Goal: Transaction & Acquisition: Book appointment/travel/reservation

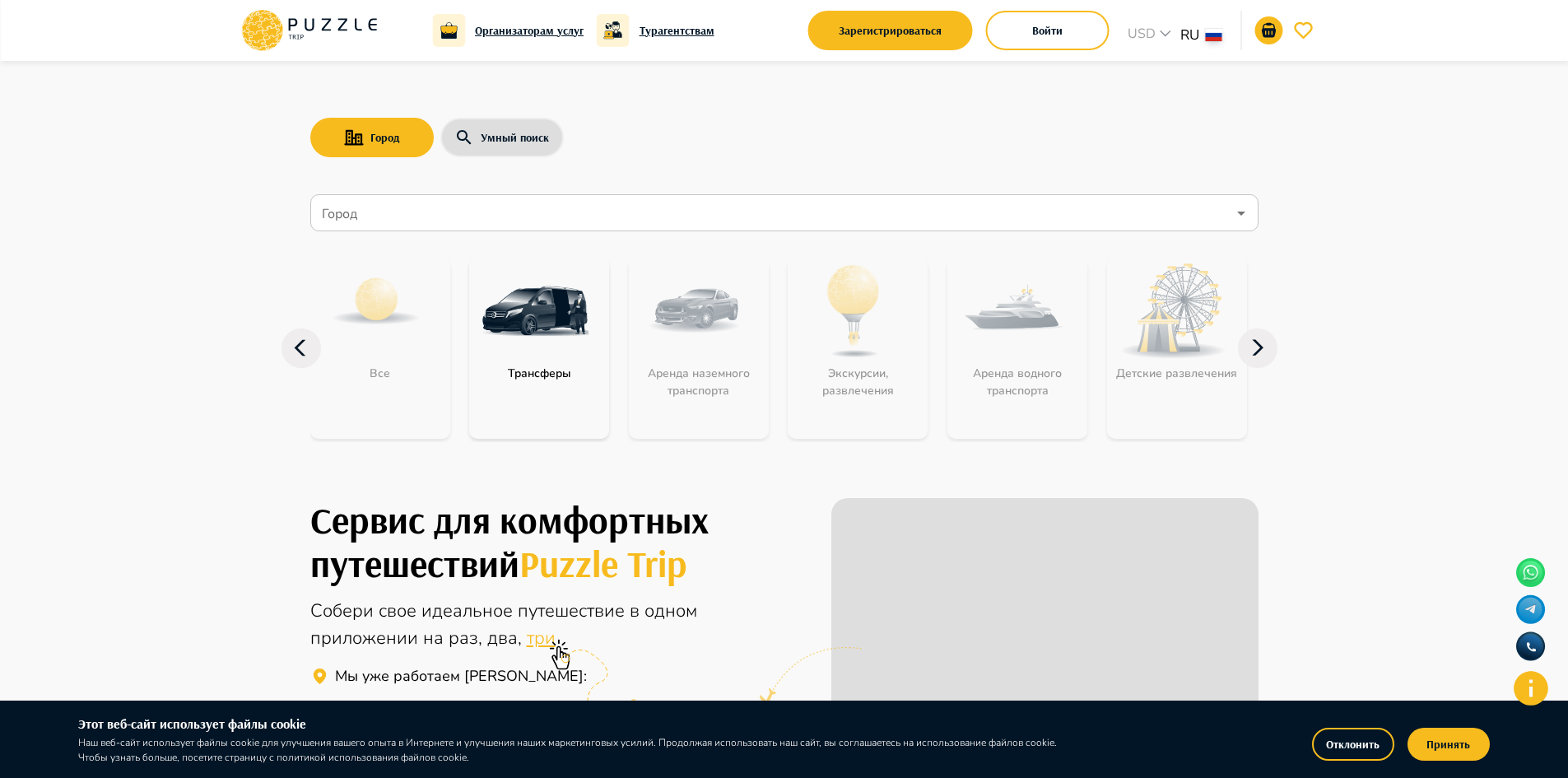
click at [654, 101] on div "Город Умный поиск Город Город Все Трансферы Аренда наземного транспорта Экскурс…" at bounding box center [785, 262] width 988 height 404
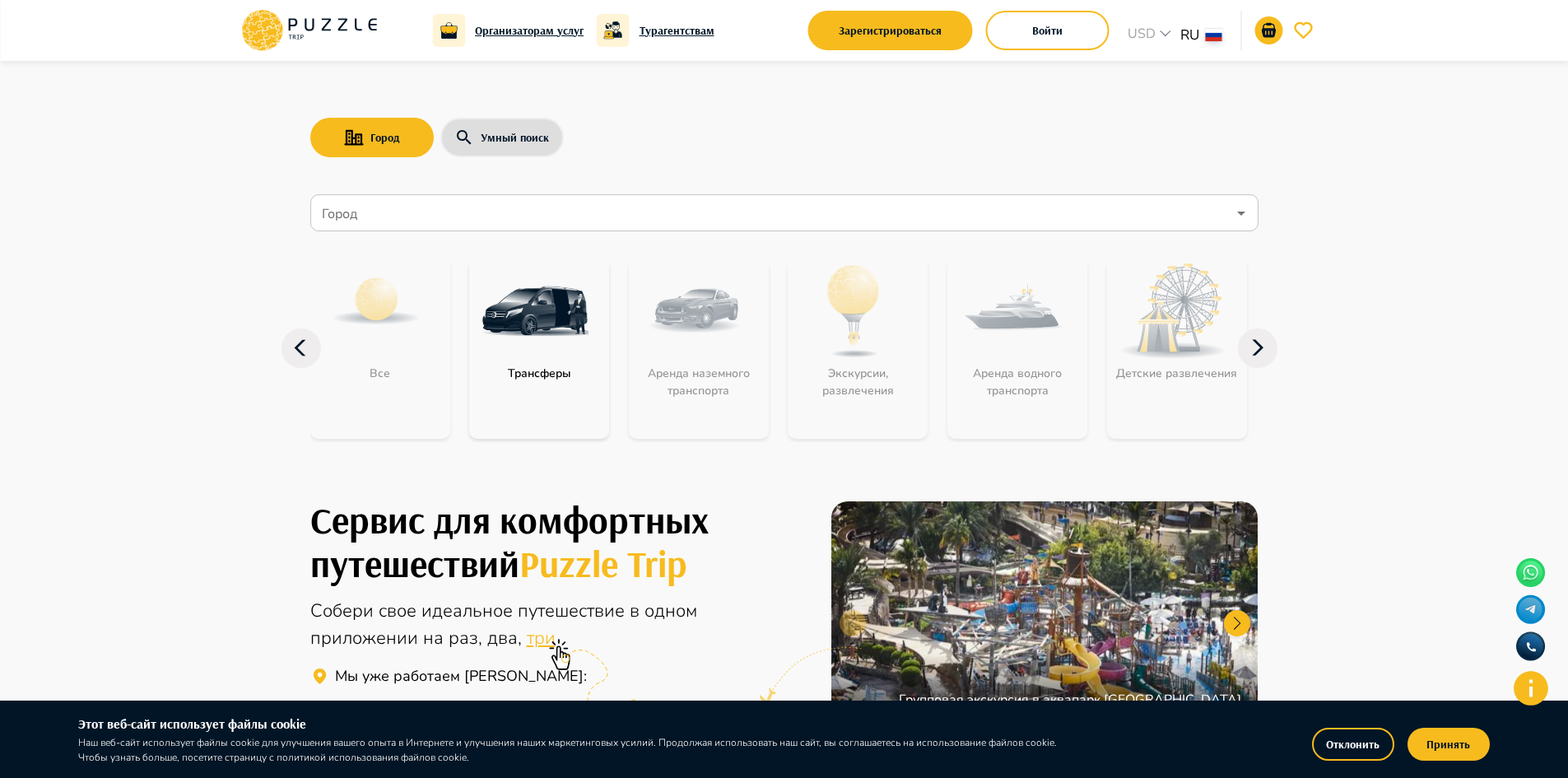
click at [345, 22] on icon at bounding box center [342, 25] width 9 height 12
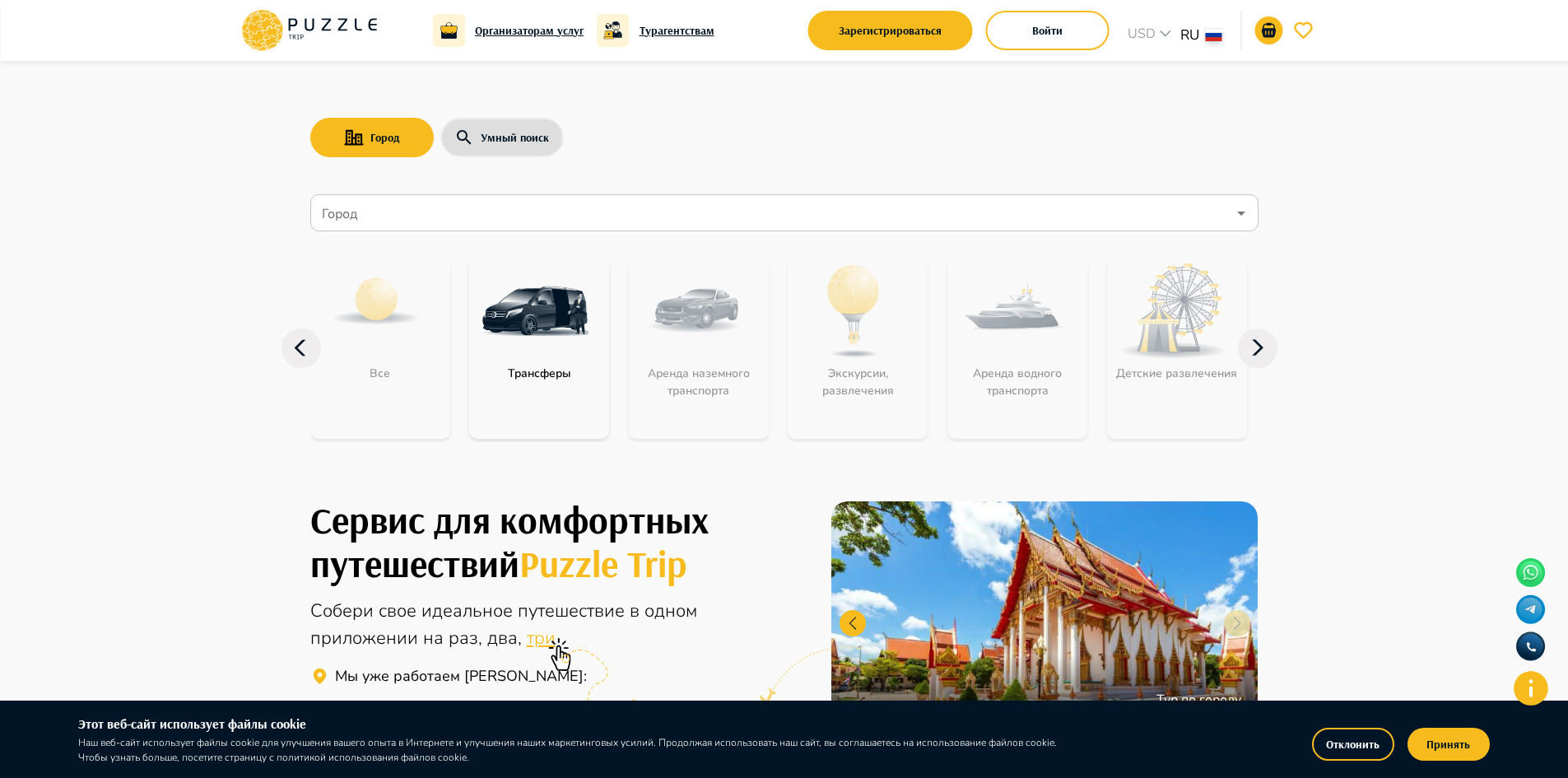
click at [534, 310] on img "category-get_transfer" at bounding box center [535, 311] width 107 height 107
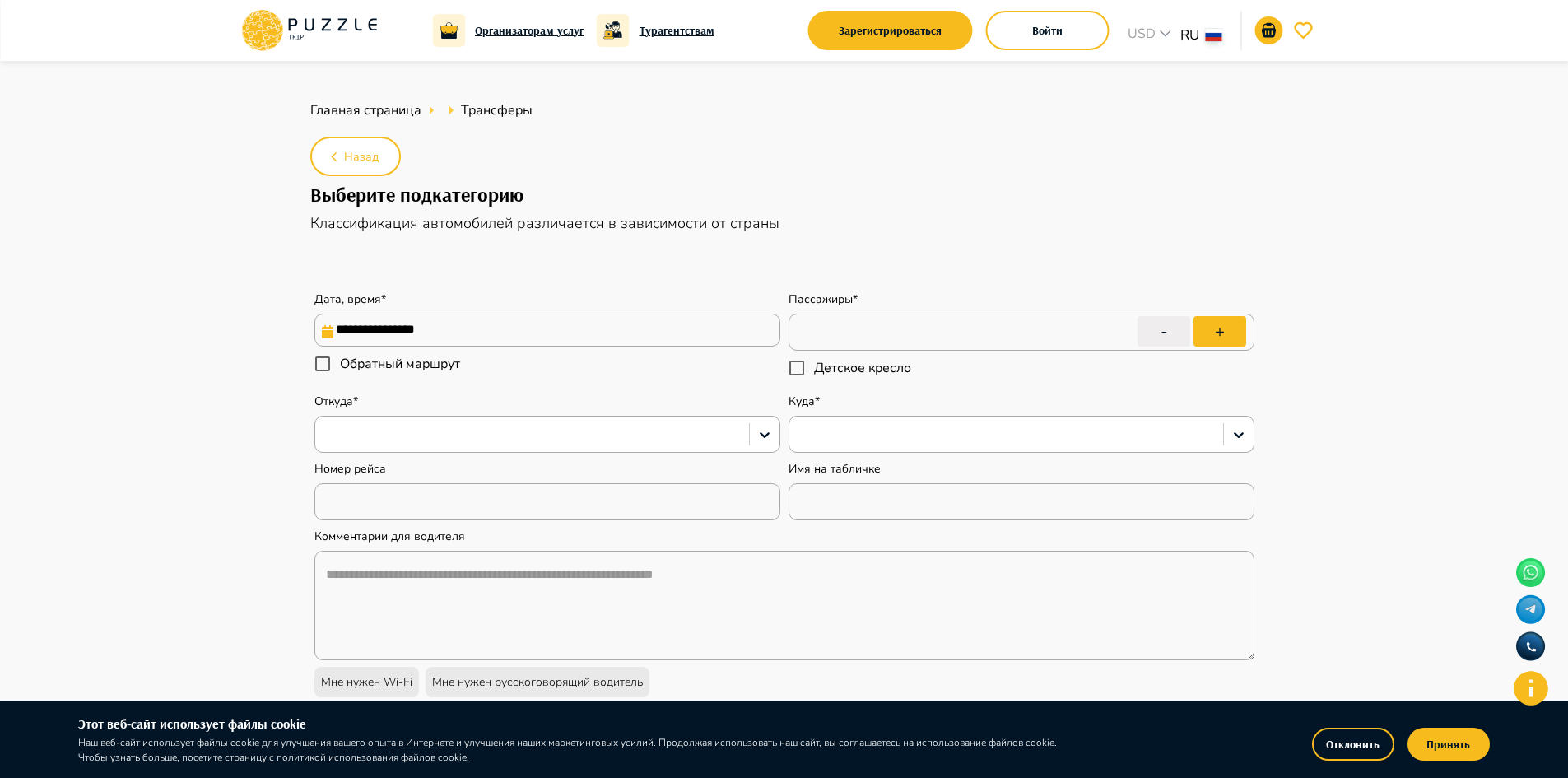
click at [733, 108] on ul "Главная страница Трансферы" at bounding box center [784, 110] width 948 height 33
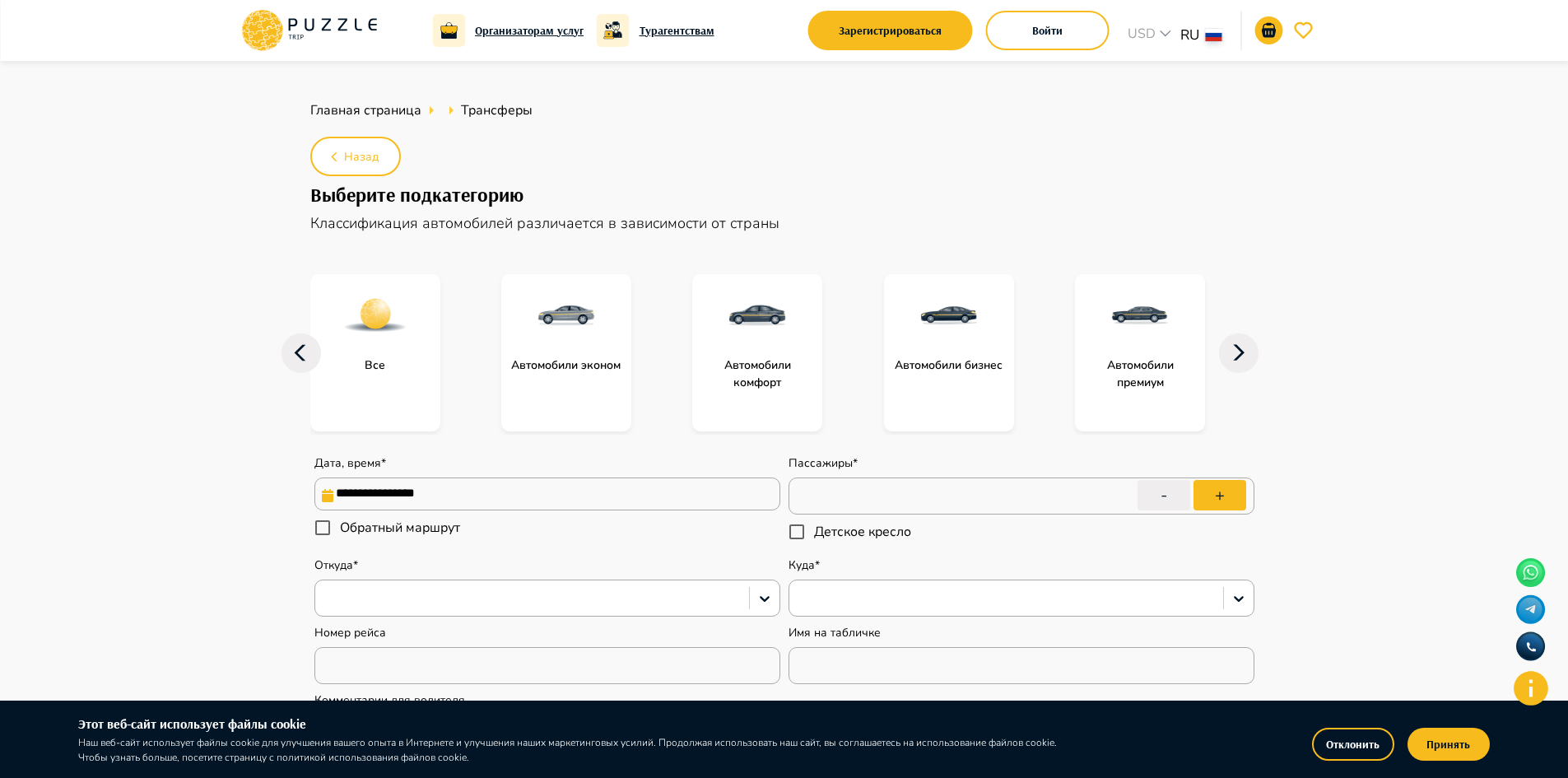
click at [681, 102] on ul "Главная страница Трансферы" at bounding box center [784, 110] width 948 height 33
click at [716, 335] on div "subcategory-get_transfer_comfort_cars" at bounding box center [757, 315] width 130 height 82
click at [753, 326] on img "subcategory-get_transfer_comfort_cars" at bounding box center [759, 317] width 66 height 66
type textarea "*"
click at [335, 31] on icon at bounding box center [309, 30] width 140 height 43
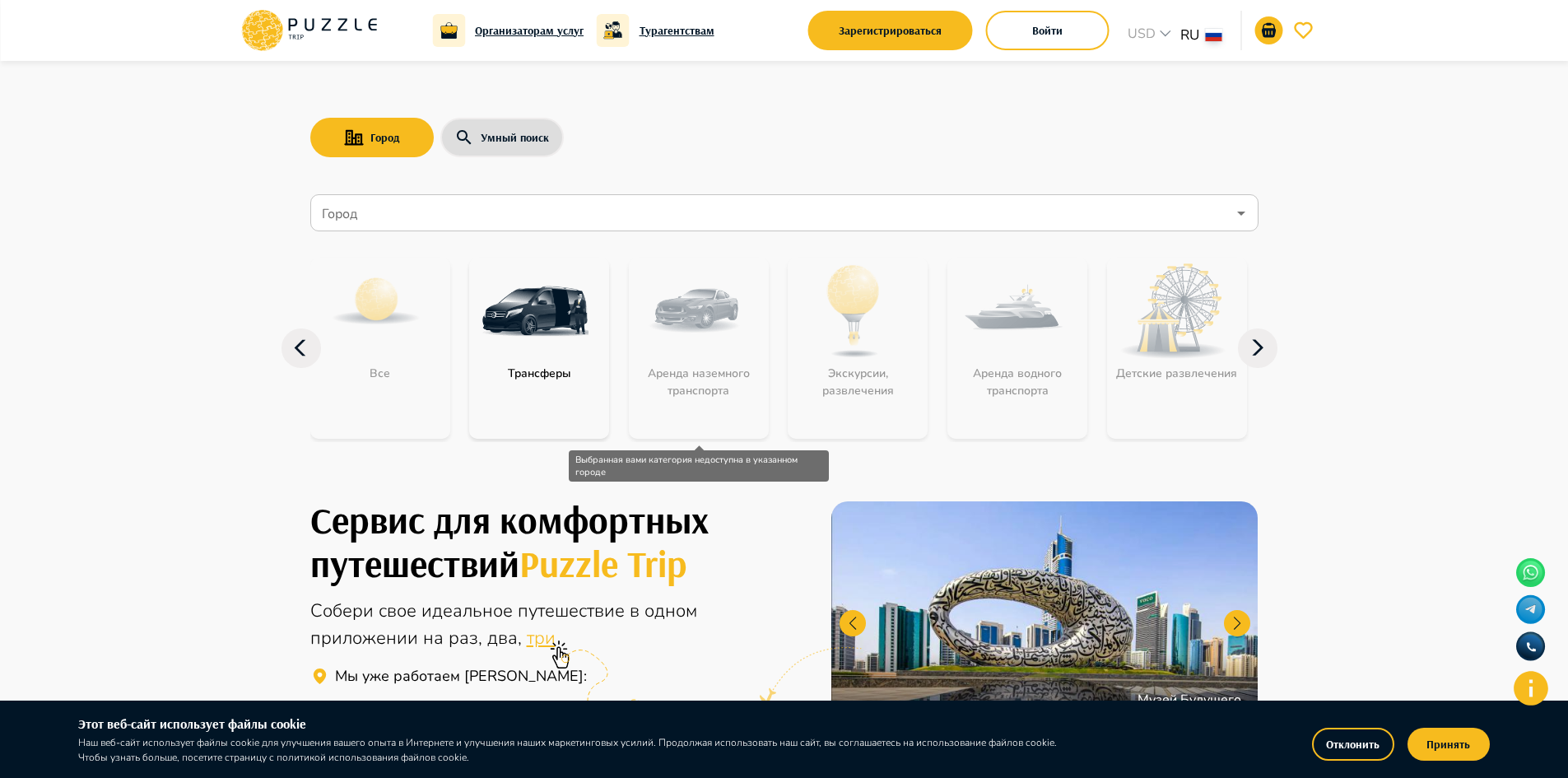
click at [689, 328] on div "Аренда наземного транспорта" at bounding box center [698, 348] width 140 height 181
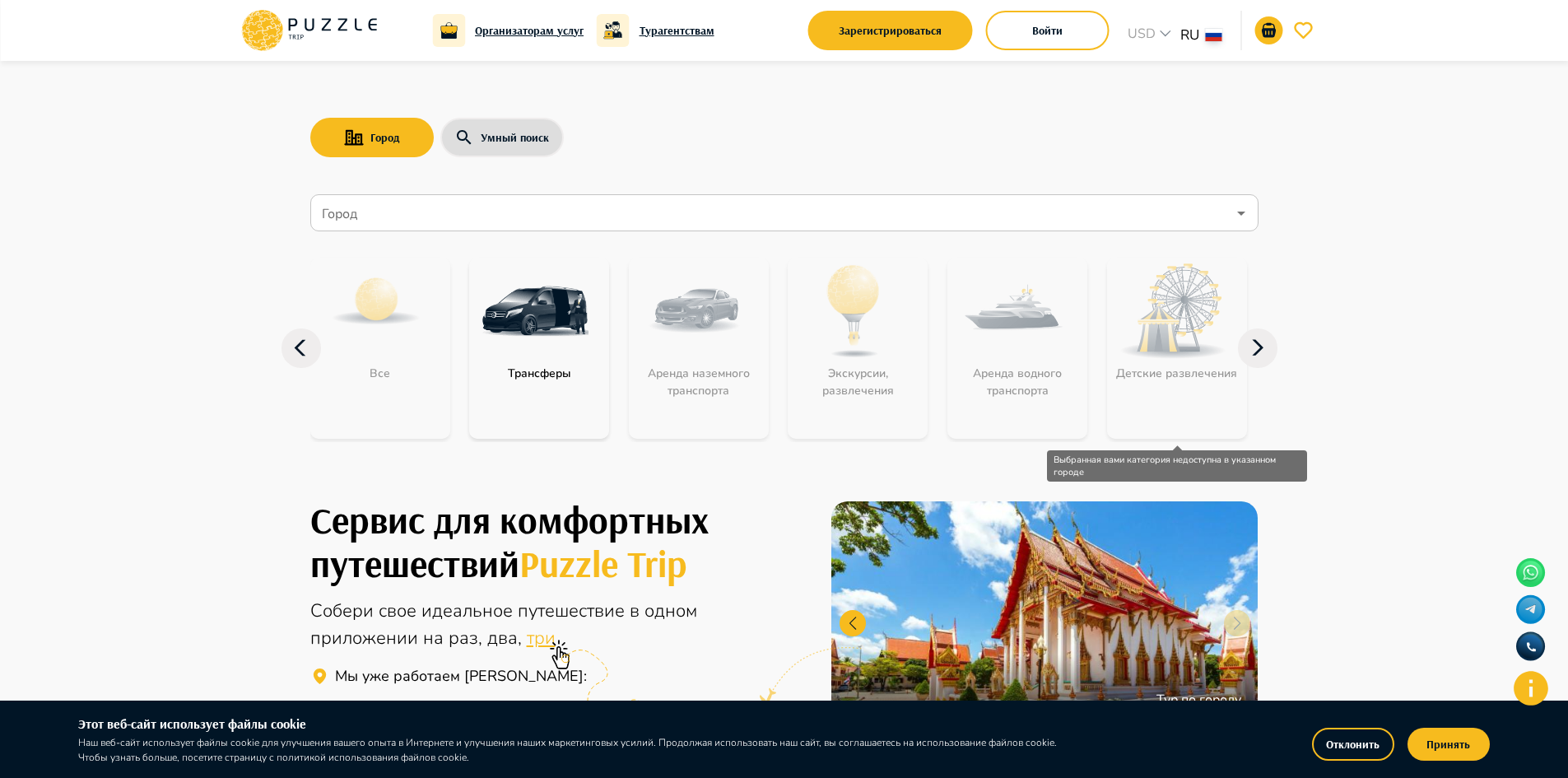
click at [1148, 332] on div "Детские развлечения" at bounding box center [1176, 348] width 140 height 181
click at [1263, 353] on icon at bounding box center [1258, 348] width 39 height 39
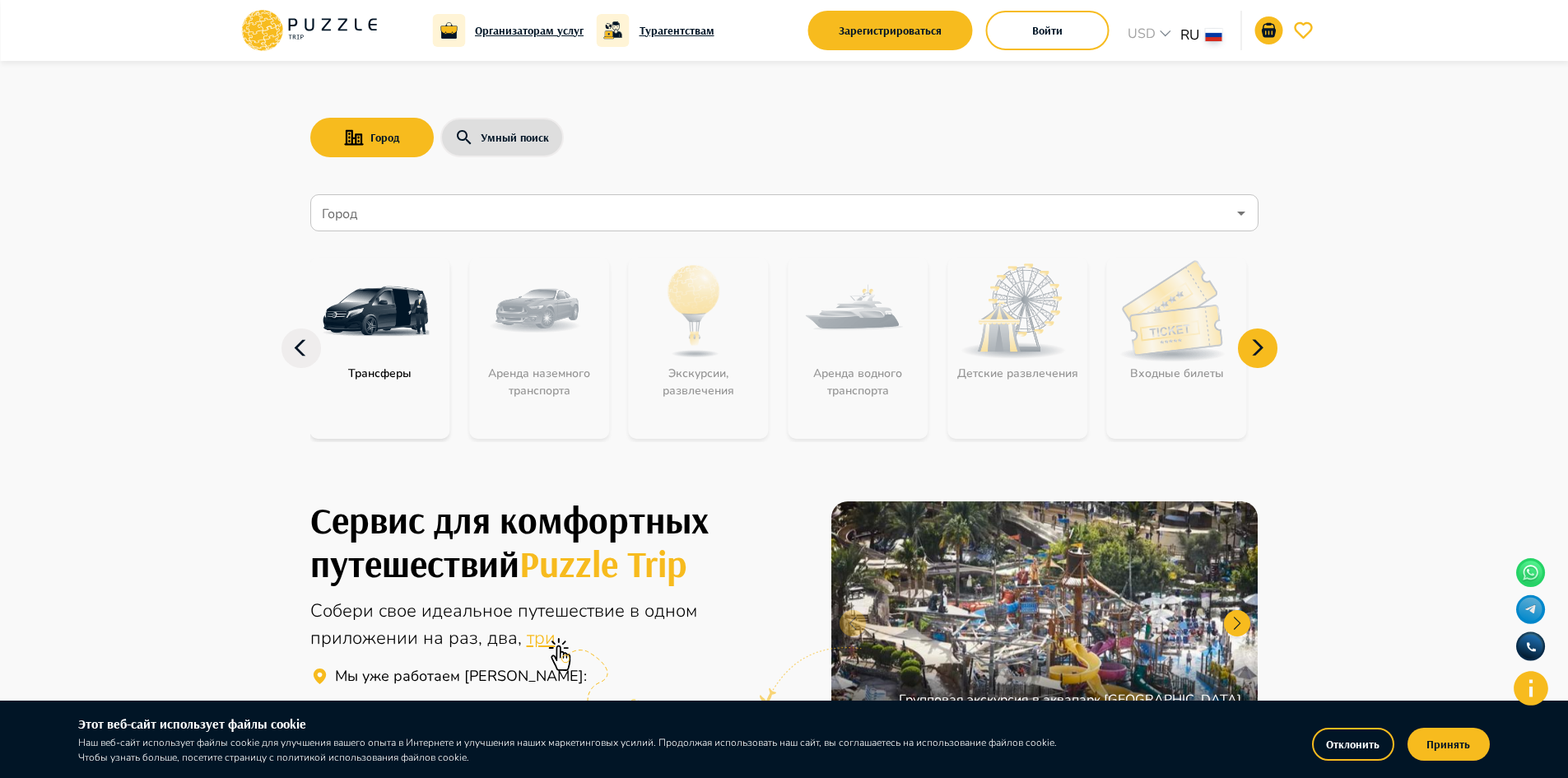
click at [1261, 352] on icon at bounding box center [1258, 348] width 39 height 39
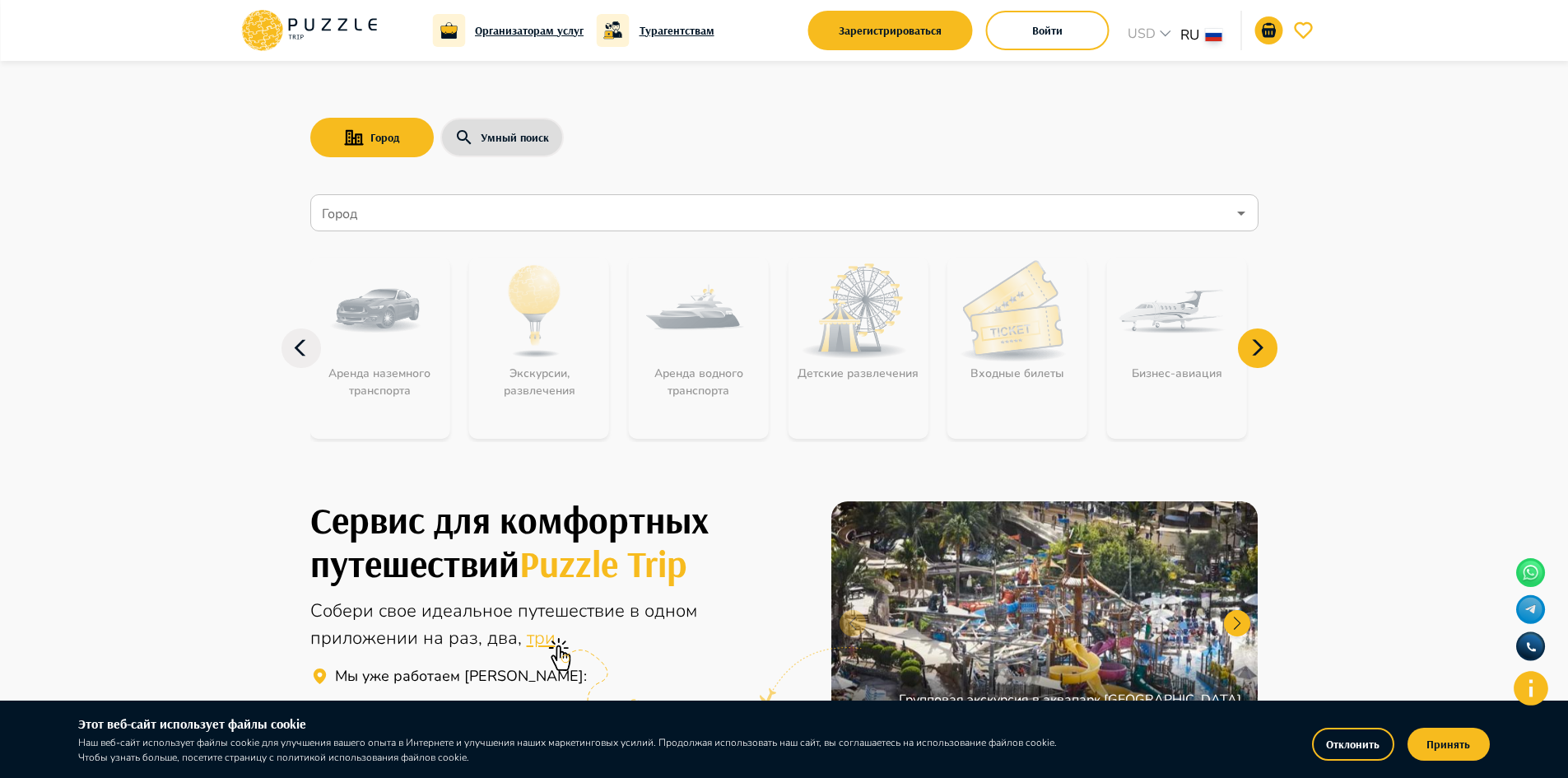
click at [1272, 353] on icon at bounding box center [1258, 348] width 39 height 39
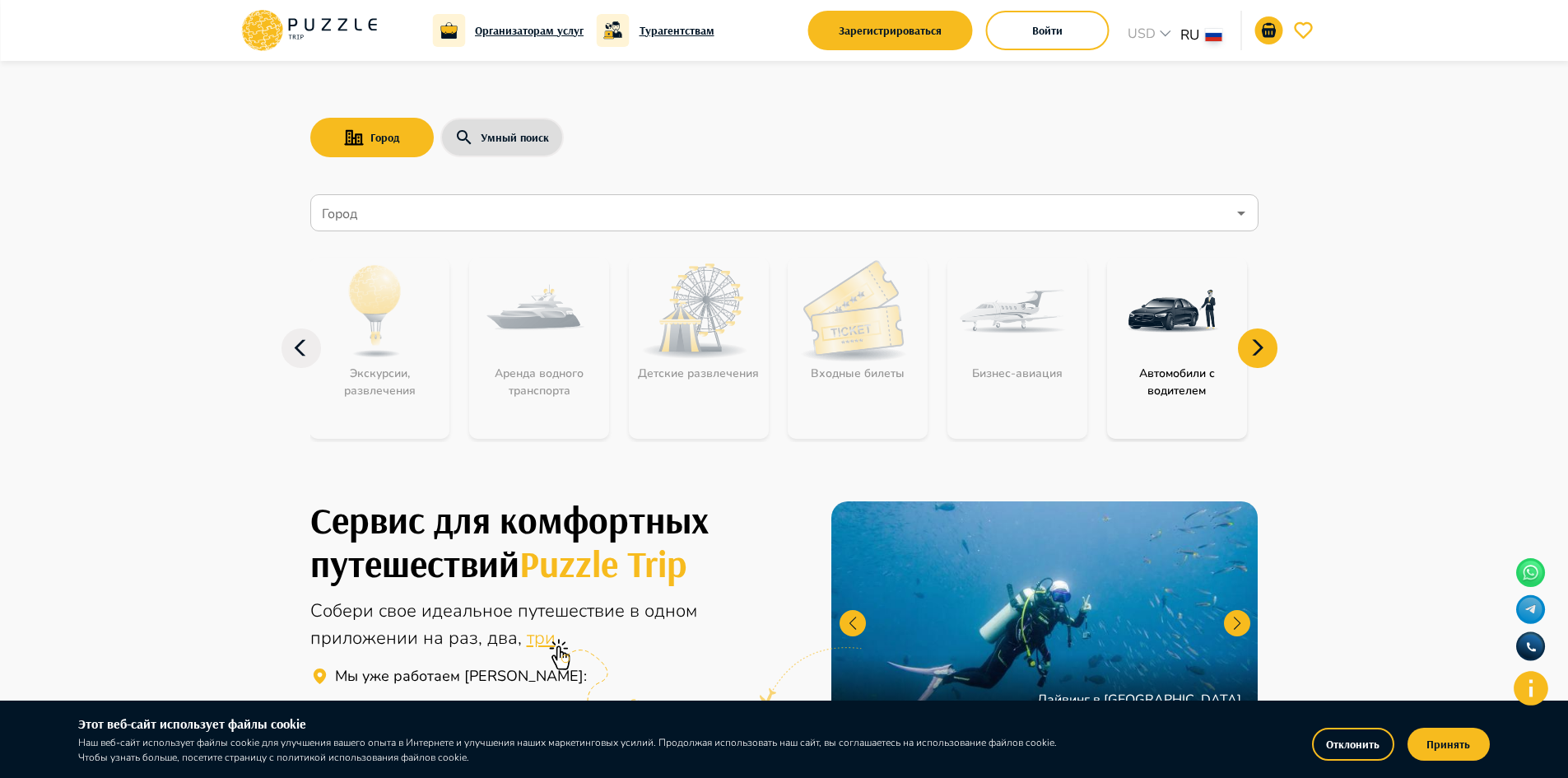
click at [1267, 352] on icon at bounding box center [1258, 348] width 39 height 39
click at [1159, 326] on img "category-get_transfer_cwd" at bounding box center [1173, 311] width 107 height 107
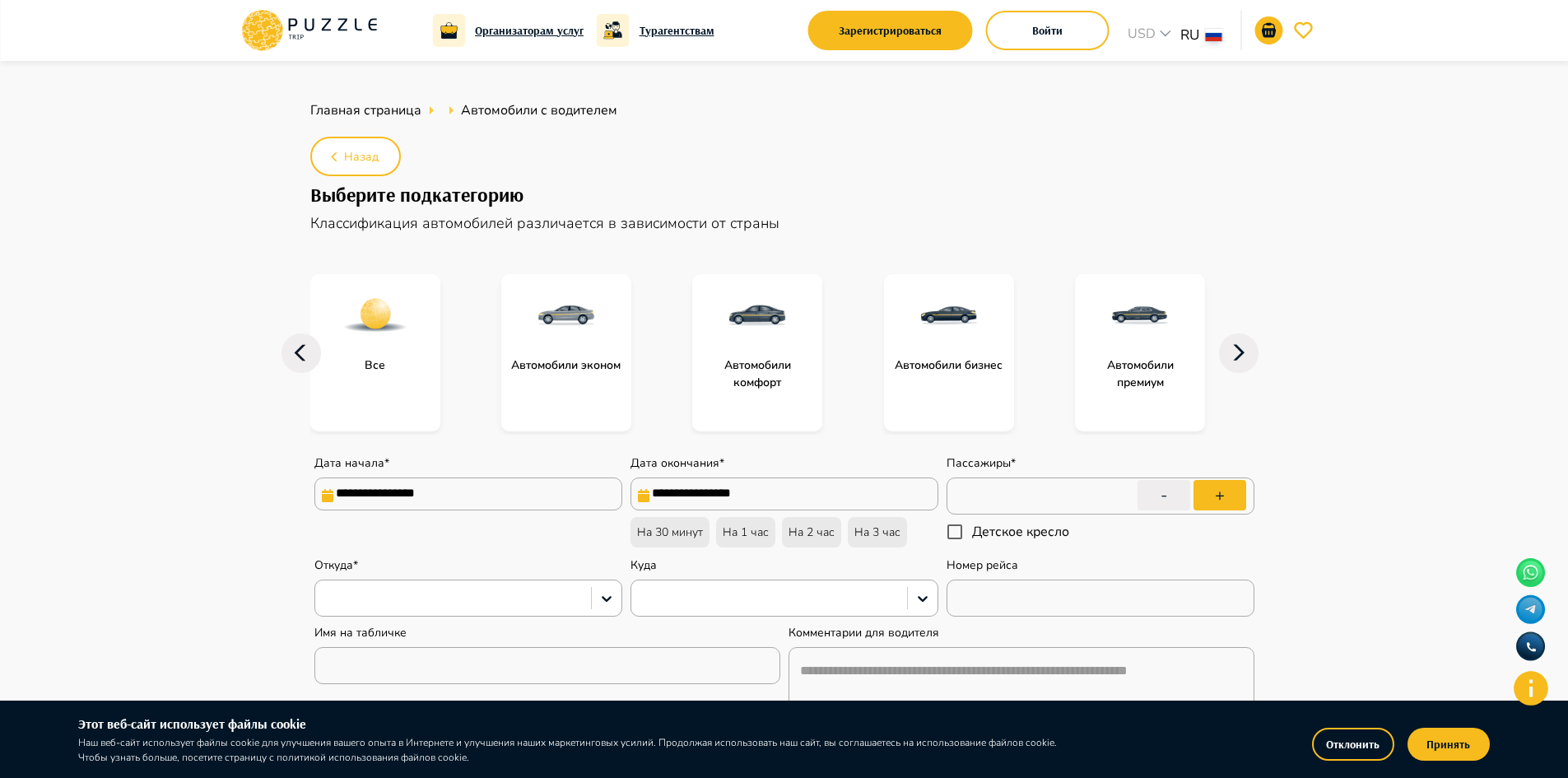
click at [118, 198] on main "**********" at bounding box center [784, 717] width 1568 height 1314
click at [946, 307] on img "subcategory-get_transfer_business_cars" at bounding box center [949, 316] width 66 height 66
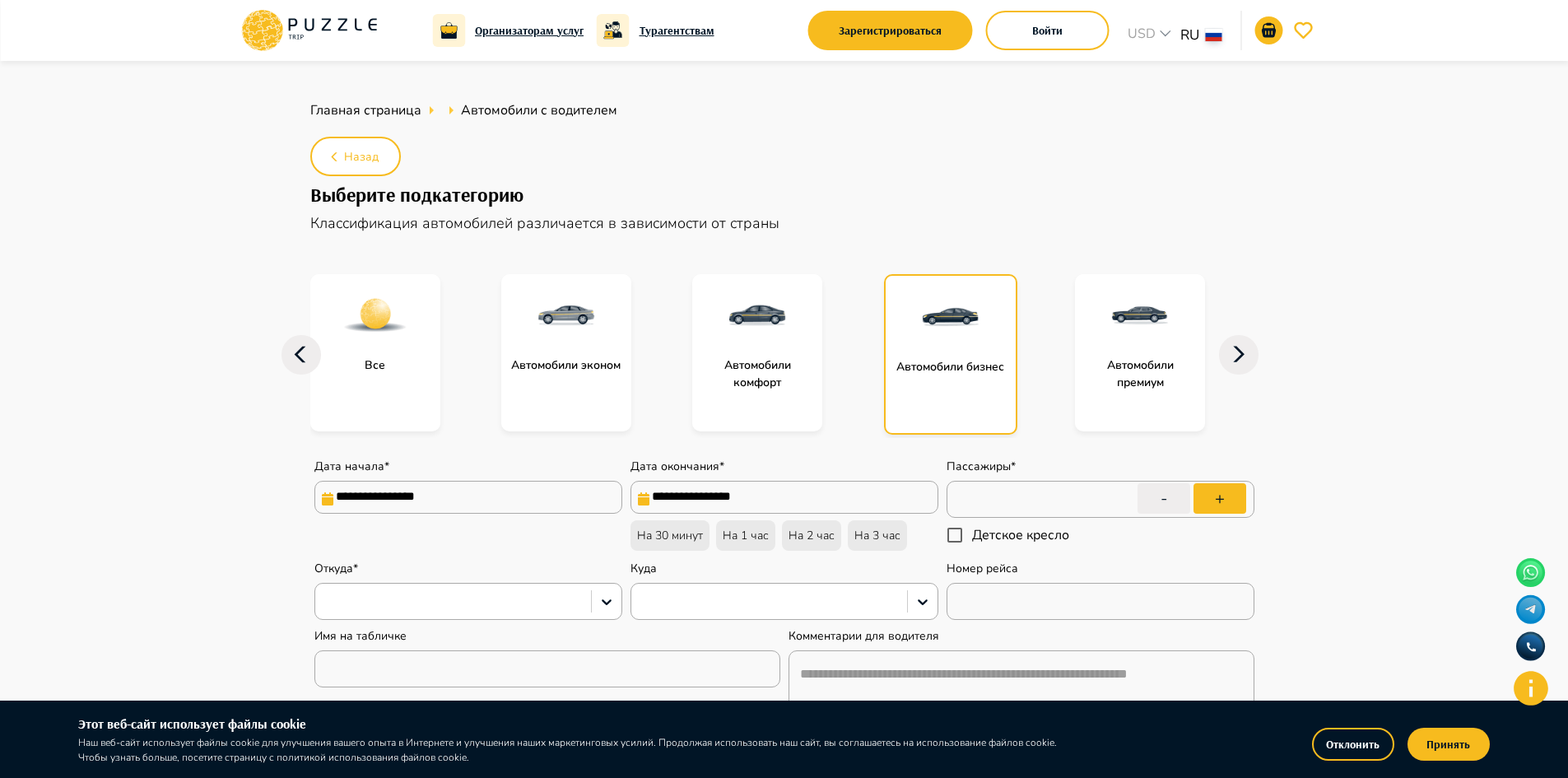
type textarea "*"
click at [330, 21] on icon at bounding box center [309, 30] width 140 height 43
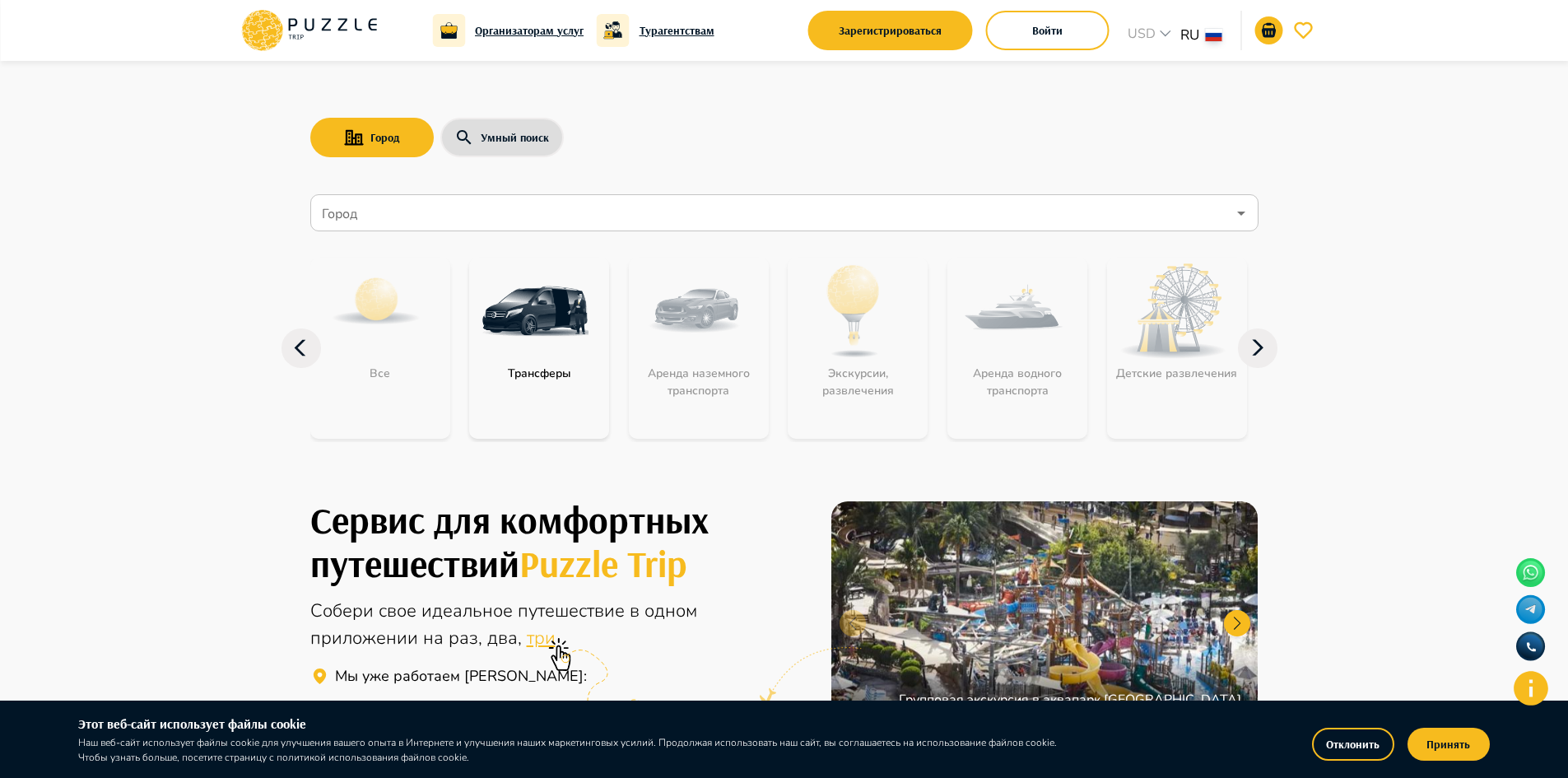
click at [318, 15] on icon at bounding box center [309, 30] width 140 height 43
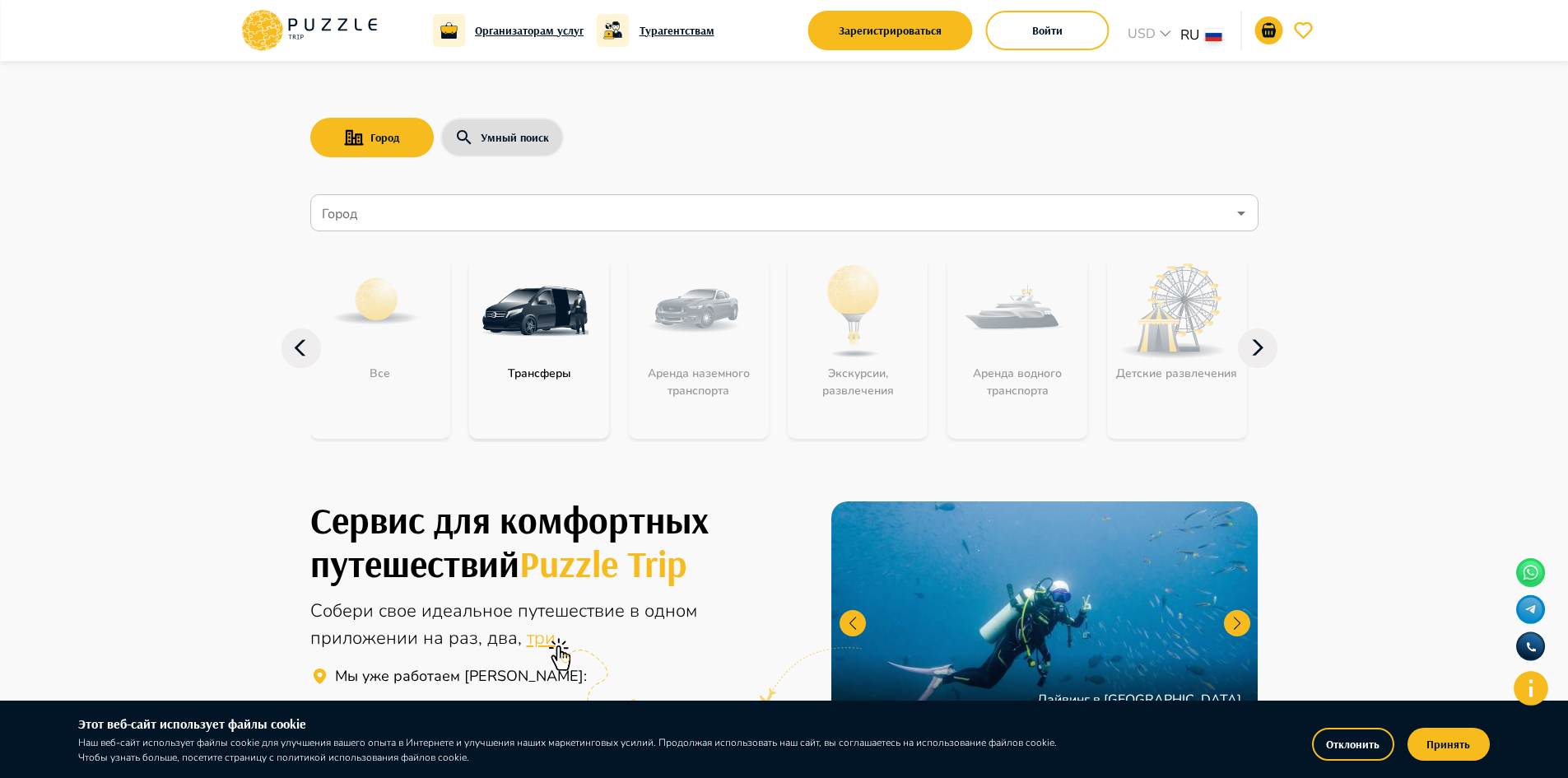
click at [561, 314] on img "category-get_transfer" at bounding box center [535, 311] width 107 height 107
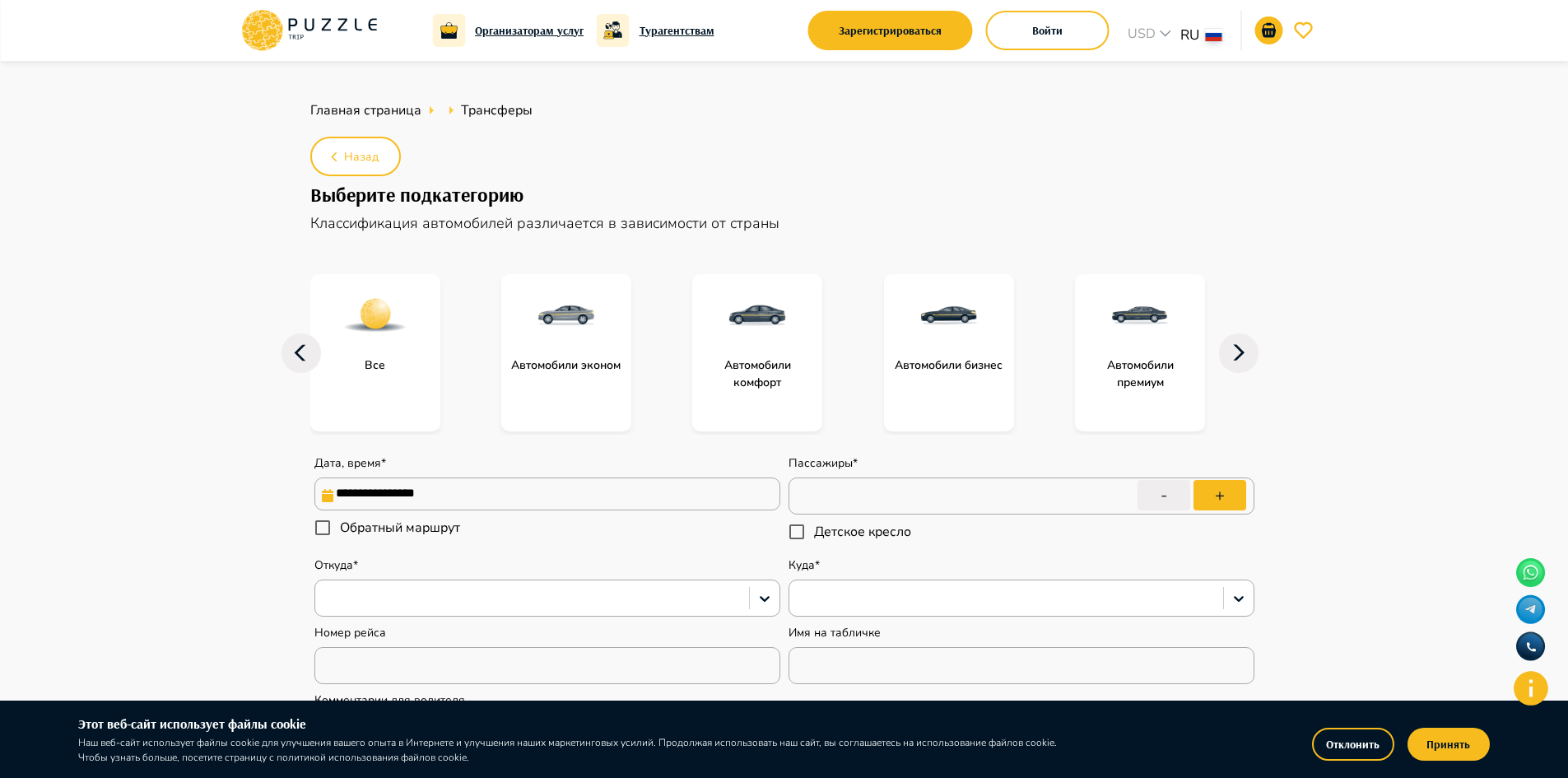
click at [747, 317] on img "subcategory-get_transfer_comfort_cars" at bounding box center [757, 316] width 66 height 66
click at [745, 322] on img "subcategory-get_transfer_comfort_cars" at bounding box center [759, 317] width 66 height 66
click at [968, 303] on img "subcategory-get_transfer_business_cars" at bounding box center [949, 316] width 66 height 66
click at [951, 330] on img "subcategory-get_transfer_business_cars" at bounding box center [951, 317] width 66 height 66
click at [1111, 360] on p "Автомобили премиум" at bounding box center [1140, 374] width 130 height 35
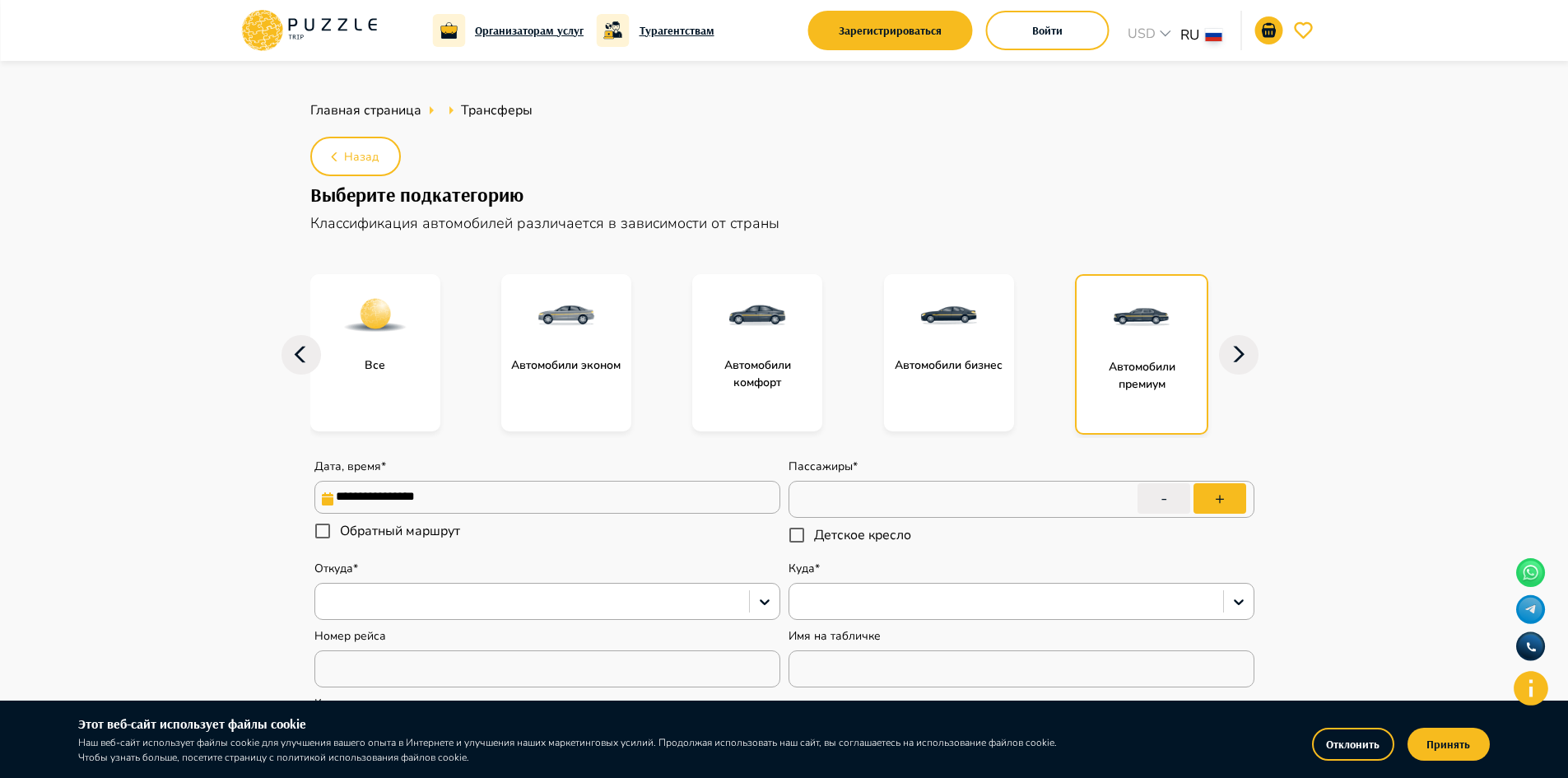
click at [1136, 331] on img "subcategory-get_transfer_premium_cars" at bounding box center [1142, 317] width 66 height 66
type textarea "*"
click at [328, 22] on icon at bounding box center [326, 25] width 9 height 12
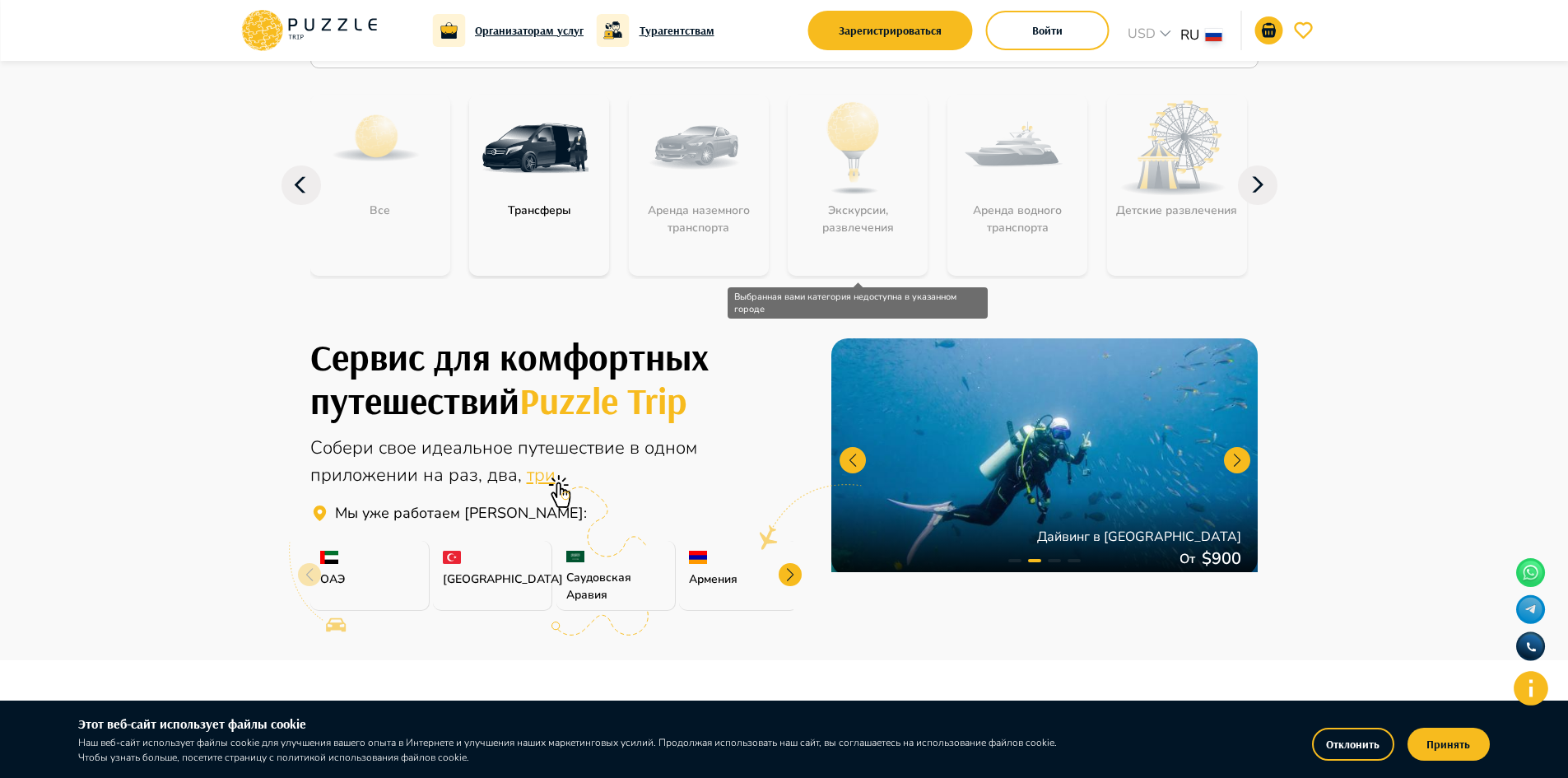
scroll to position [165, 0]
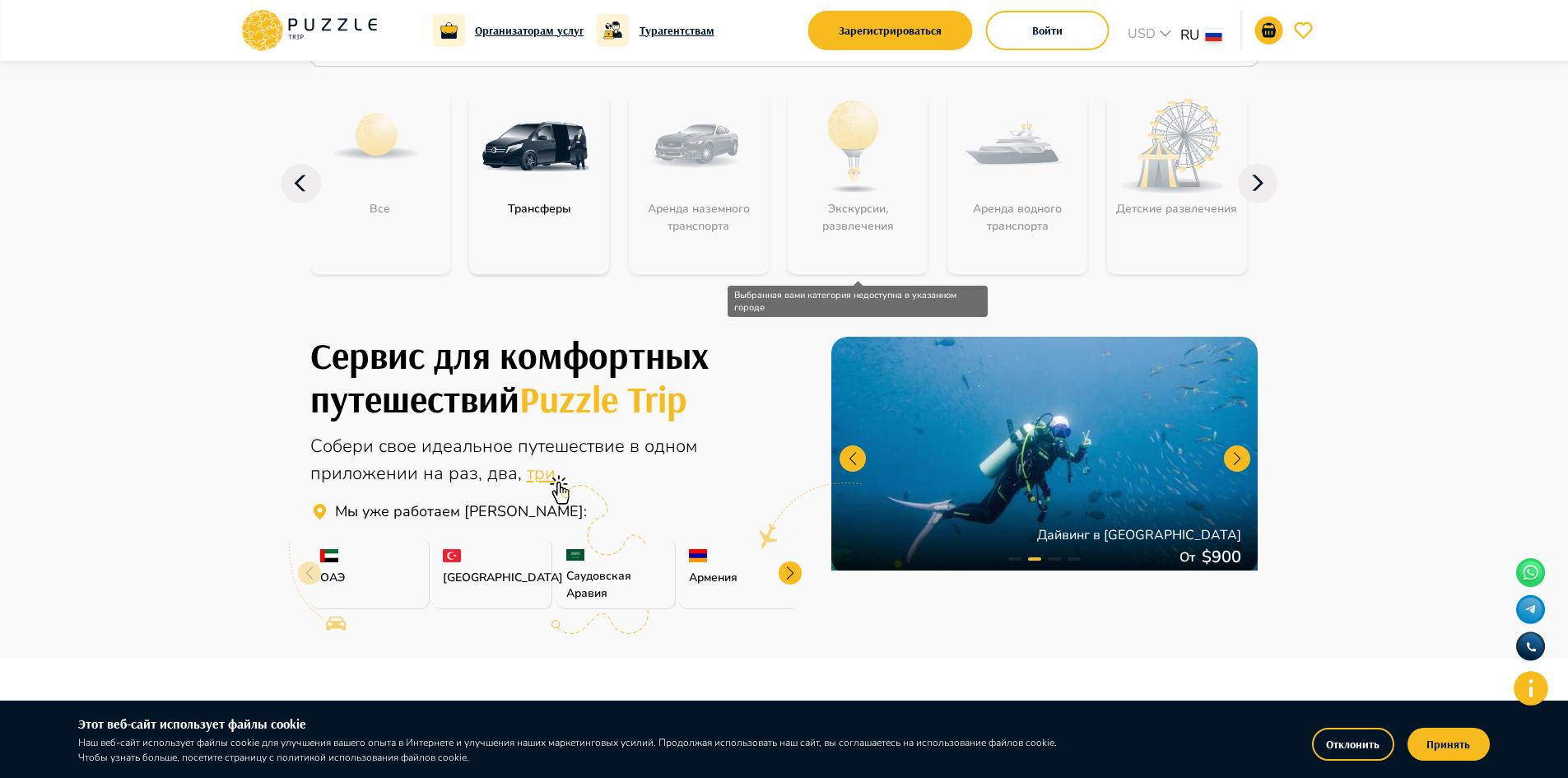
click at [843, 160] on div "Экскурсии, развлечения" at bounding box center [857, 183] width 140 height 181
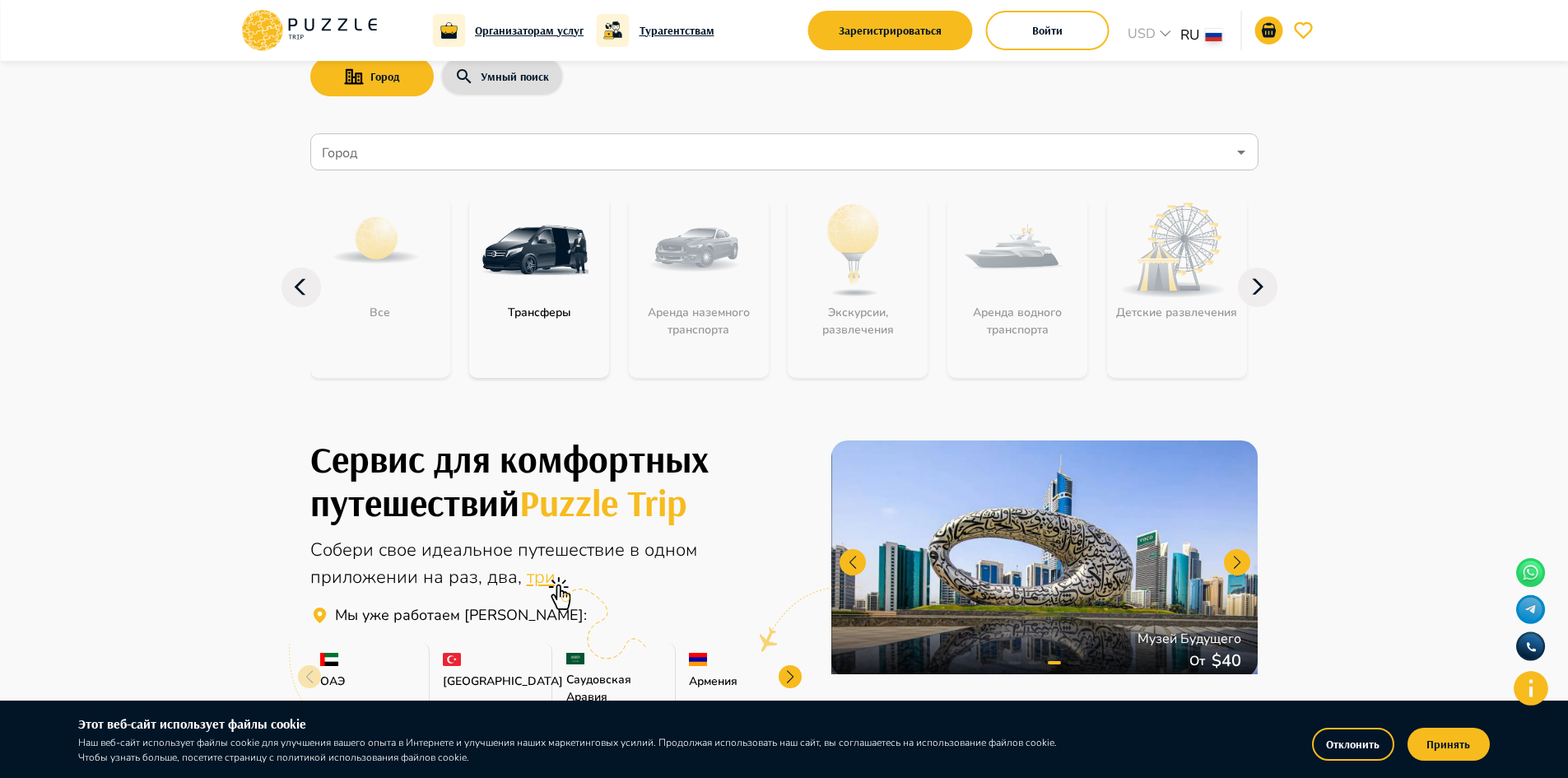
scroll to position [0, 0]
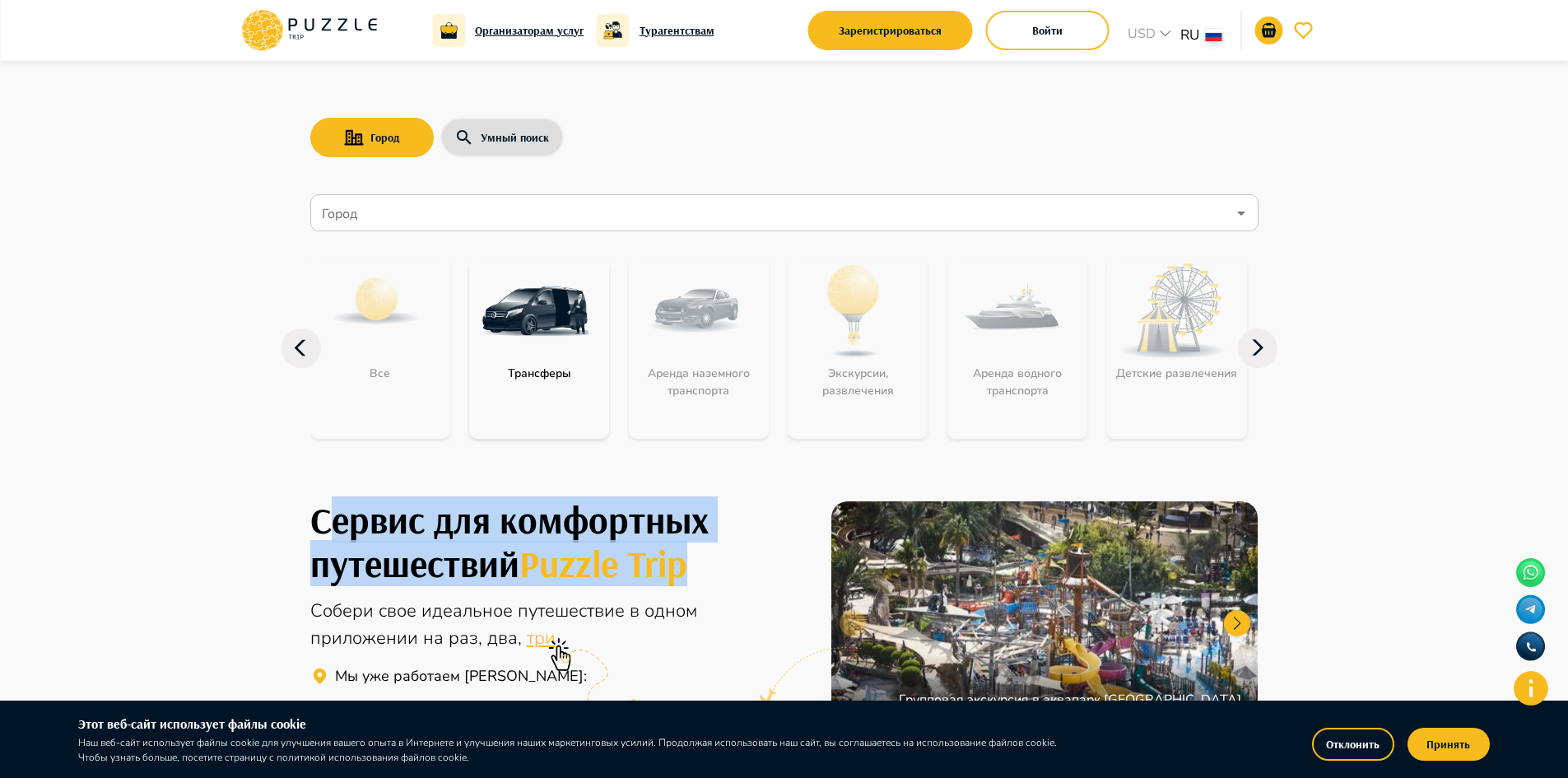
drag, startPoint x: 452, startPoint y: 516, endPoint x: 722, endPoint y: 576, distance: 276.6
click at [722, 576] on h1 "Сервис для комфортных путешествий Puzzle Trip" at bounding box center [552, 541] width 484 height 87
copy h1 "ервис для комфортных путешествий Puzzle Trip"
click at [371, 520] on h1 "Сервис для комфортных путешествий Puzzle Trip" at bounding box center [552, 541] width 484 height 87
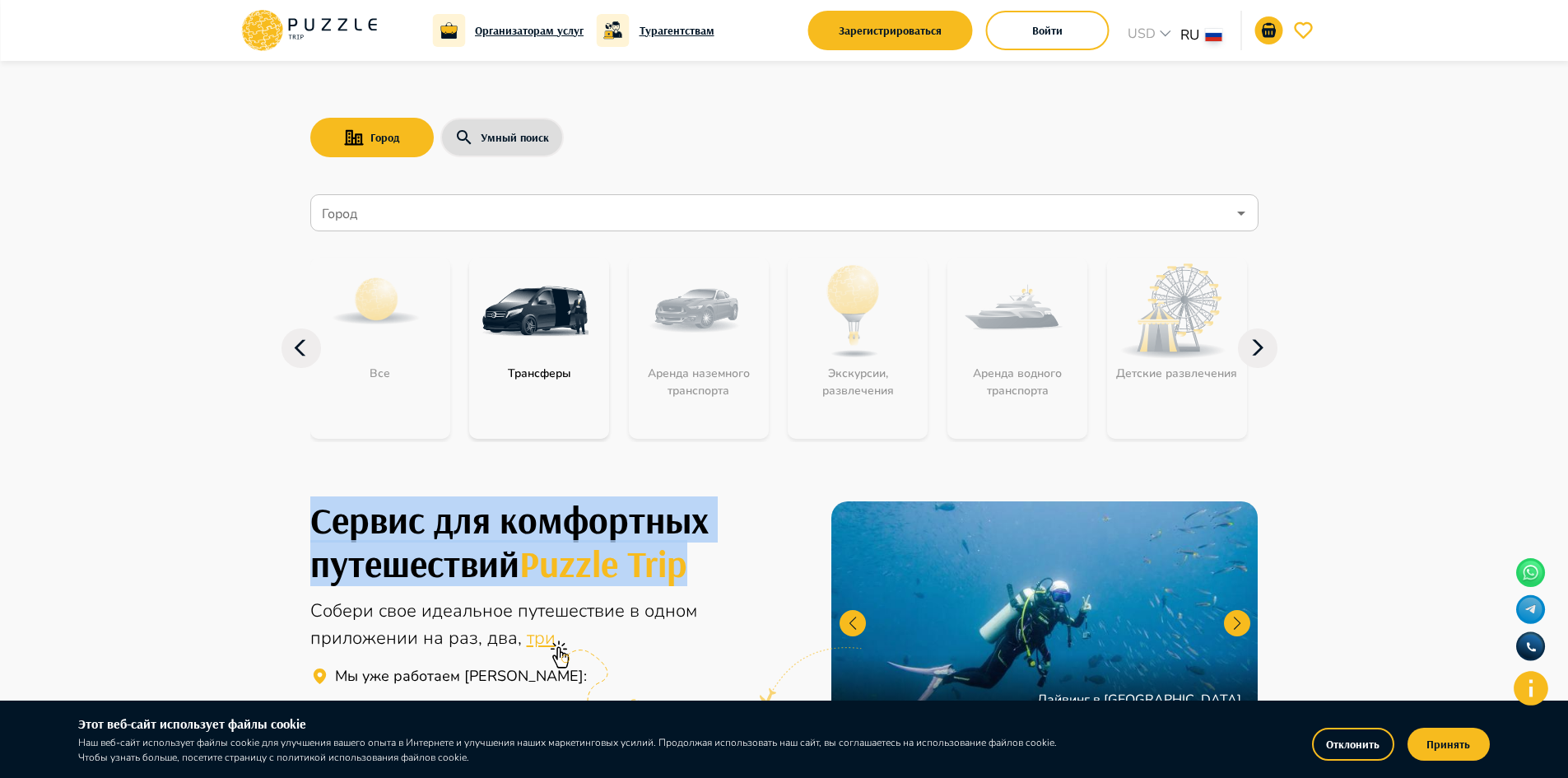
copy h1 "Сервис для комфортных путешествий Puzzle Trip"
drag, startPoint x: 318, startPoint y: 517, endPoint x: 697, endPoint y: 572, distance: 383.0
click at [697, 572] on div "Сервис для комфортных путешествий Puzzle Trip Собери свое идеальное путешествие…" at bounding box center [785, 621] width 988 height 312
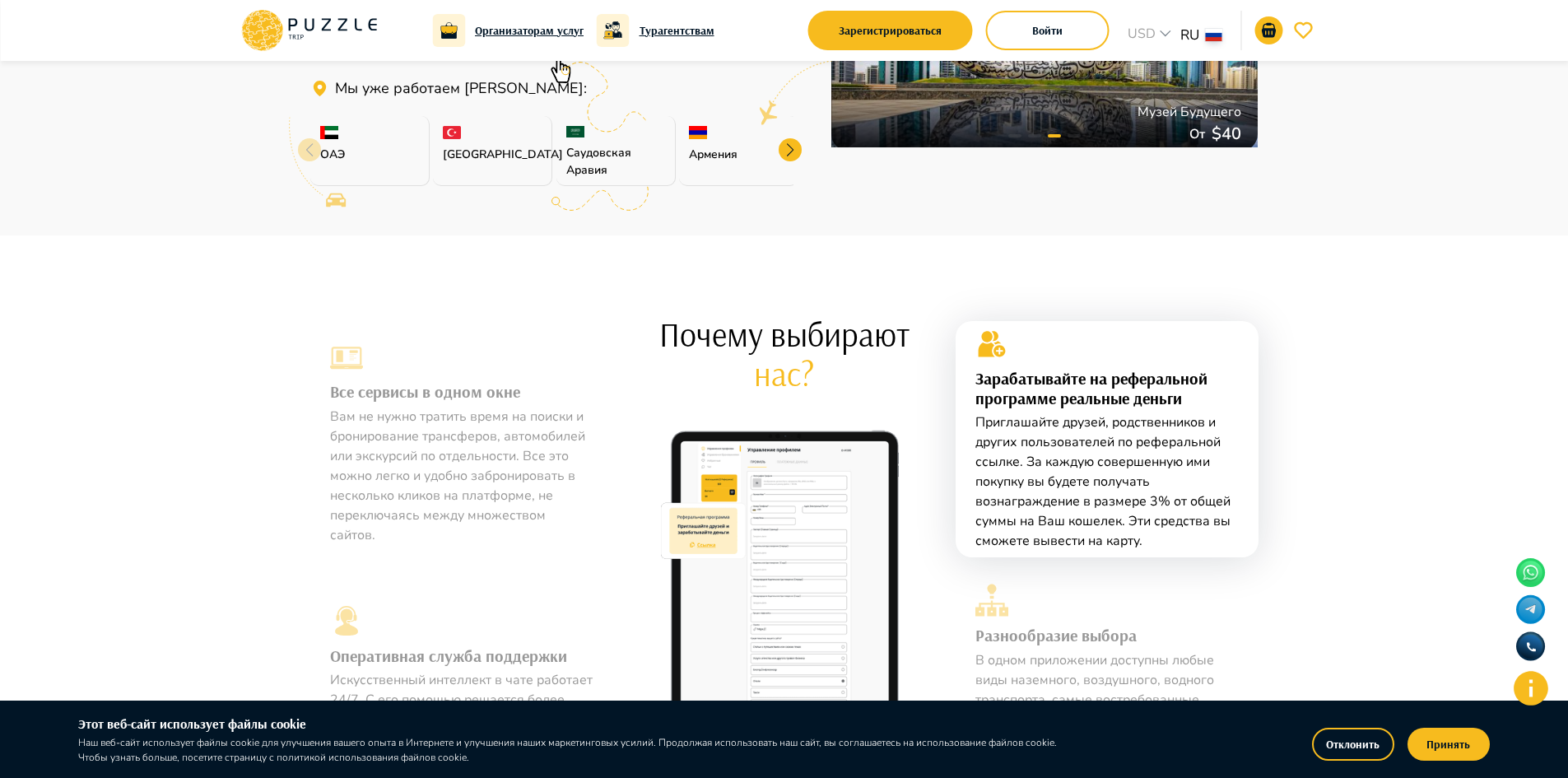
scroll to position [329, 0]
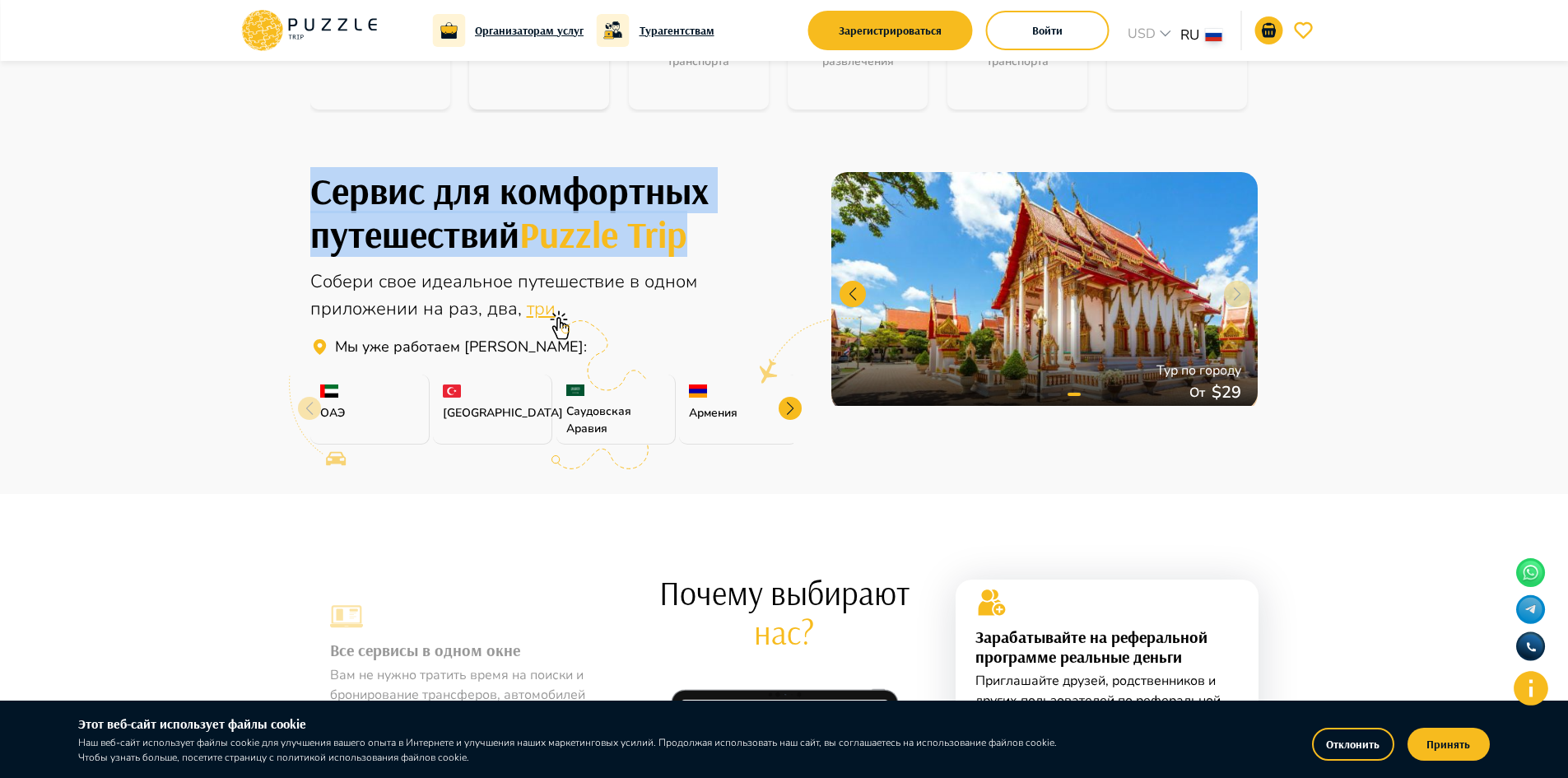
click at [711, 397] on div "Армения" at bounding box center [739, 410] width 120 height 70
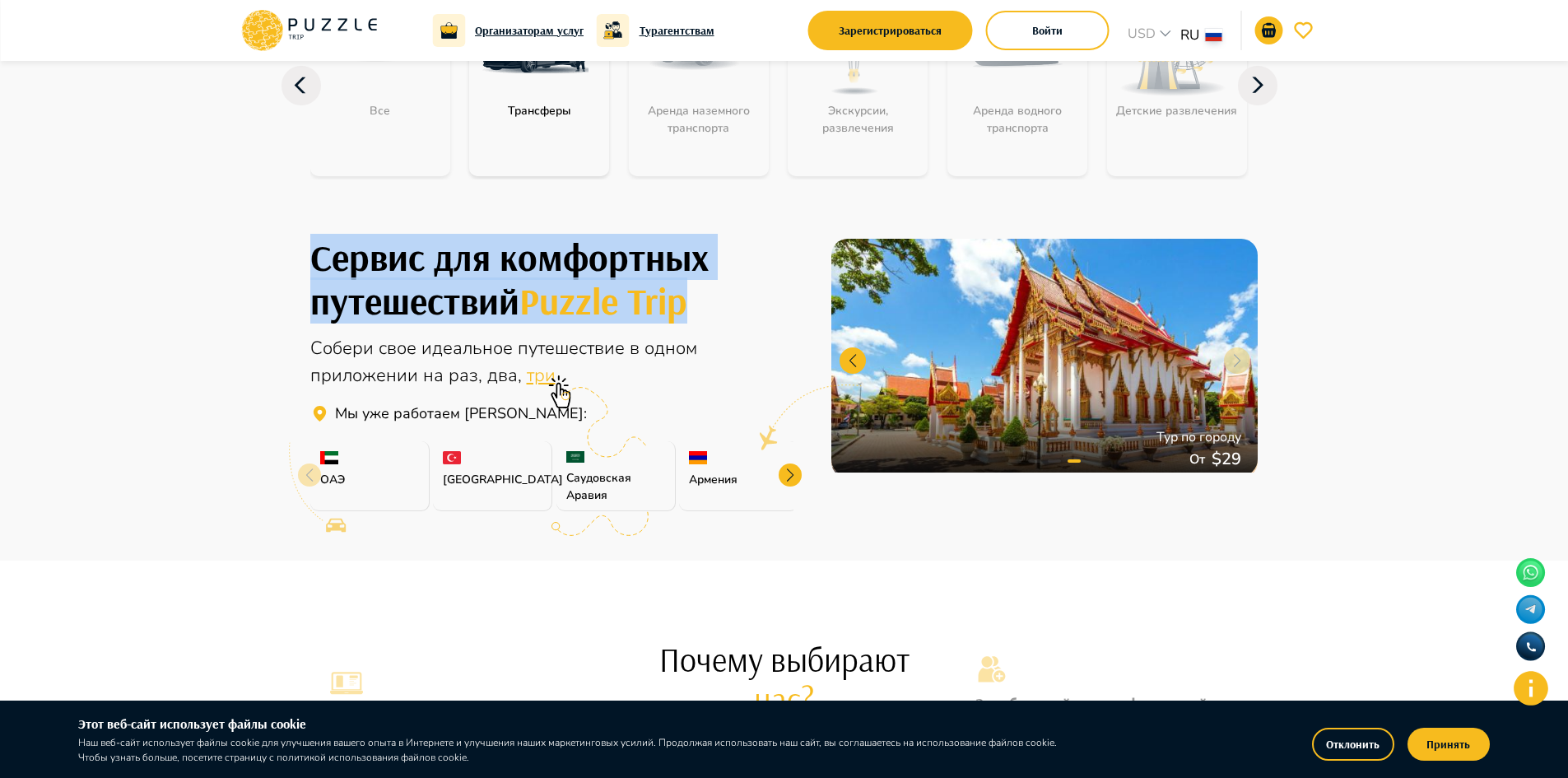
scroll to position [0, 0]
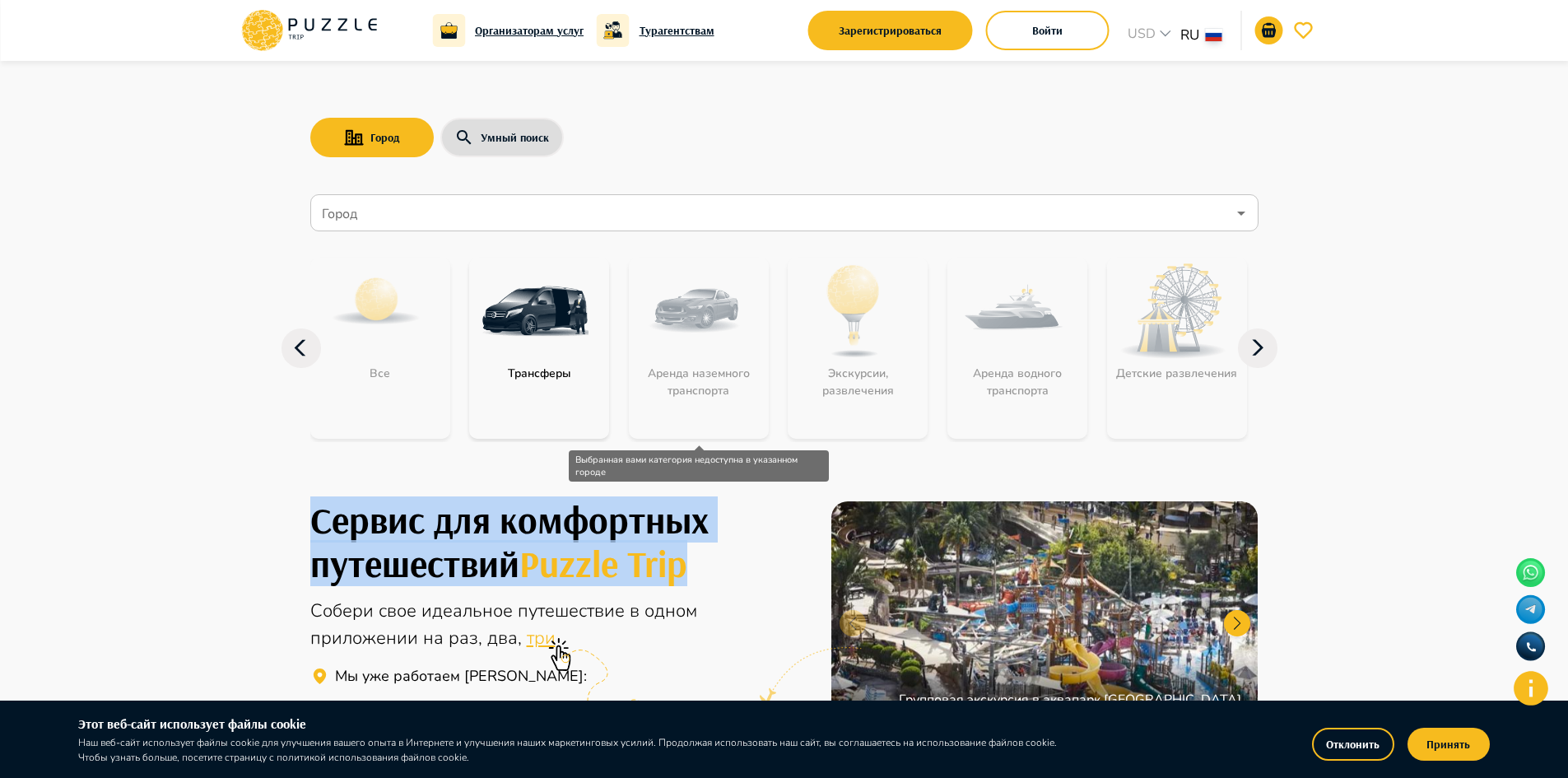
click at [689, 309] on div "Аренда наземного транспорта" at bounding box center [698, 348] width 140 height 181
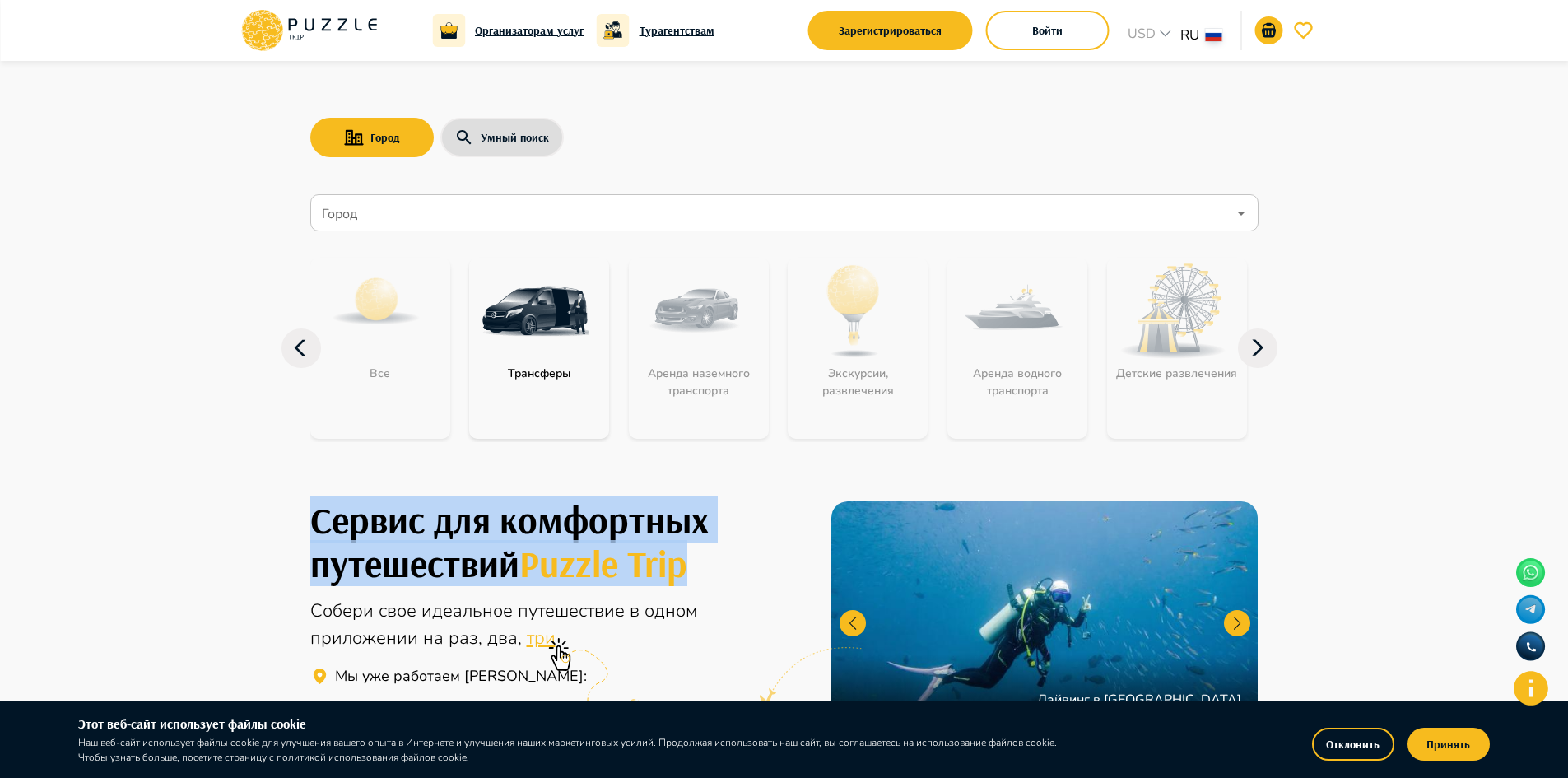
click at [552, 314] on img "category-get_transfer" at bounding box center [535, 311] width 107 height 107
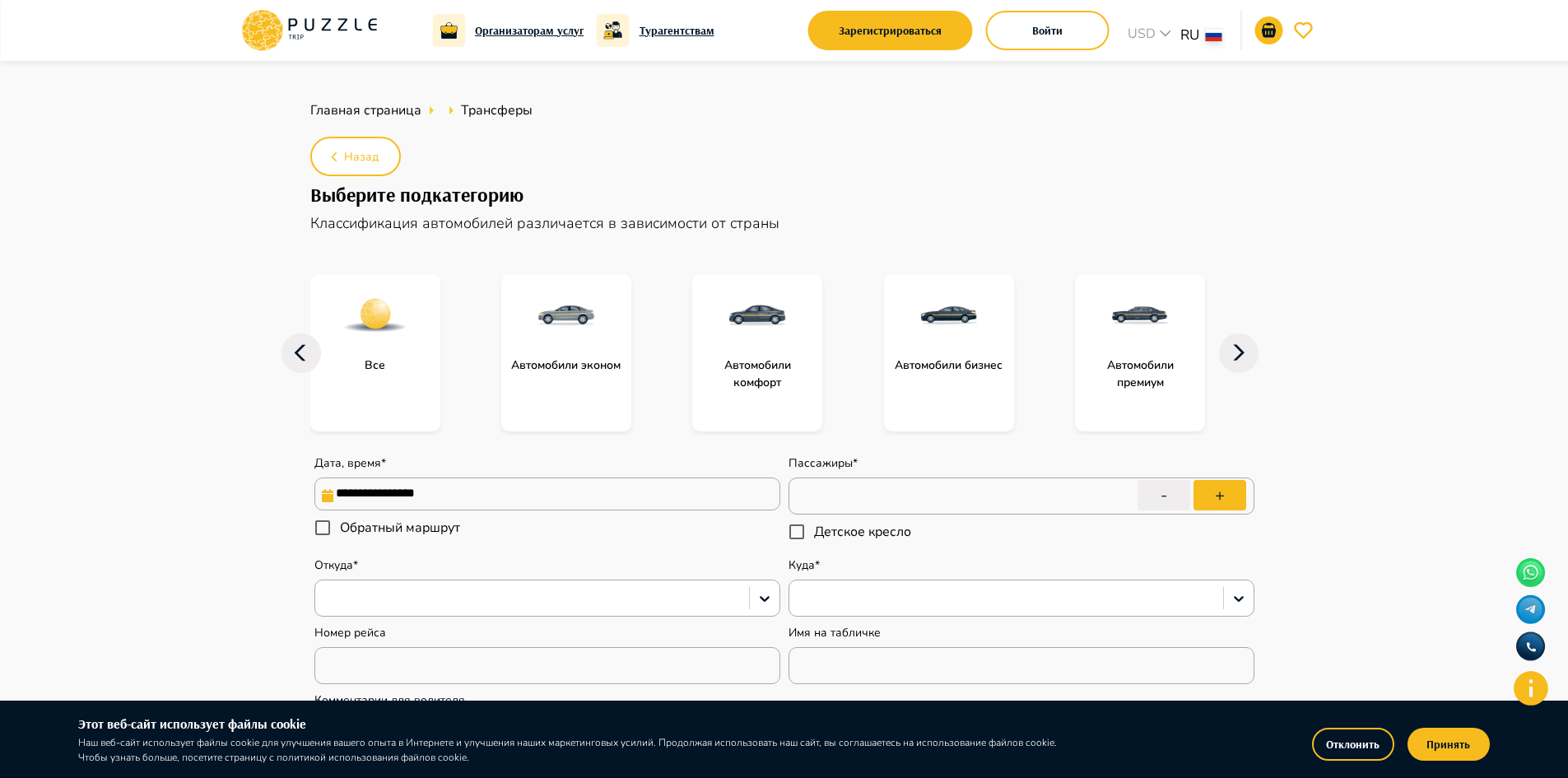
click at [751, 334] on img "subcategory-get_transfer_comfort_cars" at bounding box center [757, 316] width 66 height 66
click at [752, 323] on img "subcategory-get_transfer_comfort_cars" at bounding box center [759, 317] width 66 height 66
click at [565, 310] on img "subcategory-get_transfer_economy_cars" at bounding box center [566, 316] width 66 height 66
click at [929, 336] on img "subcategory-get_transfer_business_cars" at bounding box center [949, 316] width 66 height 66
click at [756, 315] on img "subcategory-get_transfer_comfort_cars" at bounding box center [757, 316] width 66 height 66
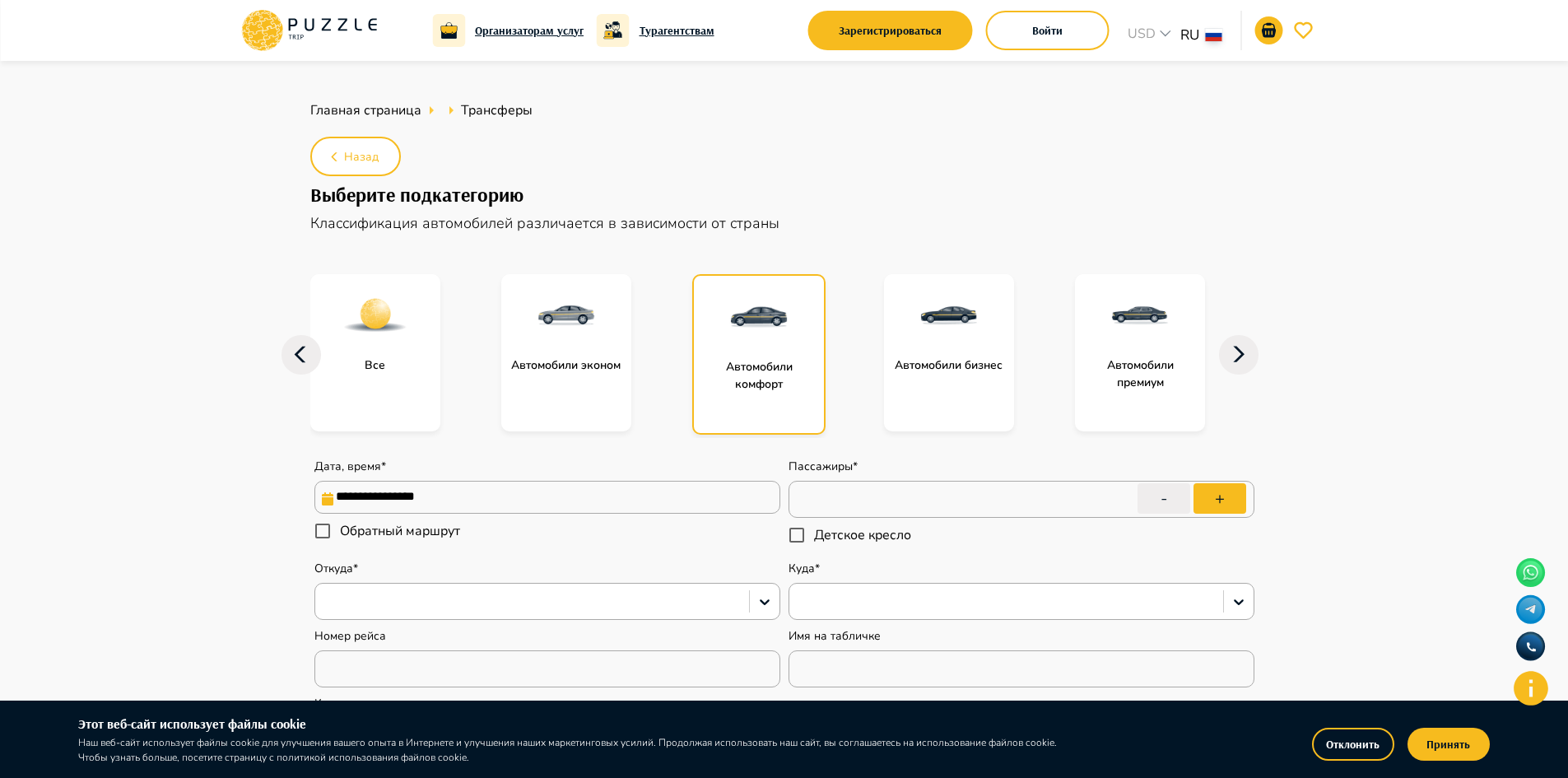
click at [756, 315] on img "subcategory-get_transfer_comfort_cars" at bounding box center [759, 317] width 66 height 66
type textarea "*"
click at [392, 109] on span "Главная страница" at bounding box center [366, 111] width 111 height 18
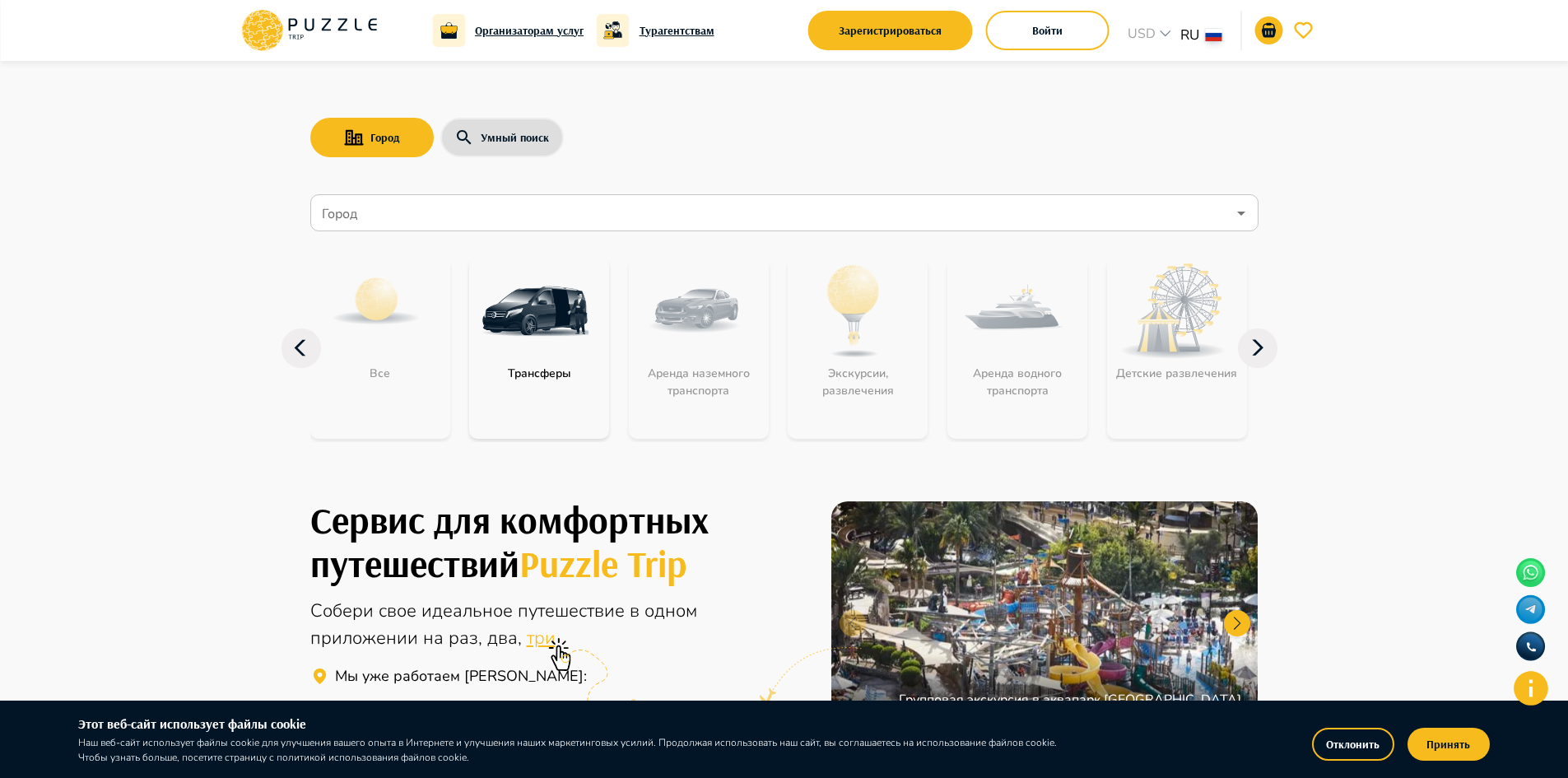
click at [334, 21] on icon at bounding box center [309, 30] width 140 height 43
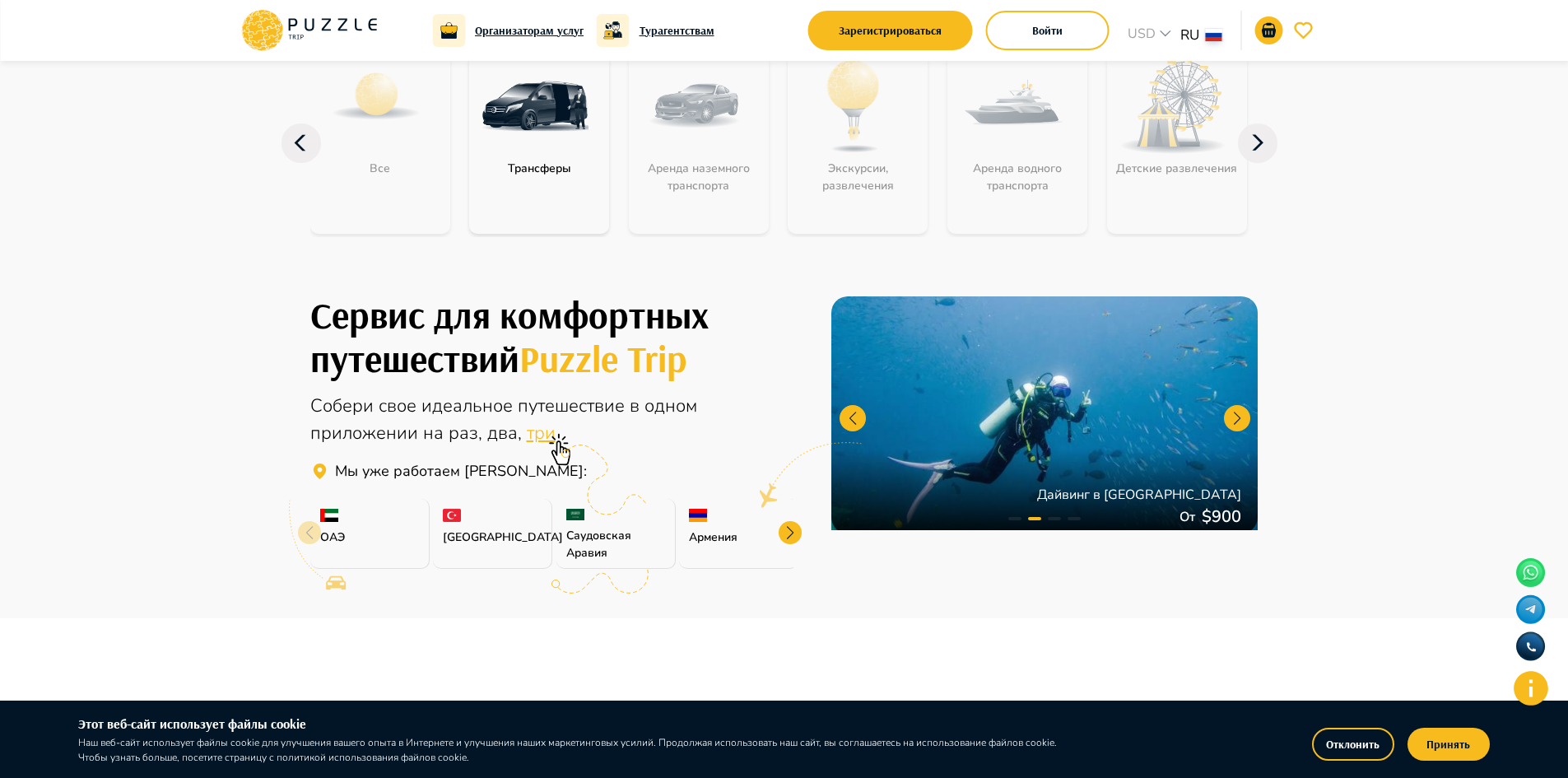
scroll to position [82, 0]
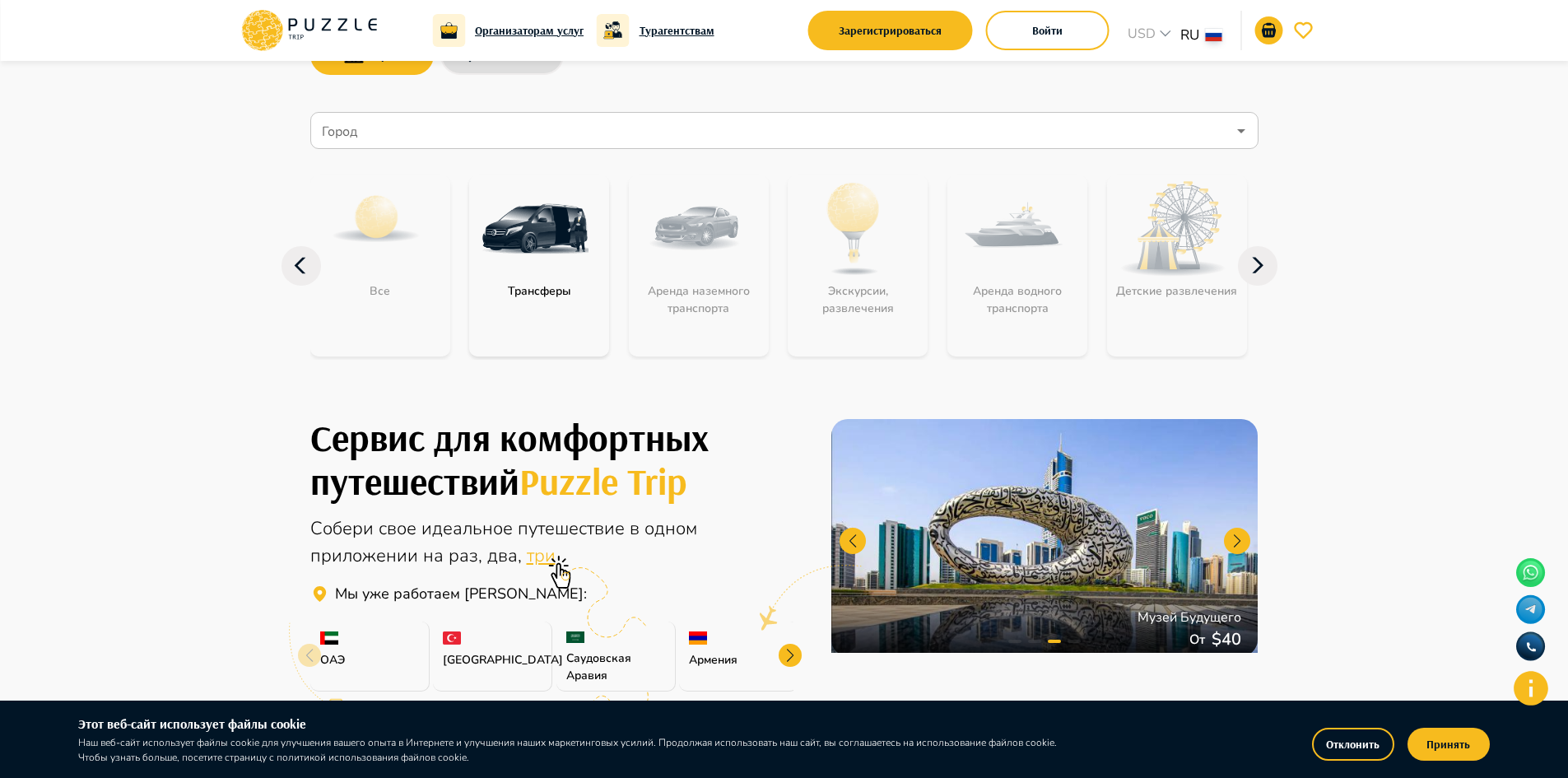
click at [541, 247] on img "category-get_transfer" at bounding box center [535, 229] width 107 height 107
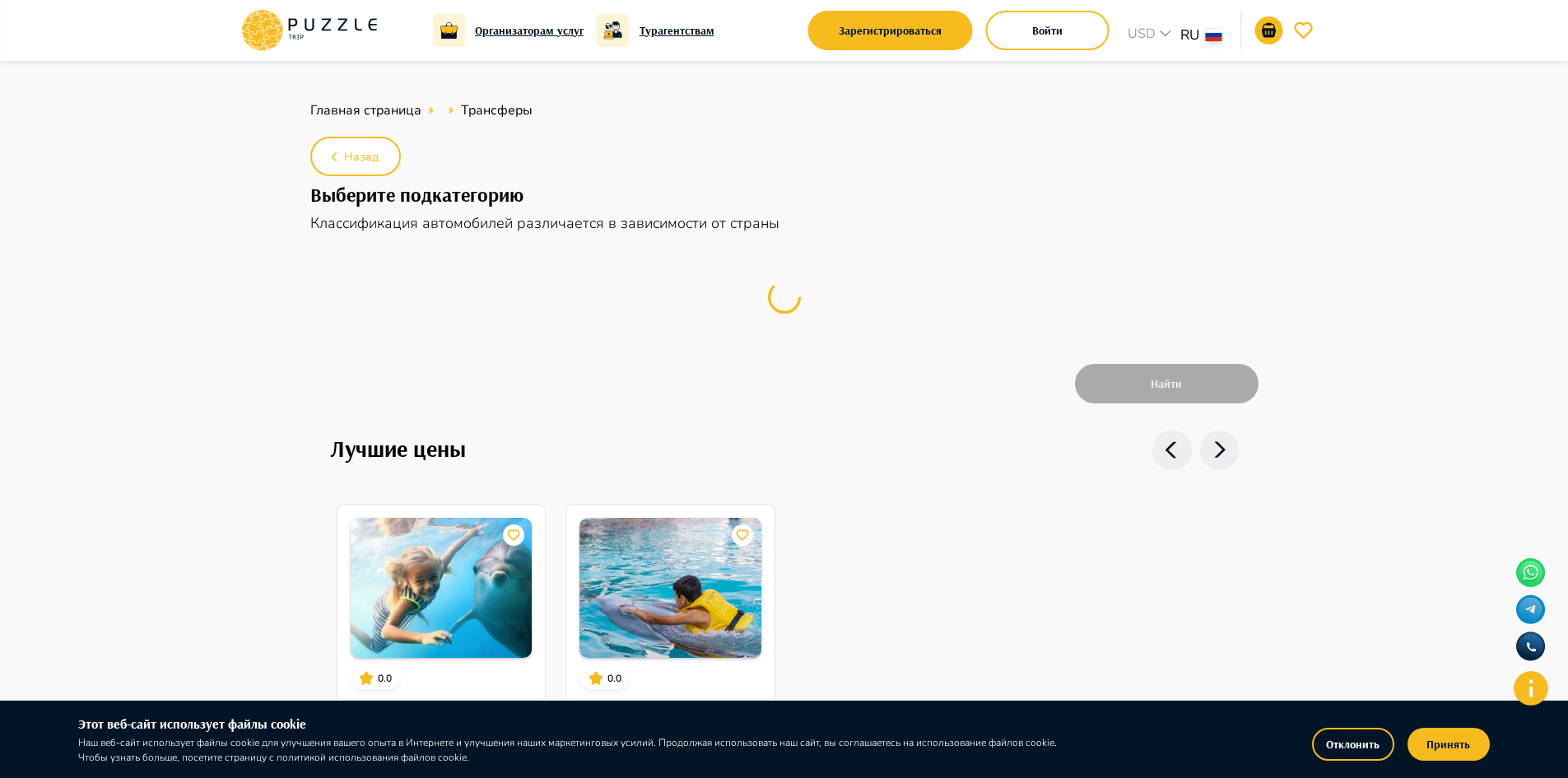
click at [541, 246] on nav "Найти" at bounding box center [784, 335] width 948 height 189
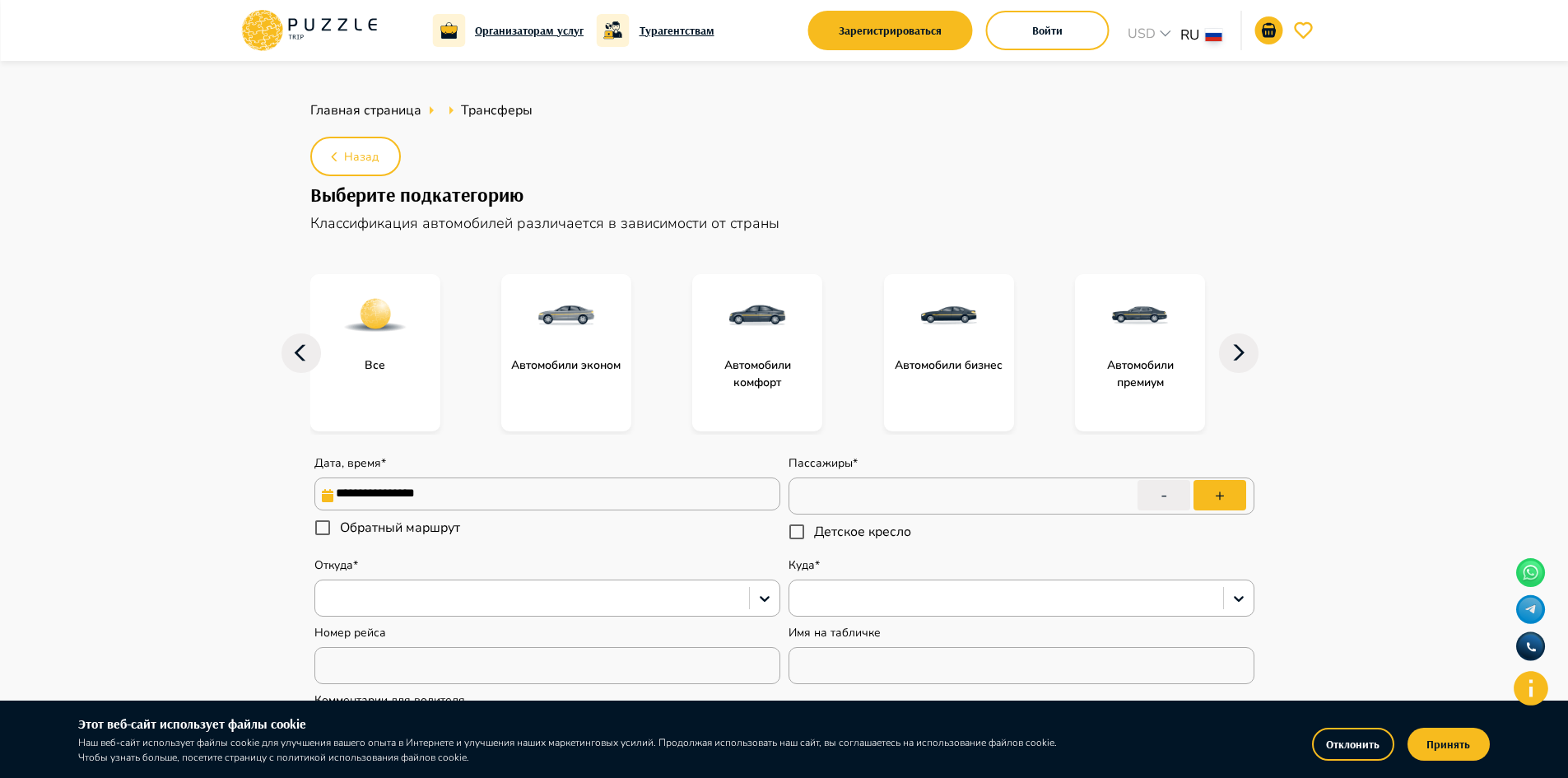
click at [748, 314] on img "subcategory-get_transfer_comfort_cars" at bounding box center [757, 316] width 66 height 66
click at [750, 312] on img "subcategory-get_transfer_comfort_cars" at bounding box center [759, 317] width 66 height 66
click at [761, 315] on img "subcategory-get_transfer_comfort_cars" at bounding box center [759, 317] width 66 height 66
click at [928, 220] on p "Классификация автомобилей различается в зависимости от страны" at bounding box center [784, 223] width 948 height 22
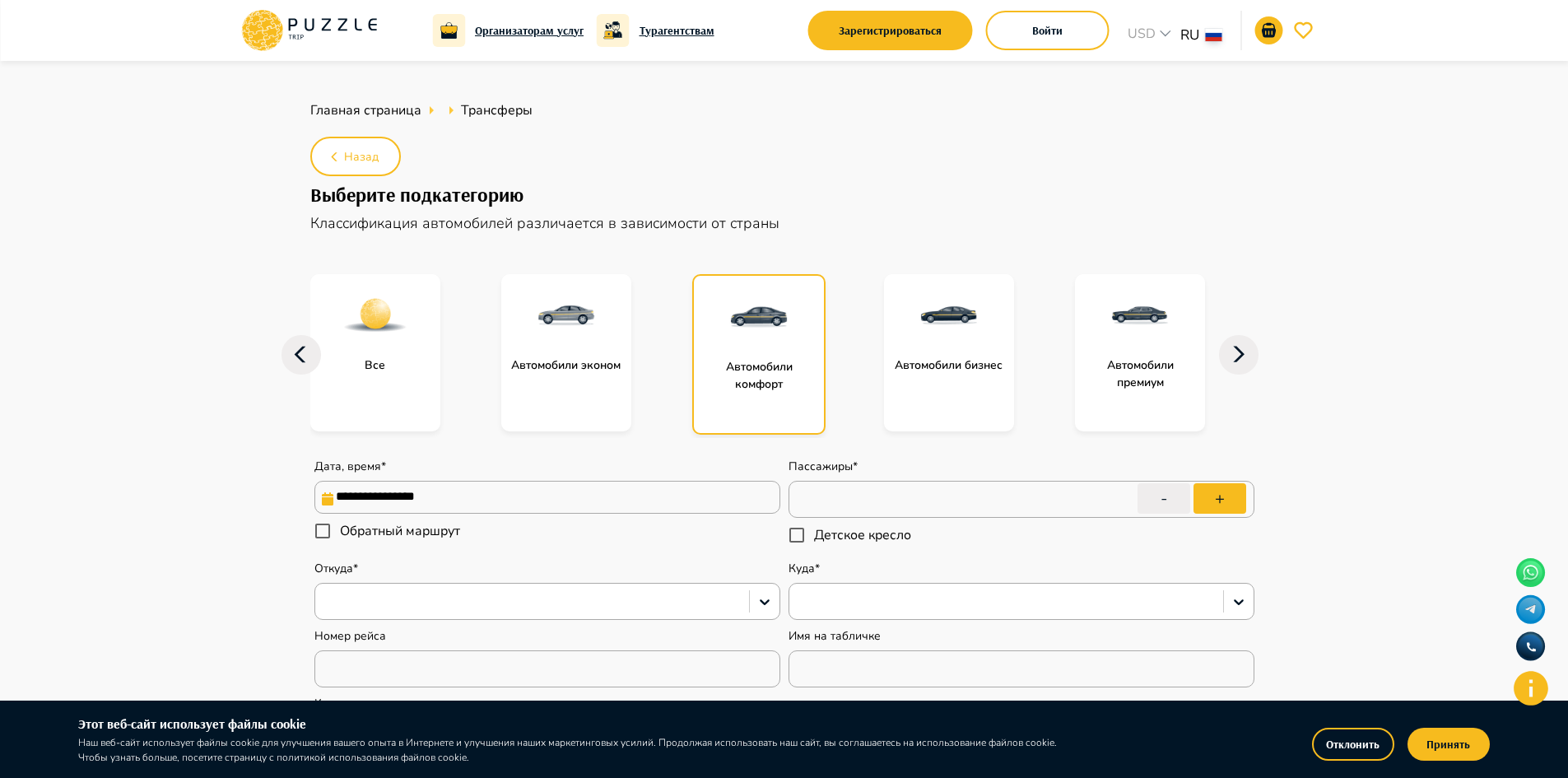
click at [747, 334] on img "subcategory-get_transfer_comfort_cars" at bounding box center [759, 317] width 66 height 66
click at [754, 331] on img "subcategory-get_transfer_comfort_cars" at bounding box center [759, 317] width 66 height 66
click at [945, 326] on img "subcategory-get_transfer_business_cars" at bounding box center [949, 316] width 66 height 66
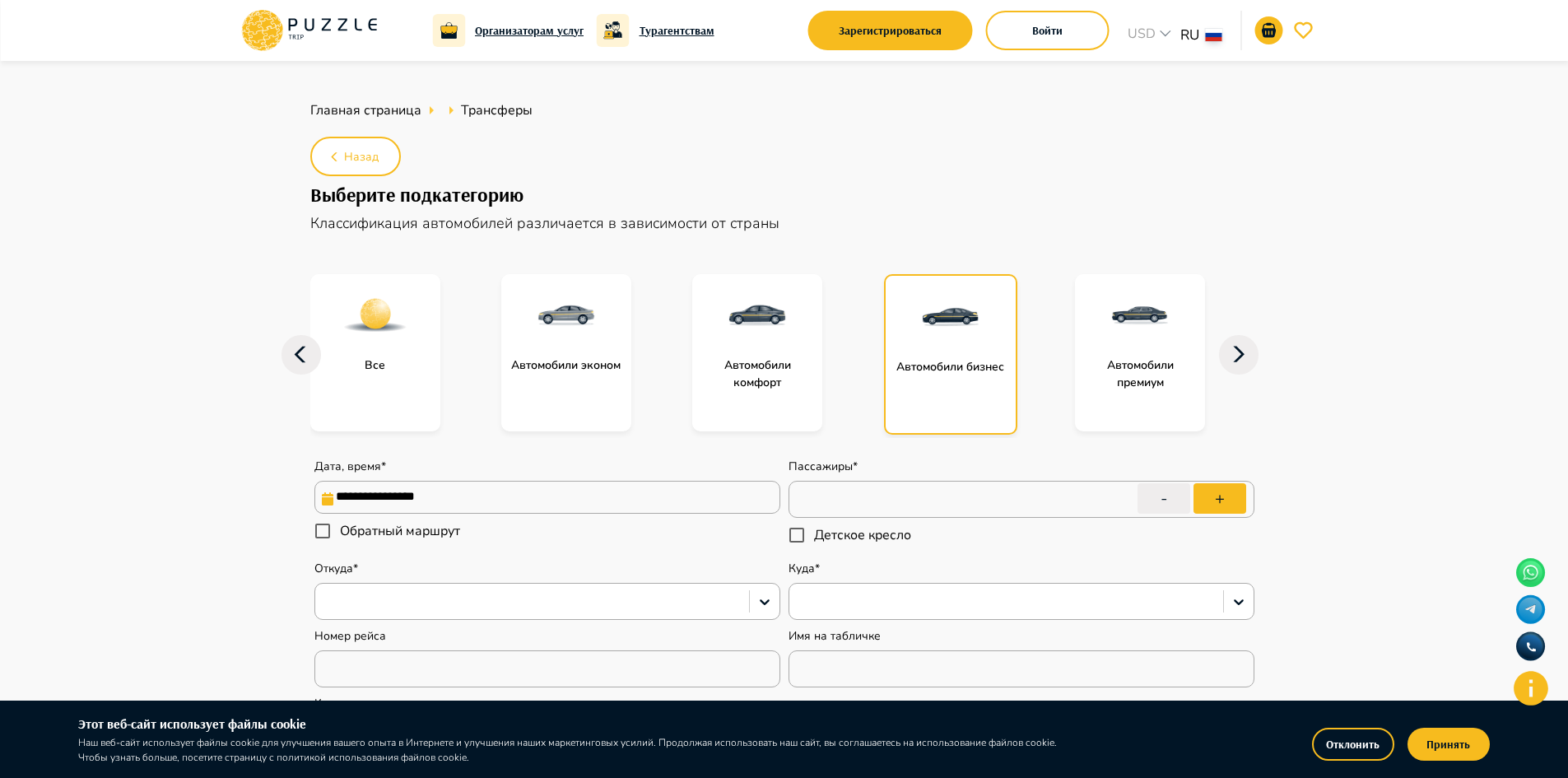
click at [945, 326] on img "subcategory-get_transfer_business_cars" at bounding box center [951, 317] width 66 height 66
click at [944, 334] on img "subcategory-get_transfer_business_cars" at bounding box center [951, 317] width 66 height 66
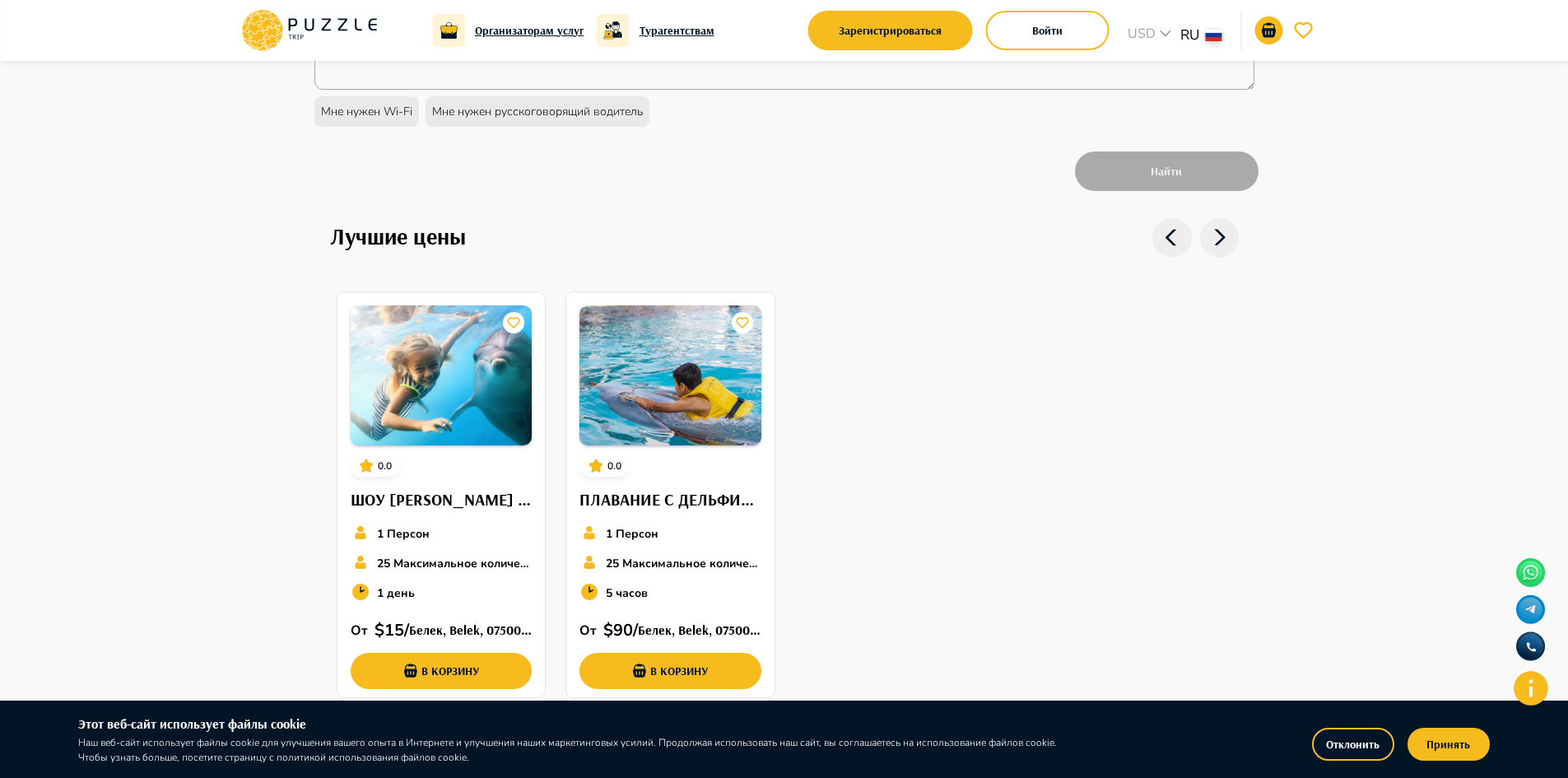
scroll to position [591, 0]
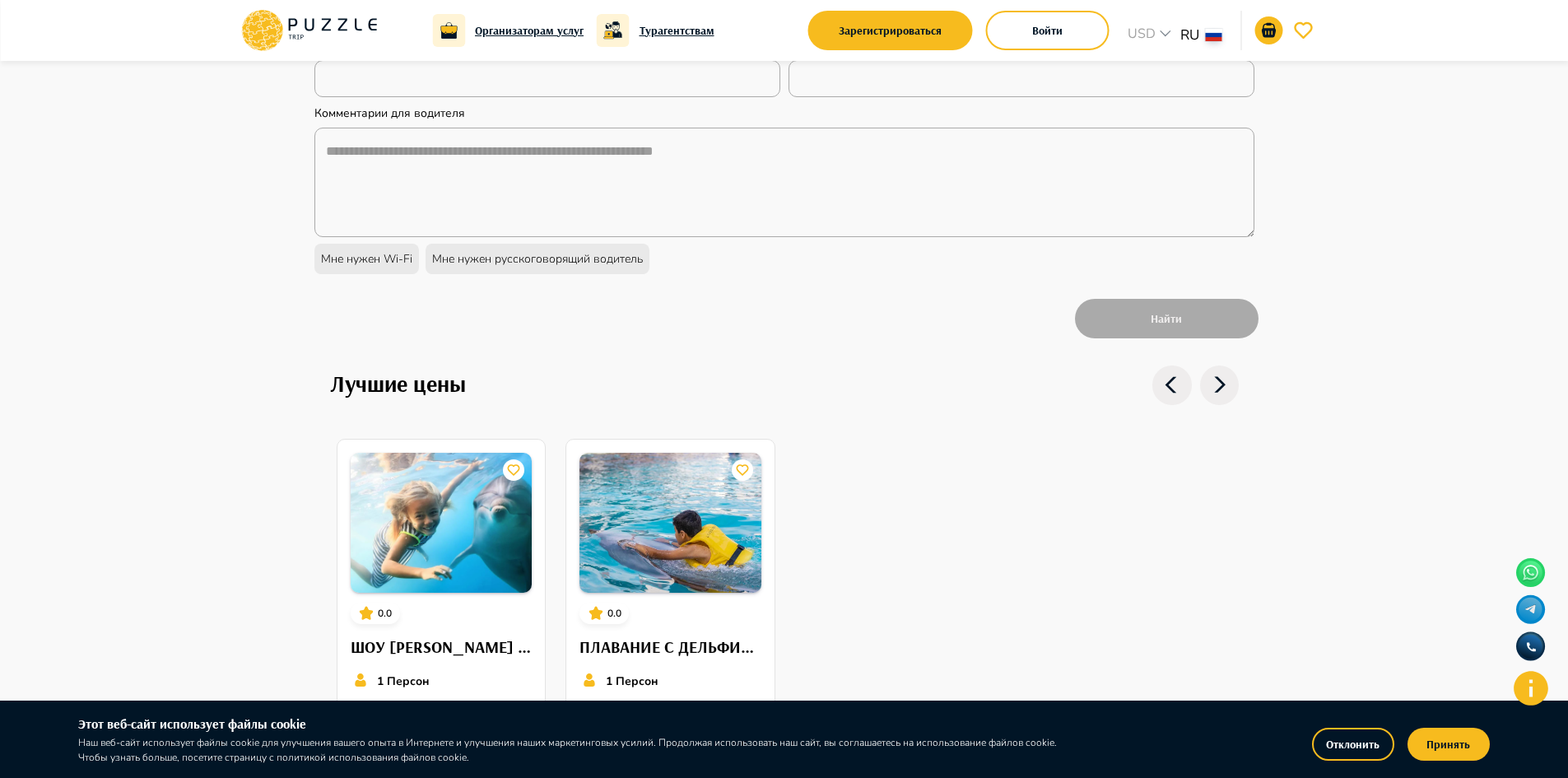
click at [1212, 386] on icon at bounding box center [1220, 385] width 39 height 39
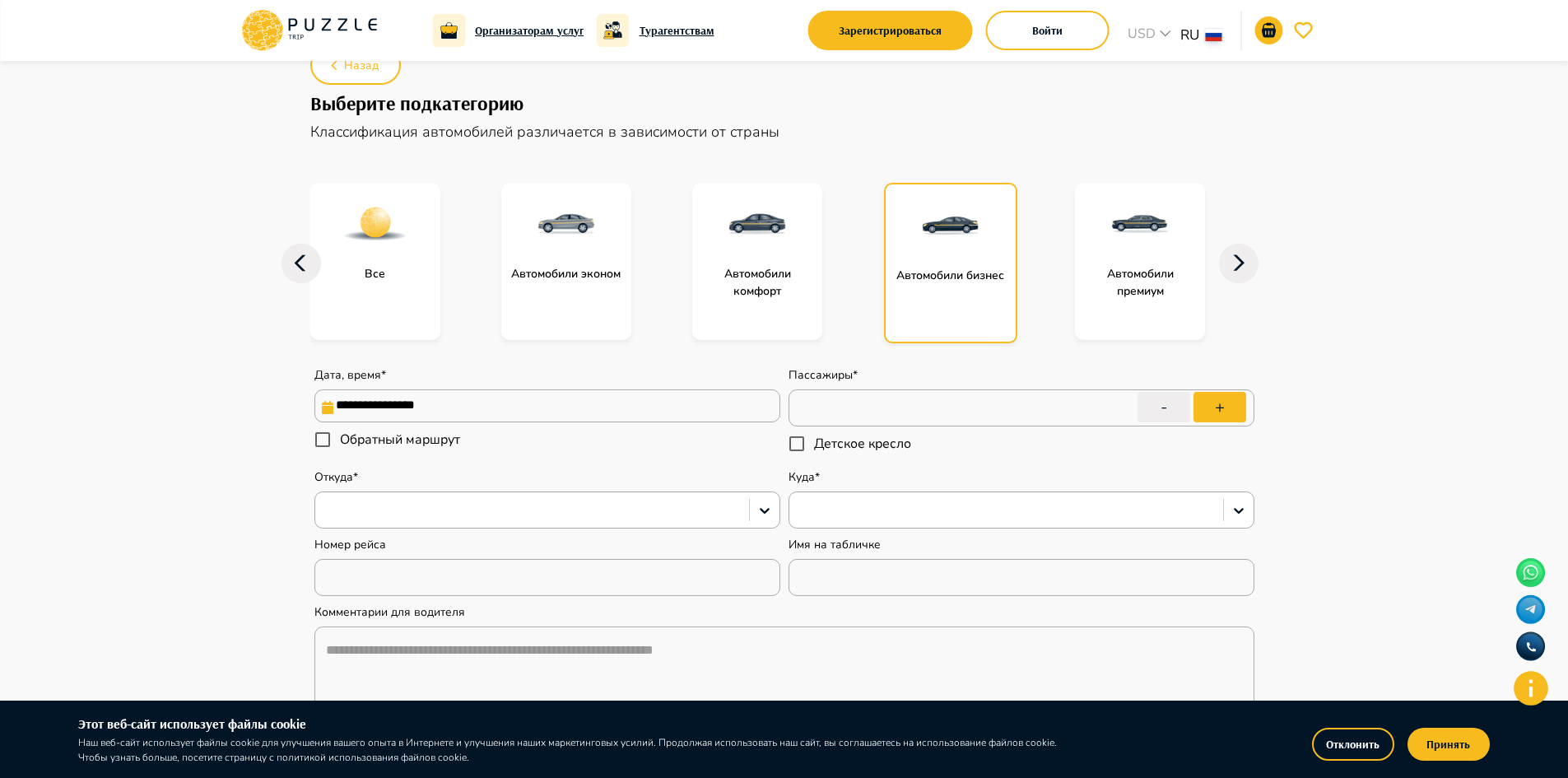
scroll to position [0, 0]
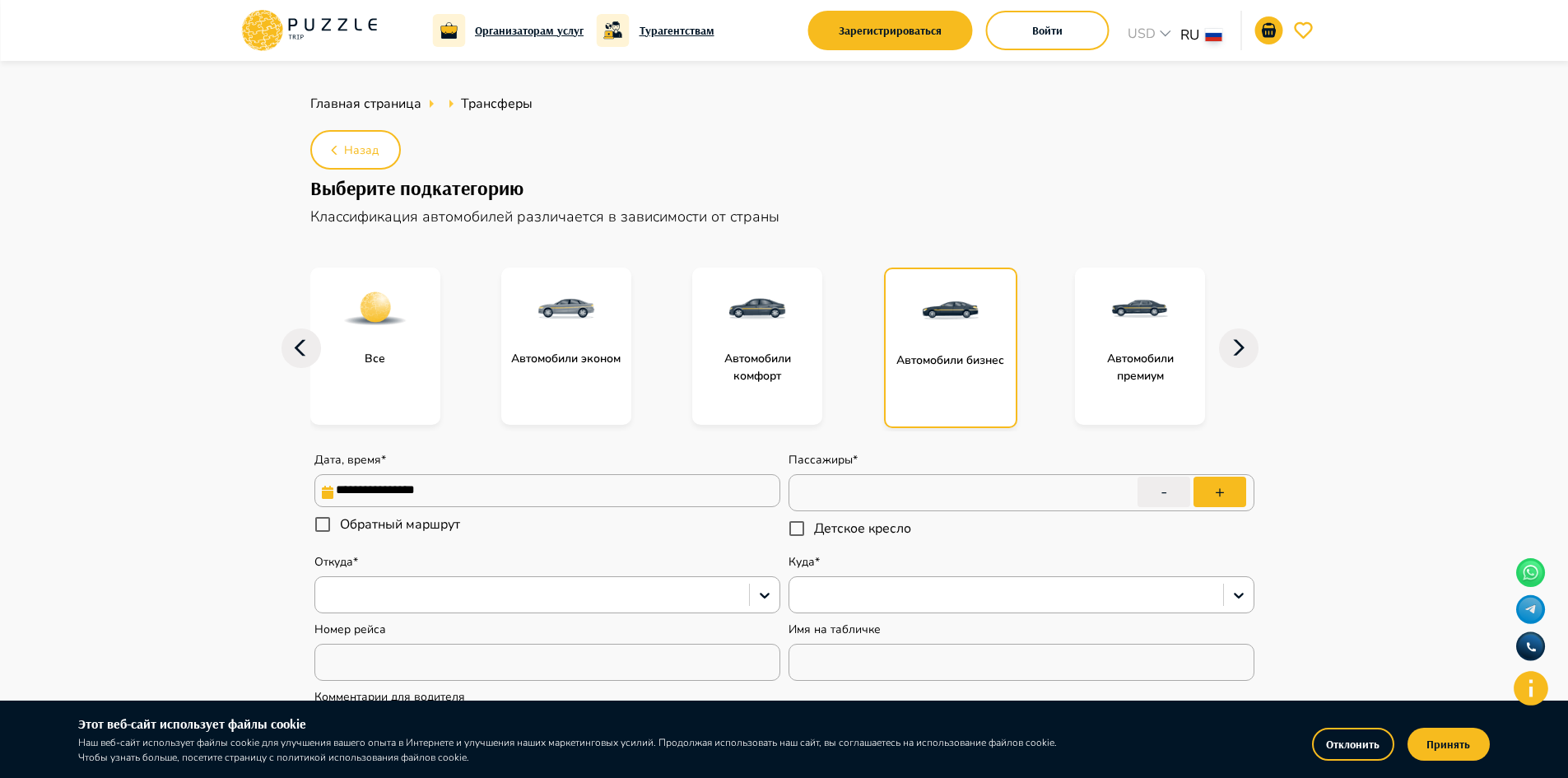
type textarea "*"
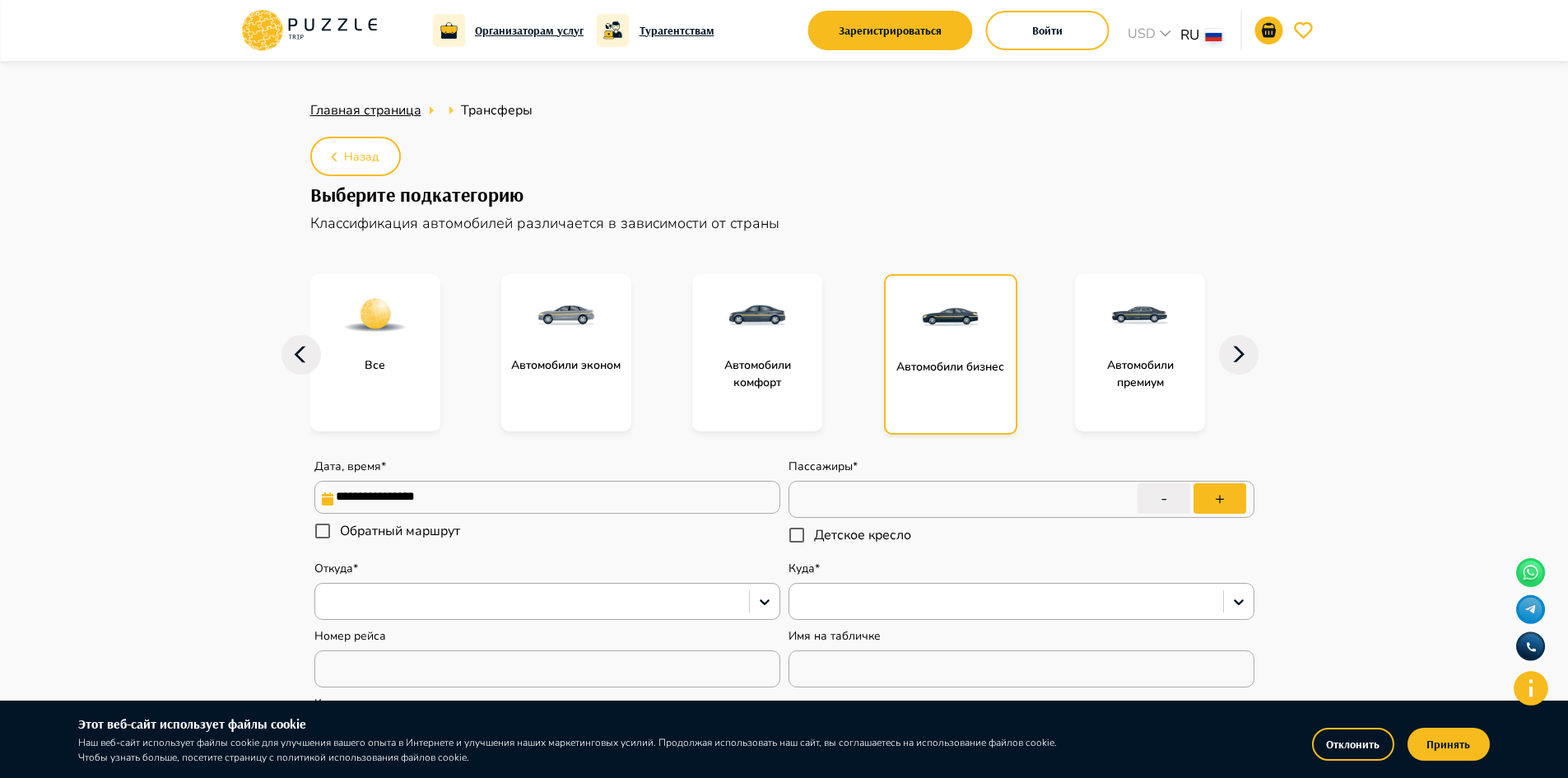
click at [374, 112] on span "Главная страница" at bounding box center [366, 111] width 111 height 18
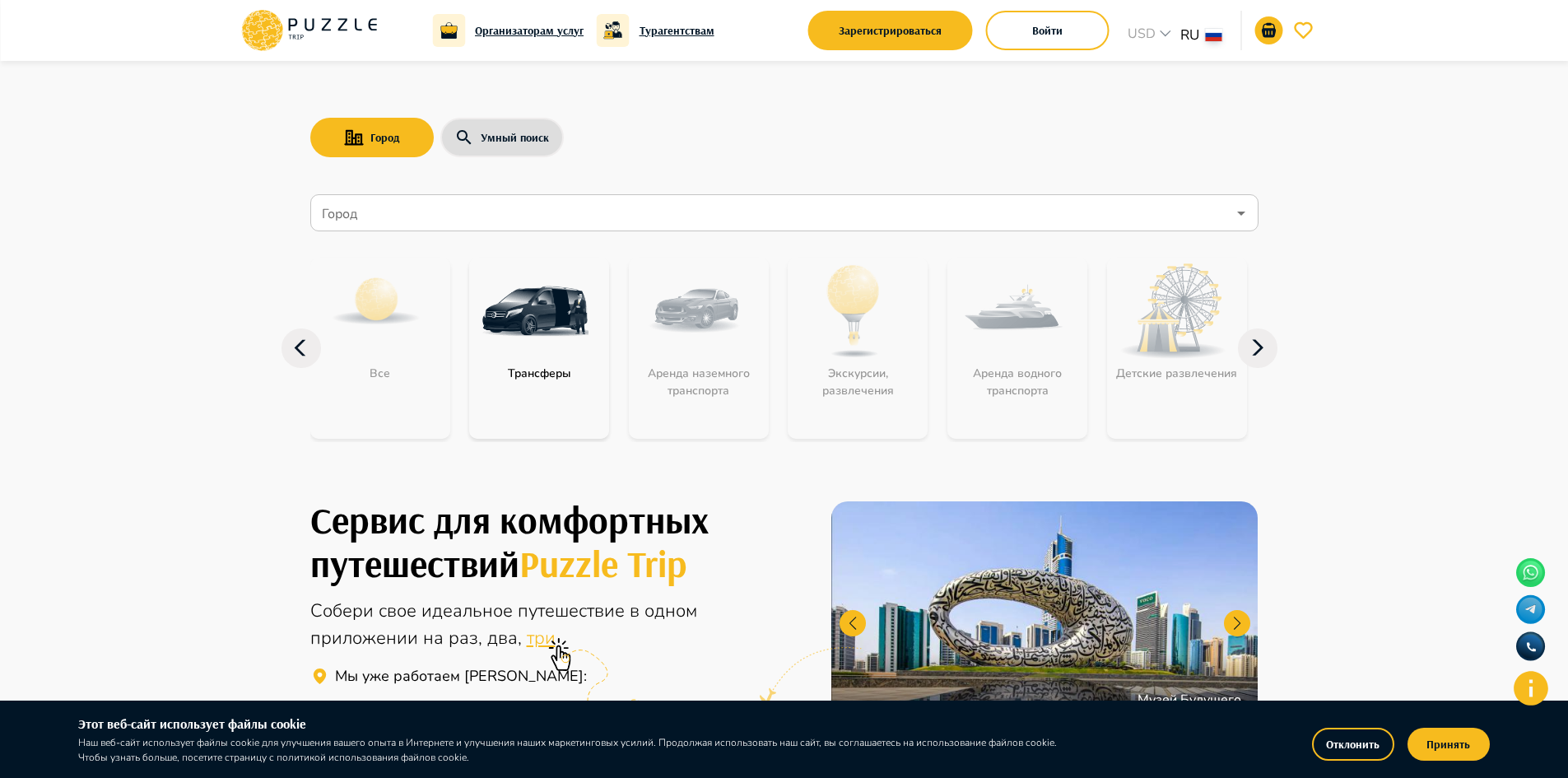
click at [537, 319] on img "category-get_transfer" at bounding box center [535, 311] width 107 height 107
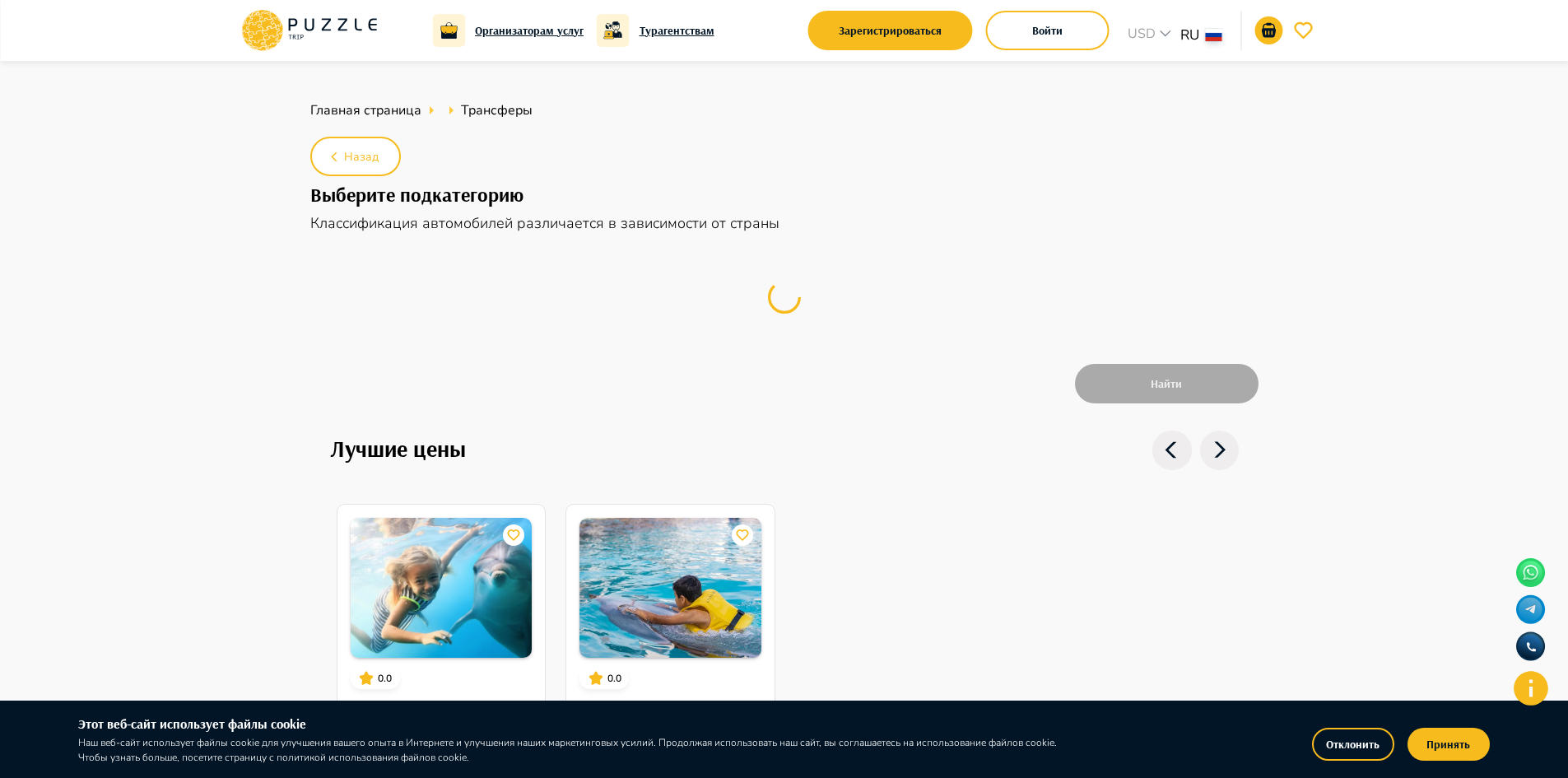
drag, startPoint x: 450, startPoint y: 70, endPoint x: 538, endPoint y: 90, distance: 90.2
click at [538, 90] on main "Главная страница Трансферы Назад Выберите подкатегорию Классификация автомобиле…" at bounding box center [784, 491] width 1568 height 860
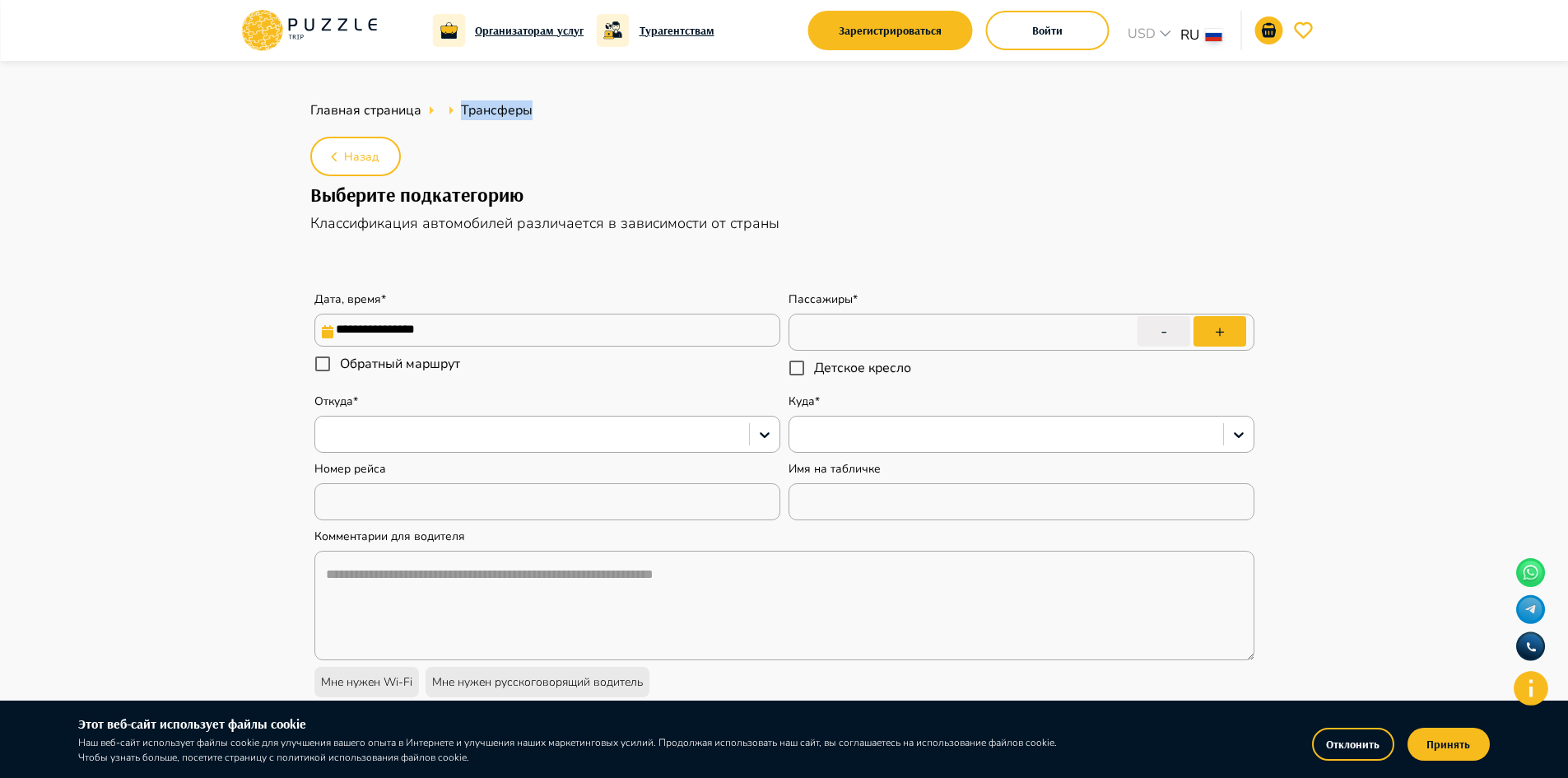
type textarea "*"
click at [300, 31] on icon at bounding box center [309, 30] width 140 height 43
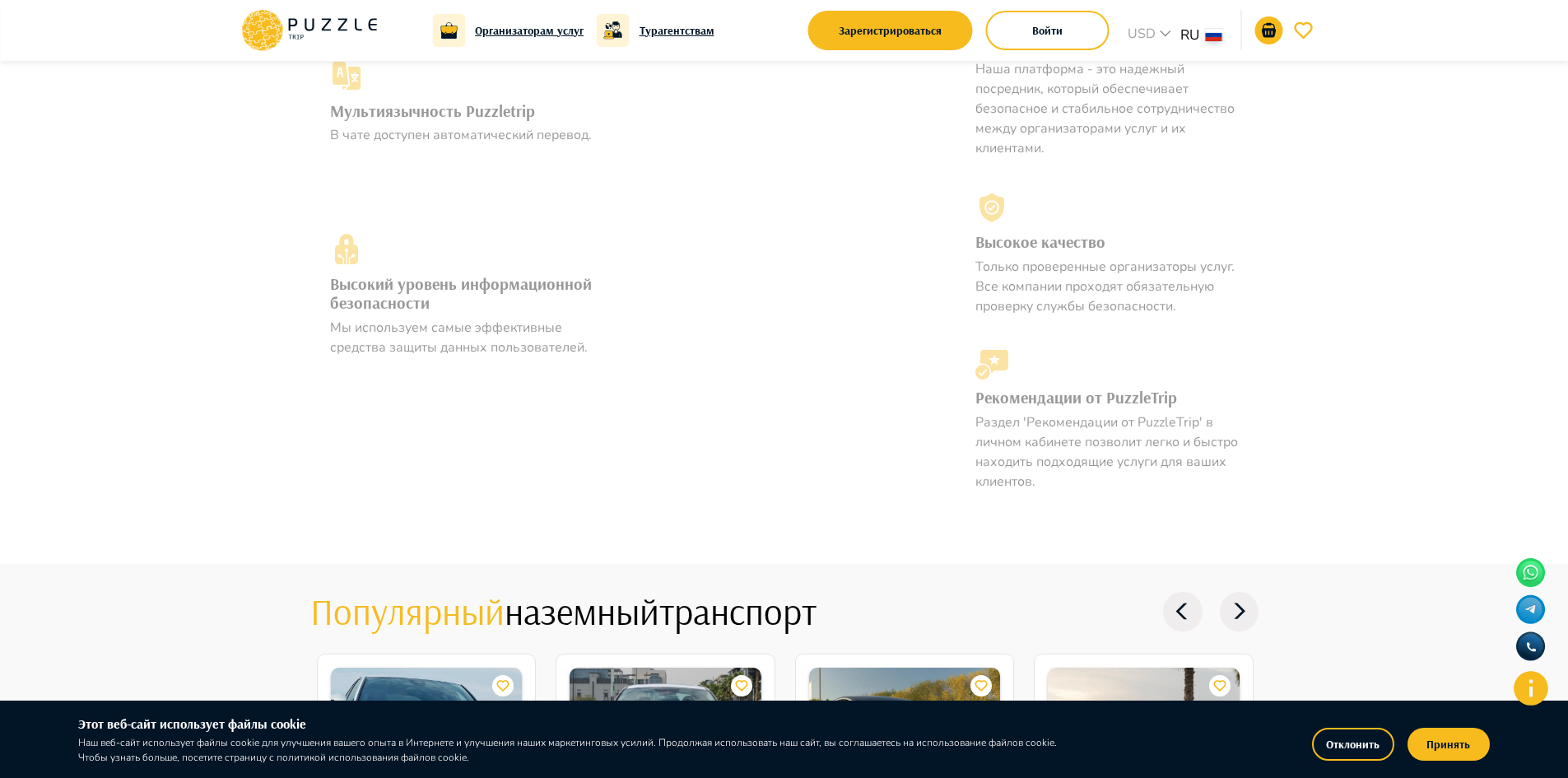
scroll to position [1482, 0]
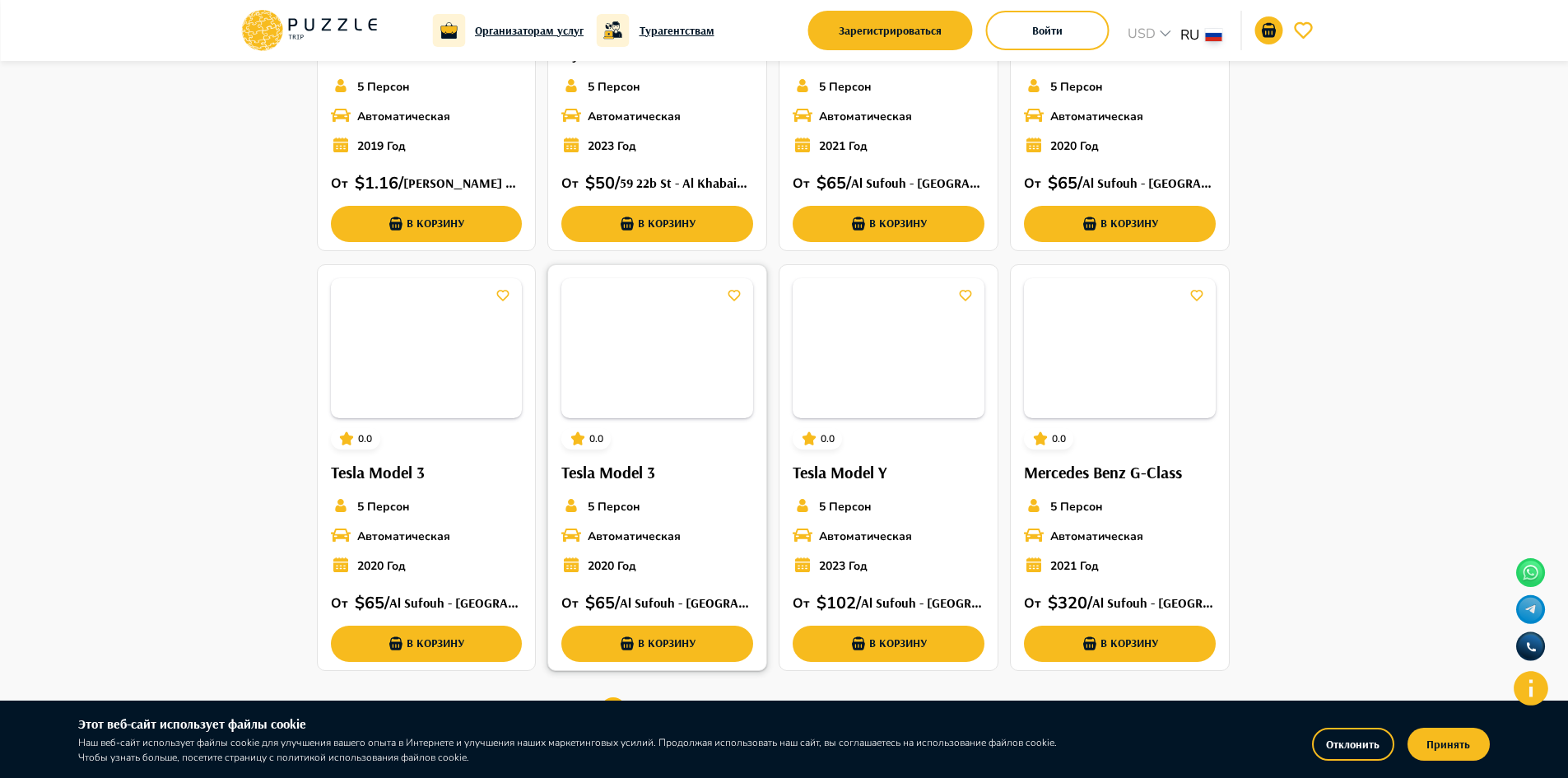
scroll to position [544, 0]
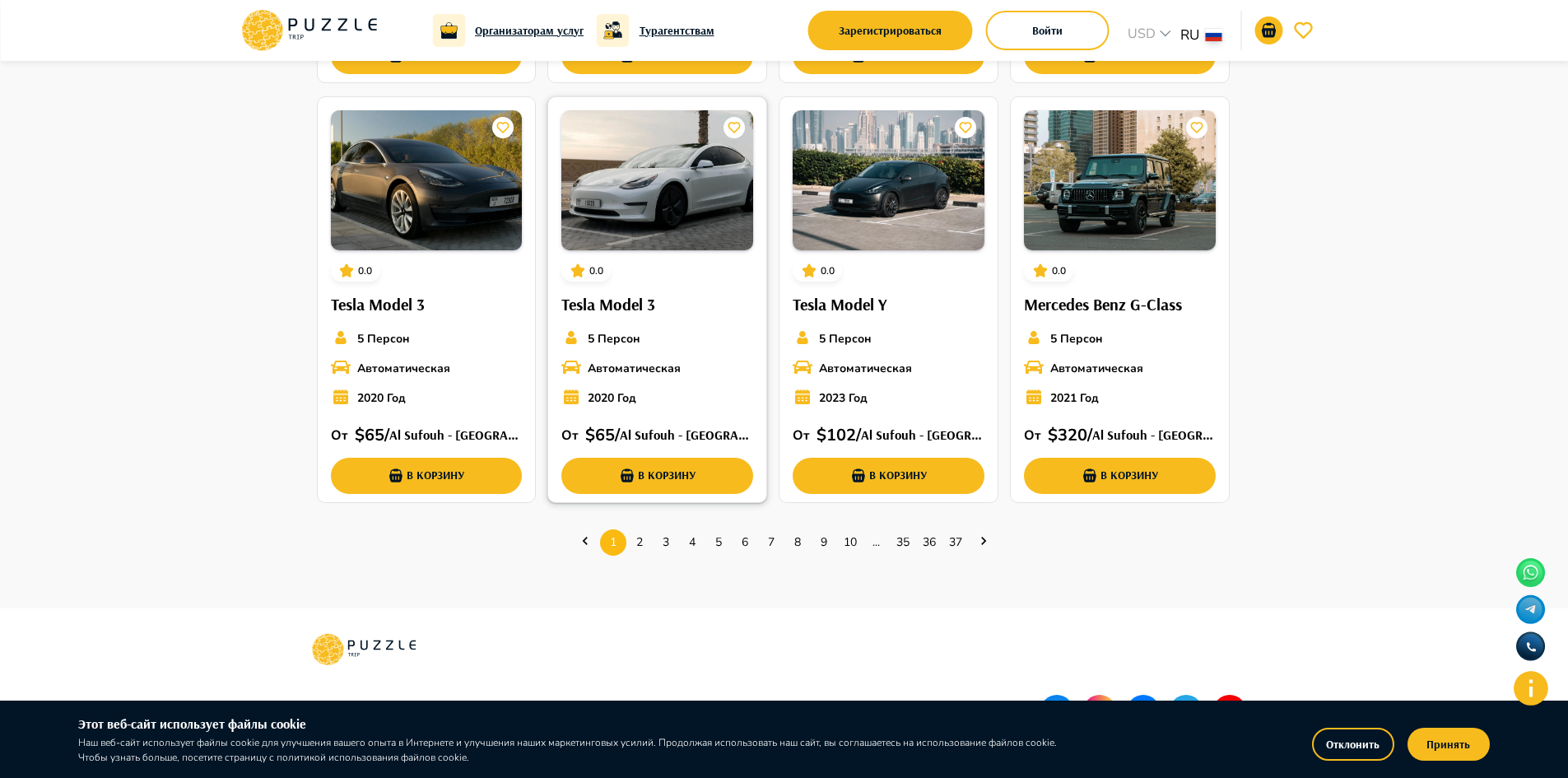
click at [664, 197] on img at bounding box center [656, 180] width 192 height 140
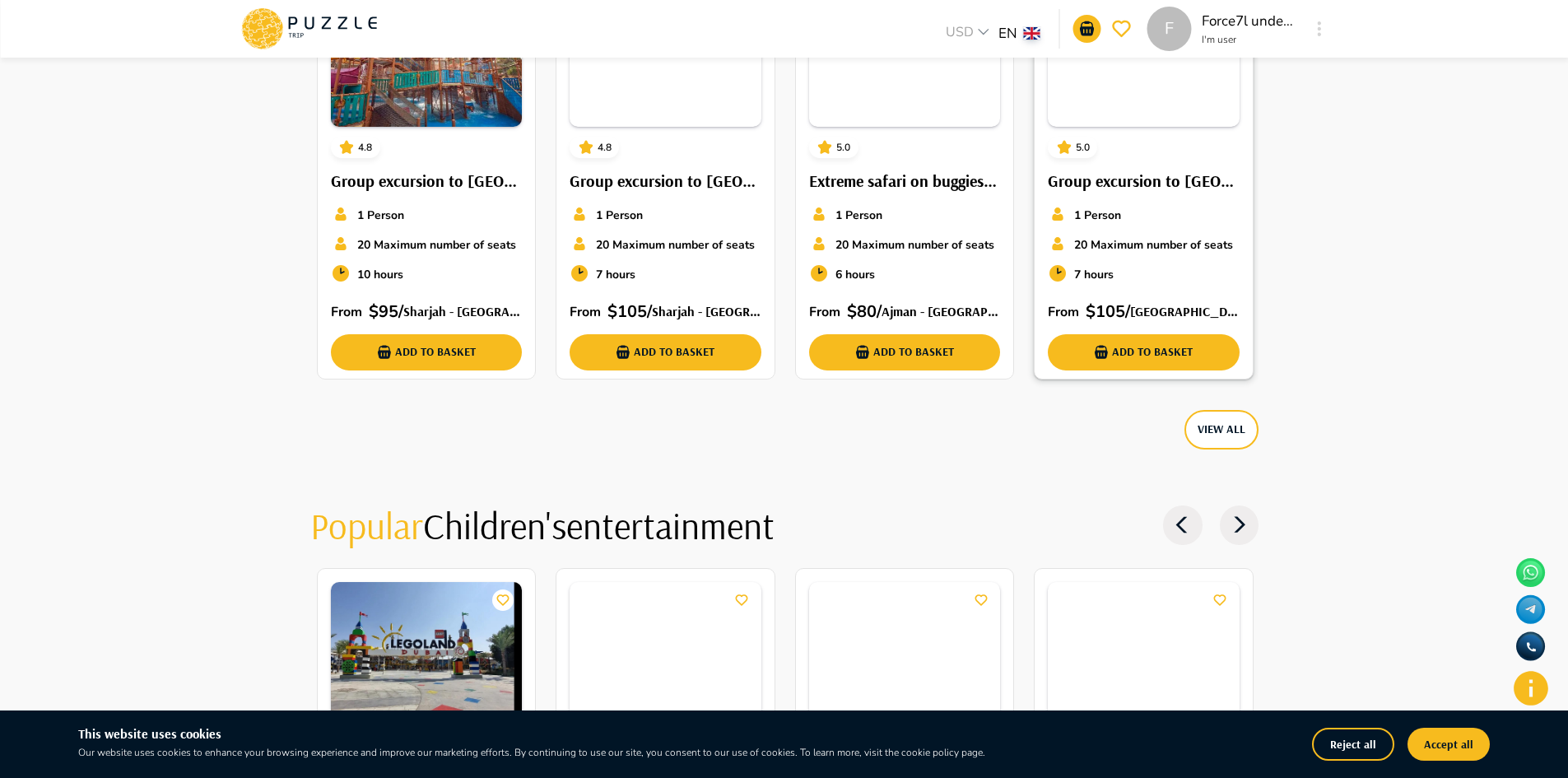
scroll to position [2965, 0]
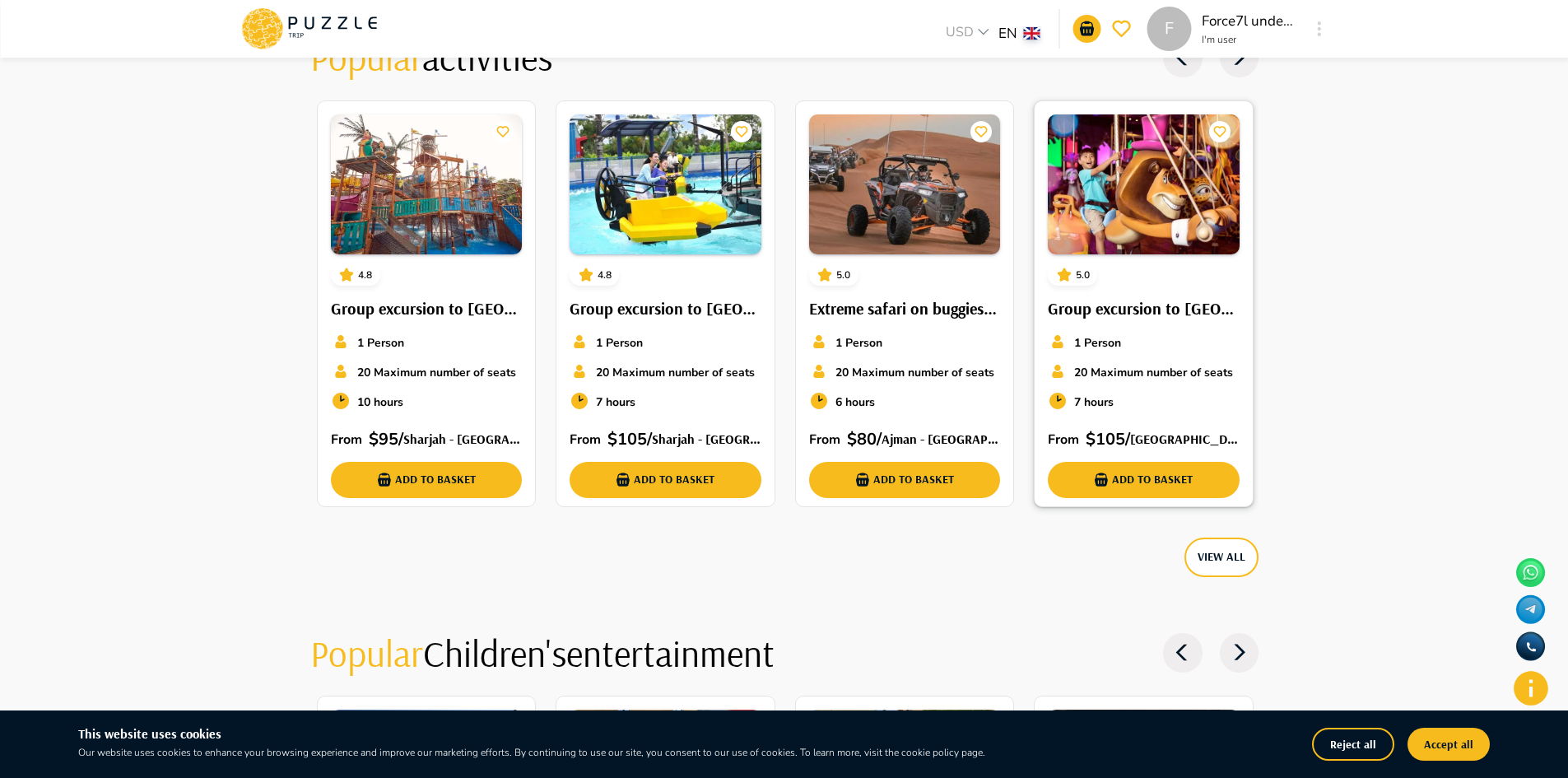
click at [1127, 145] on img at bounding box center [1143, 184] width 192 height 140
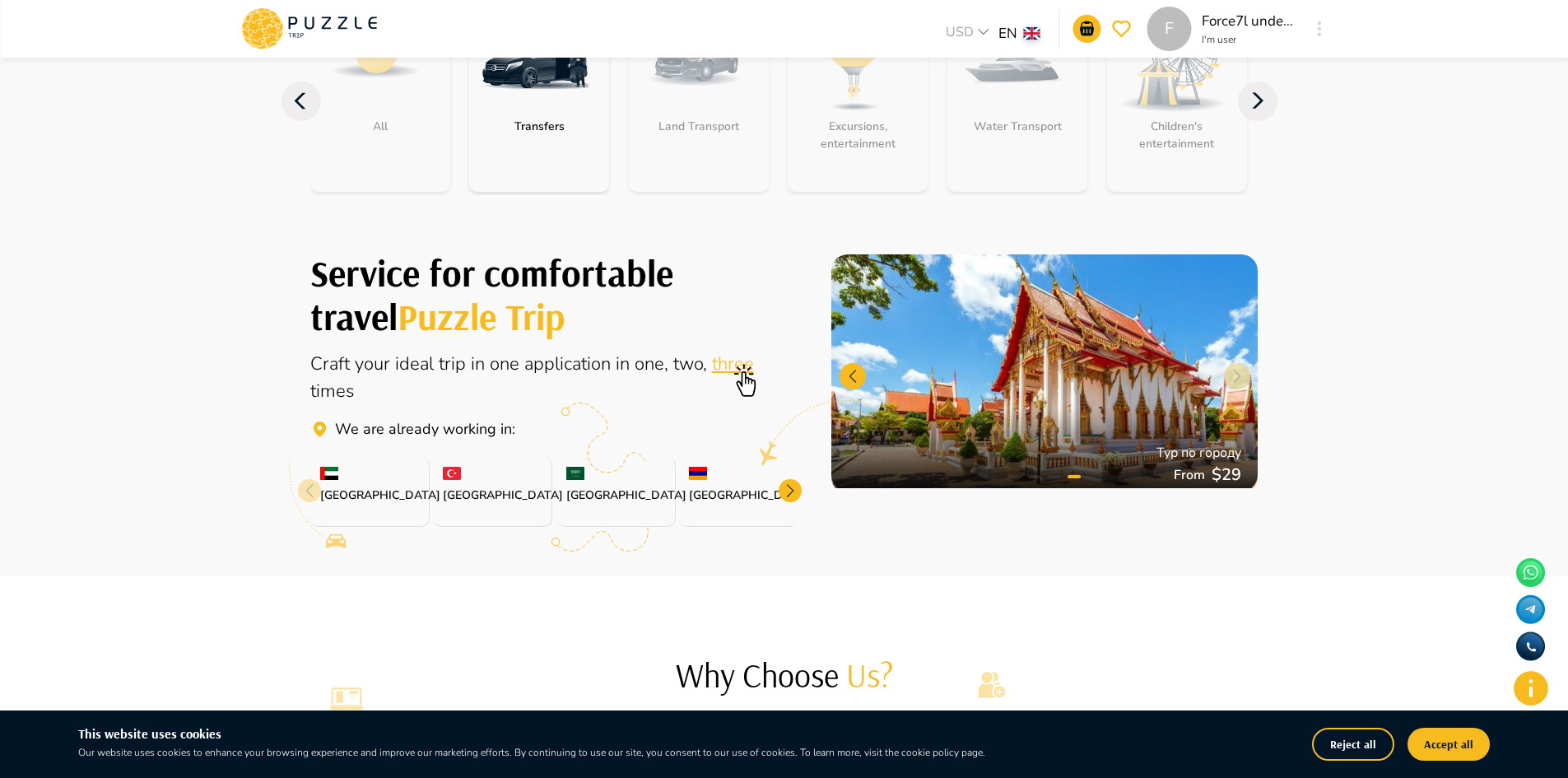
scroll to position [0, 0]
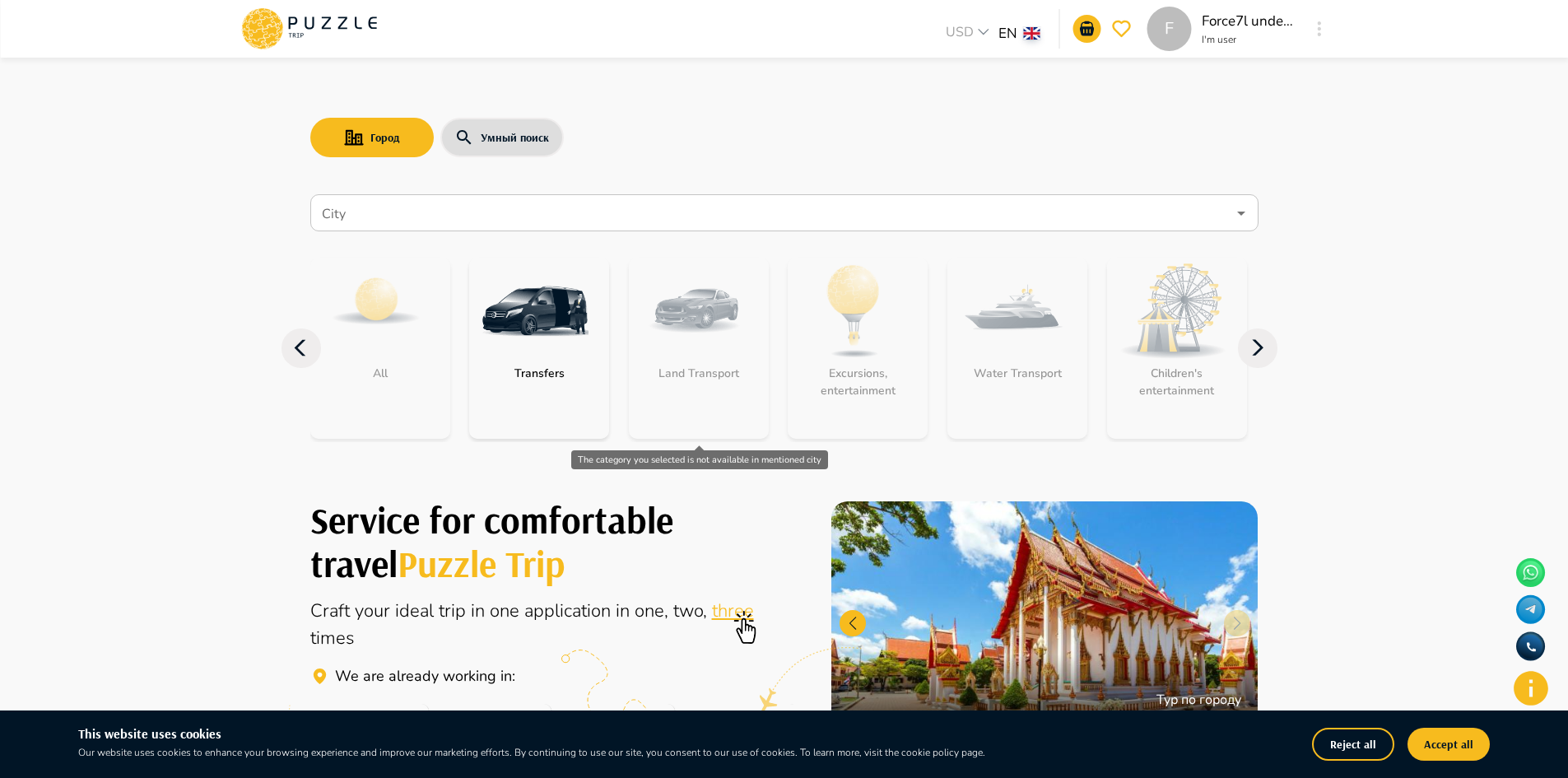
click at [681, 301] on div "Land Transport" at bounding box center [698, 348] width 140 height 181
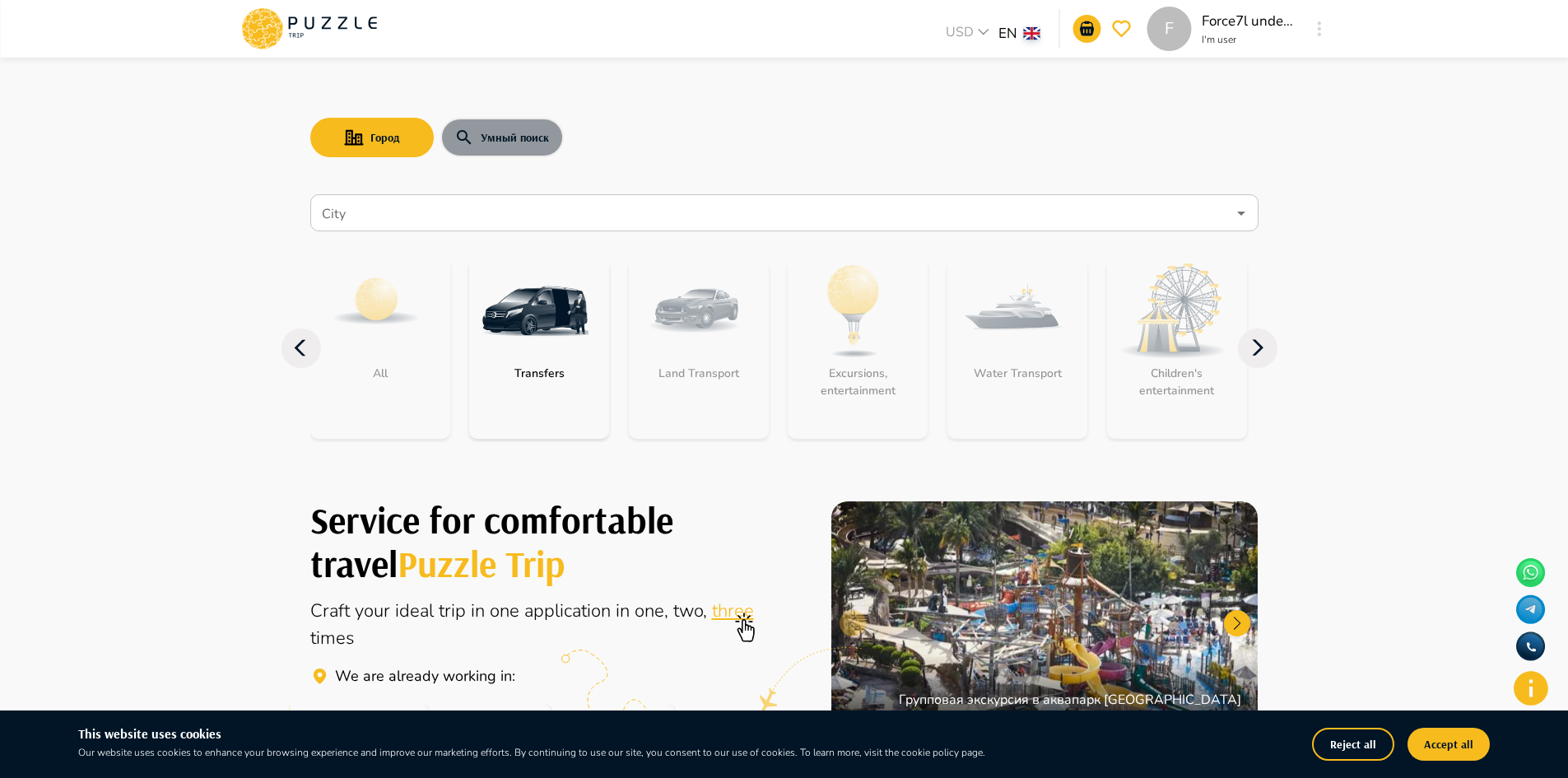
click at [500, 155] on button "Умный поиск" at bounding box center [502, 137] width 123 height 39
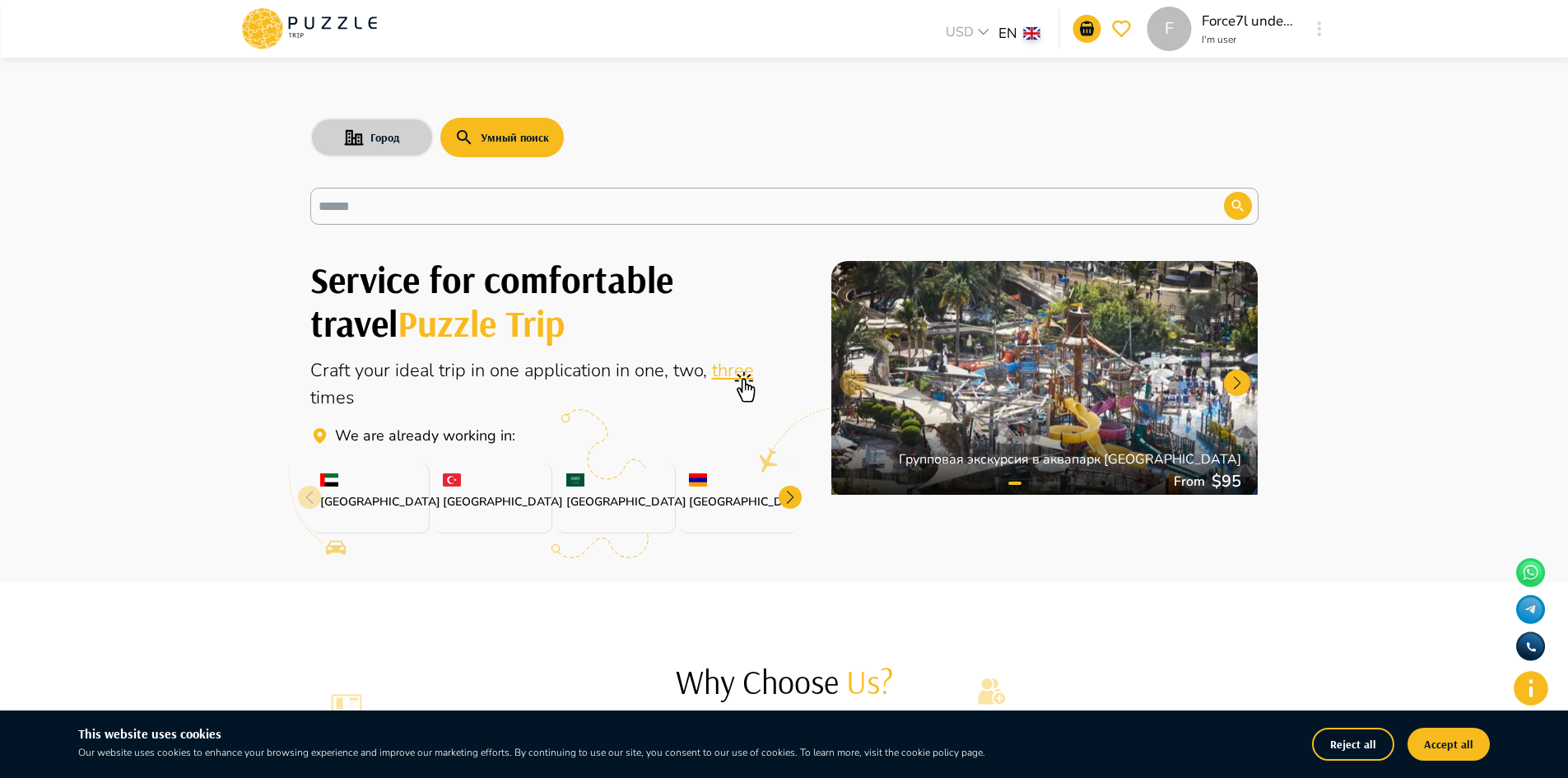
click at [390, 137] on button "Город" at bounding box center [372, 137] width 123 height 39
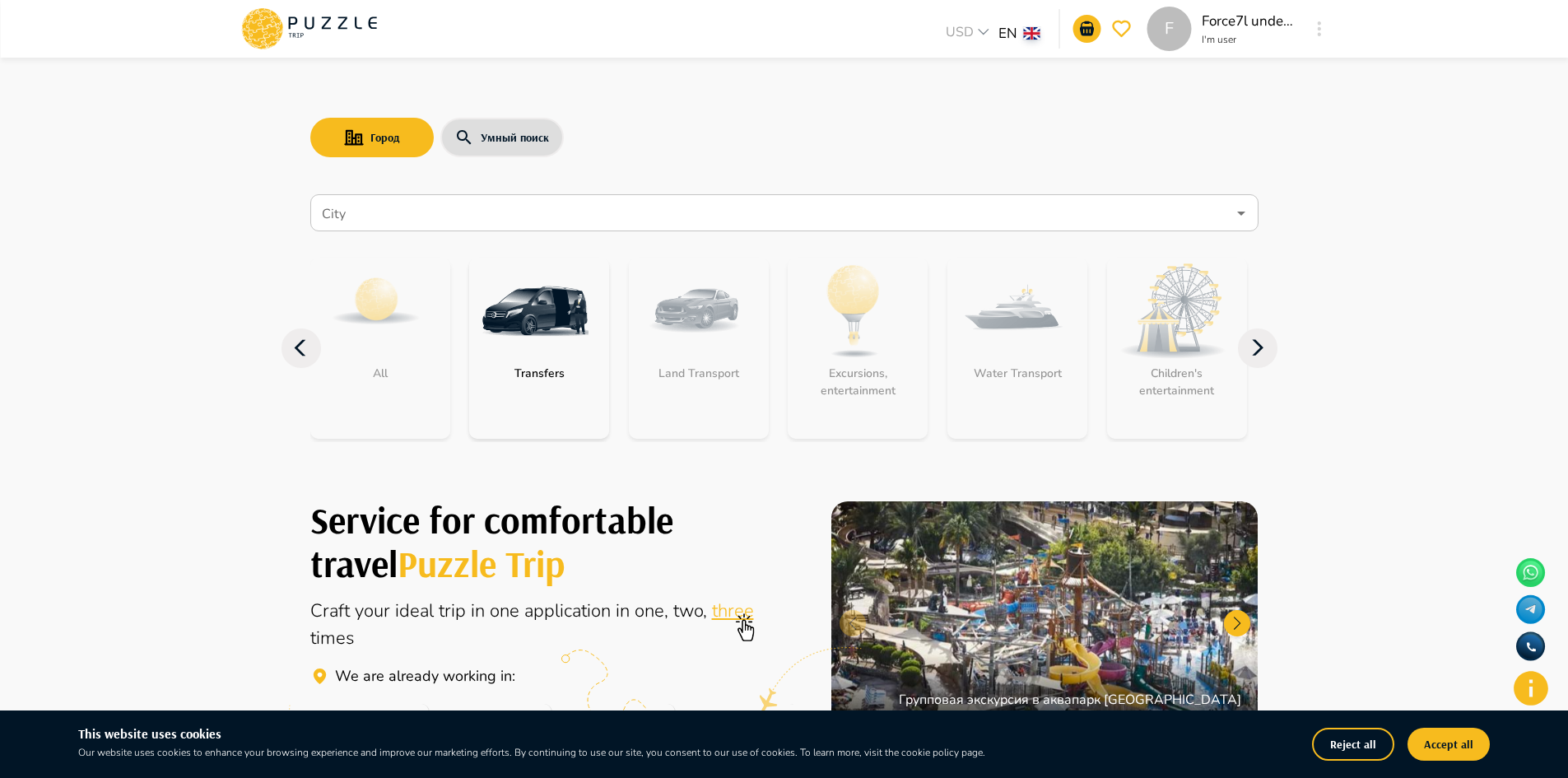
scroll to position [494, 0]
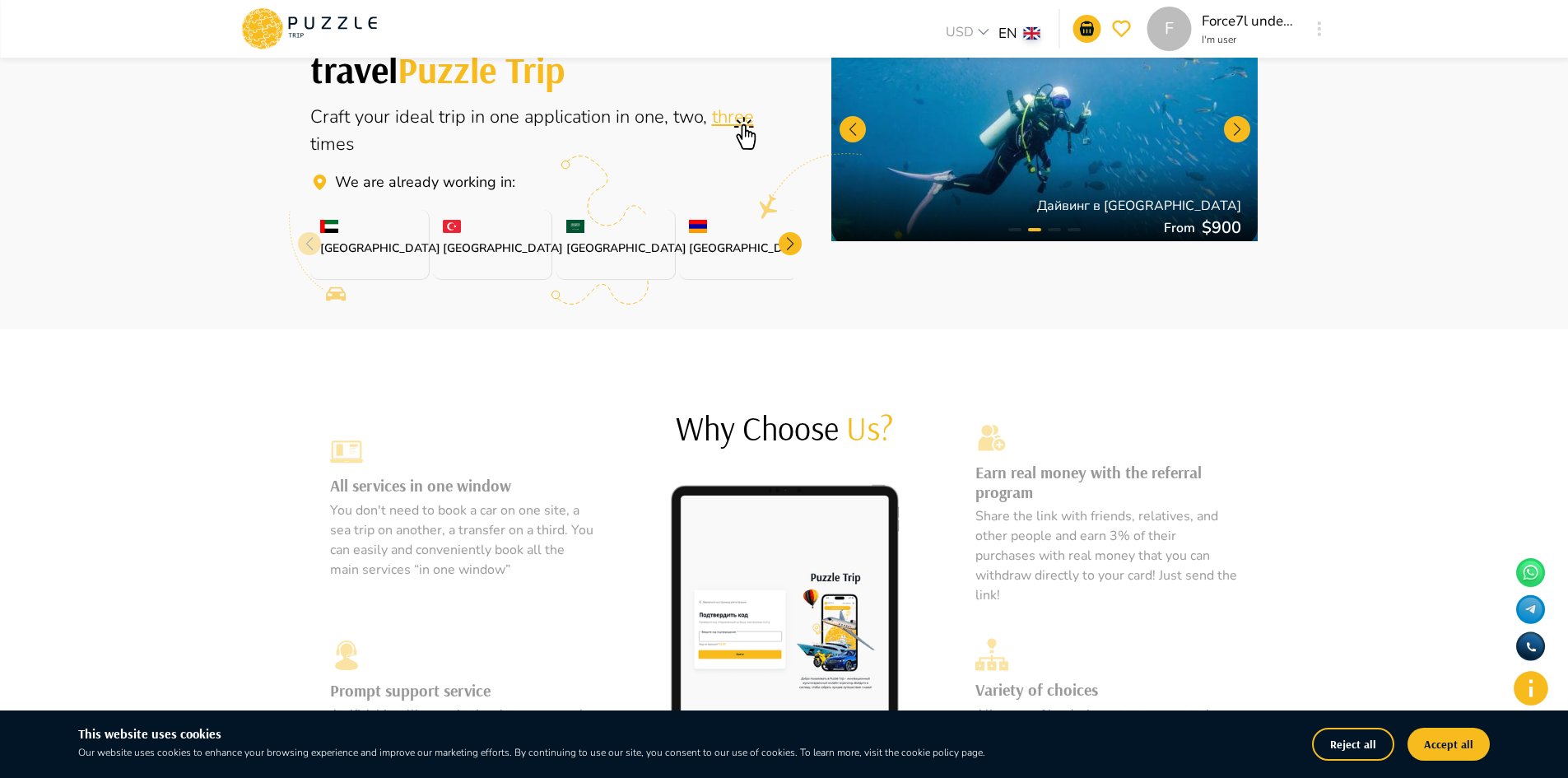
click at [701, 228] on img at bounding box center [698, 226] width 18 height 13
click at [557, 234] on div "Saudi Arabia" at bounding box center [616, 244] width 120 height 70
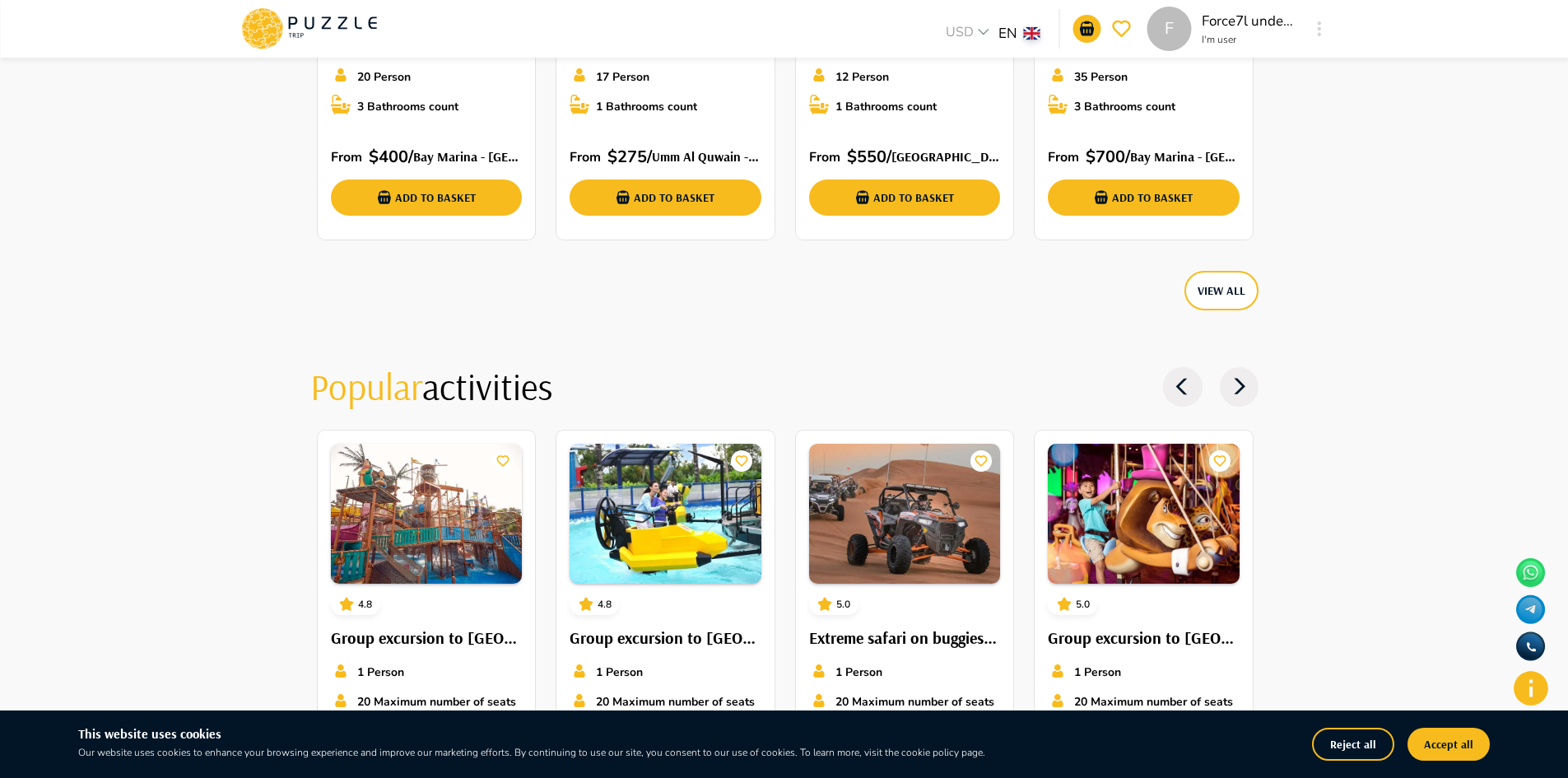
scroll to position [2965, 0]
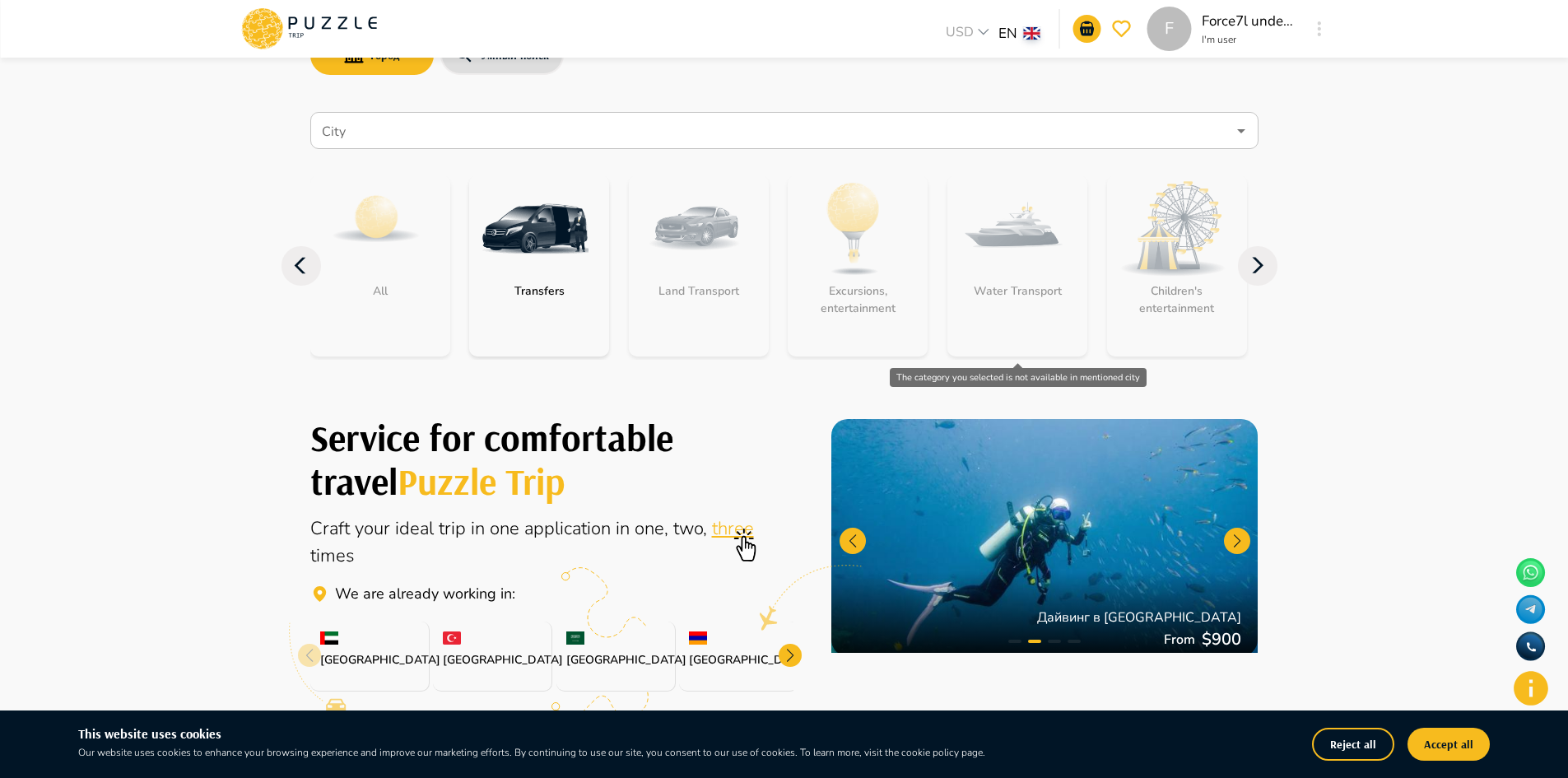
scroll to position [0, 0]
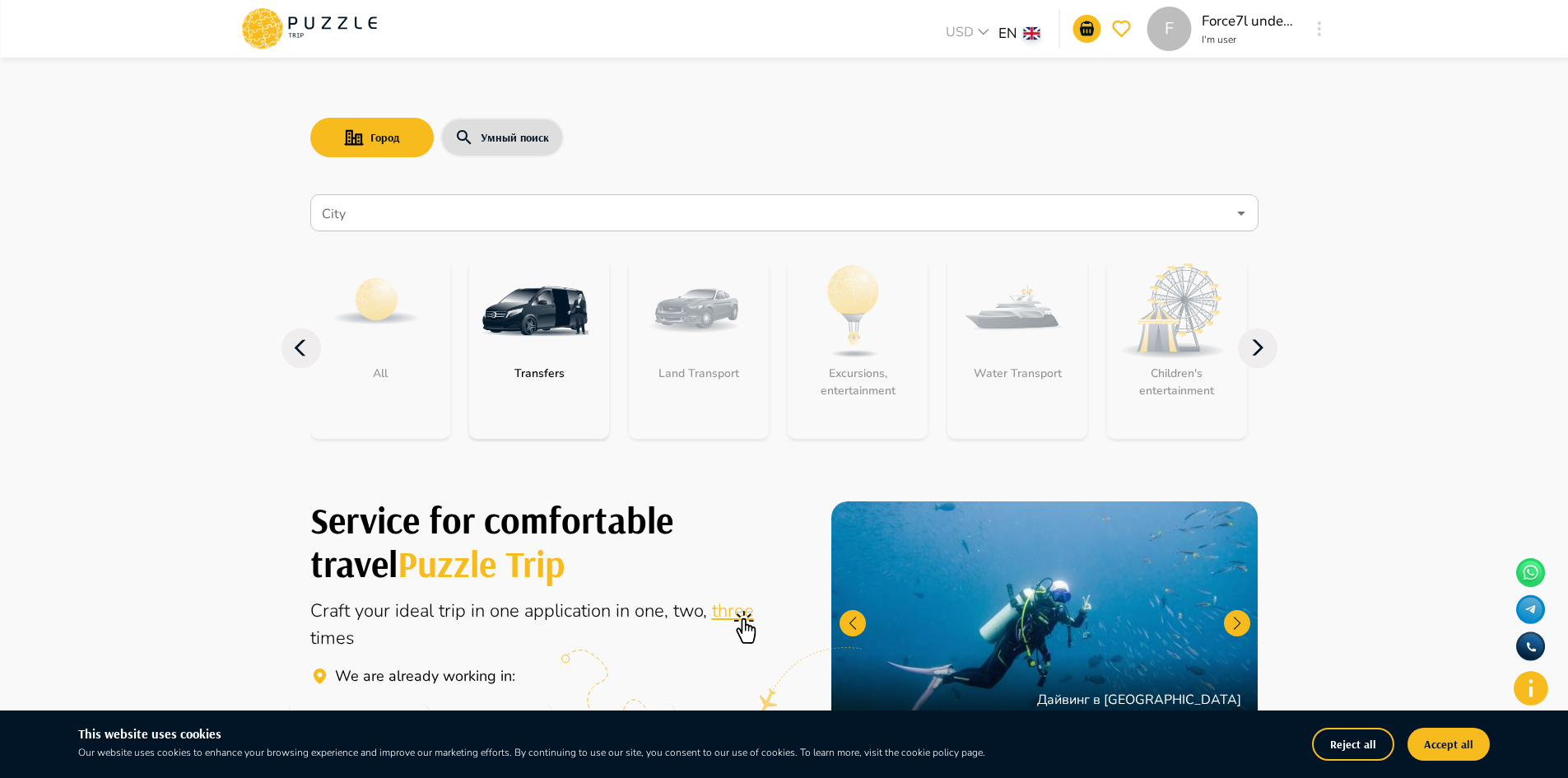
click at [549, 323] on img "category-get_transfer" at bounding box center [535, 311] width 107 height 107
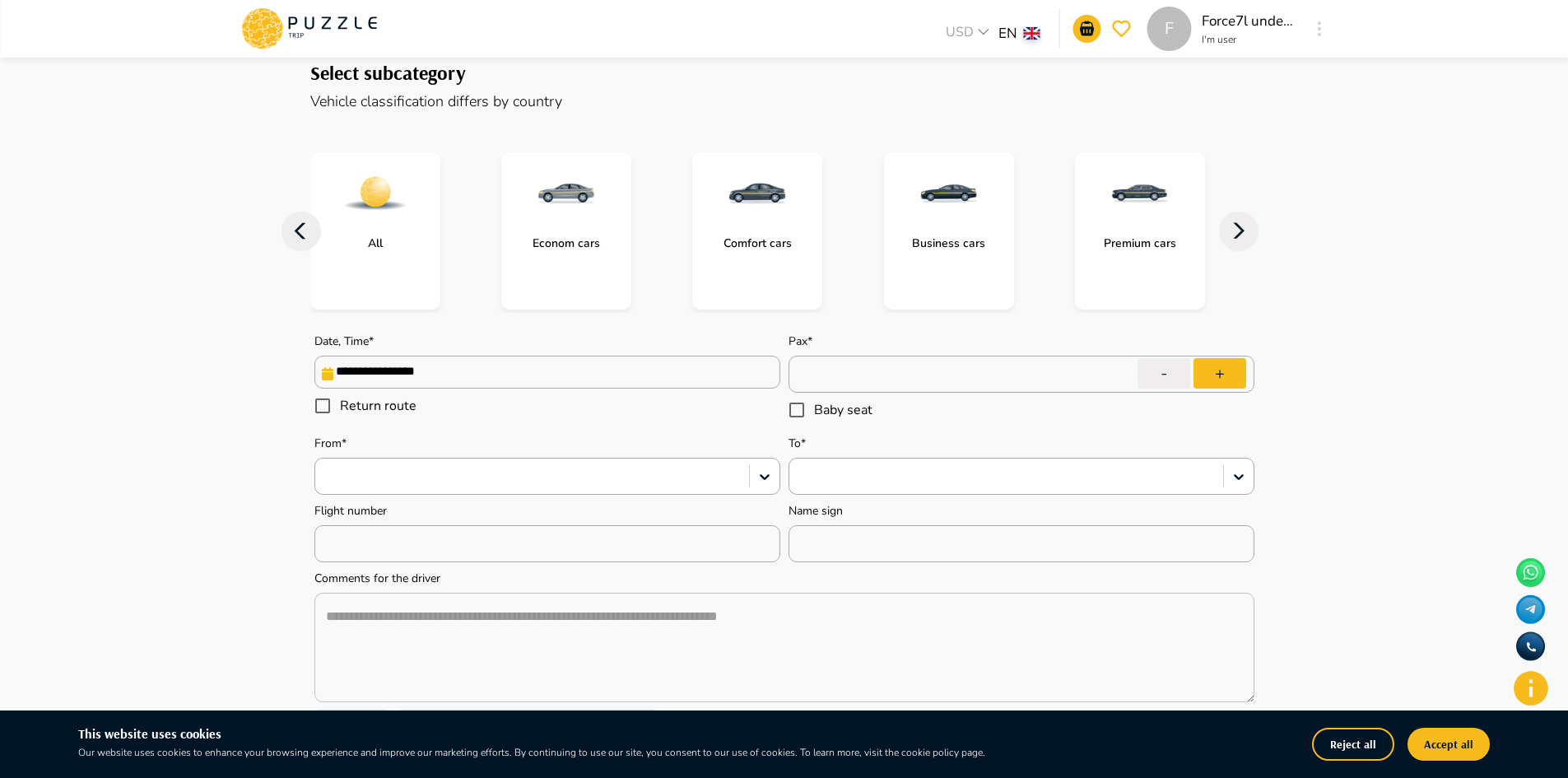
scroll to position [329, 0]
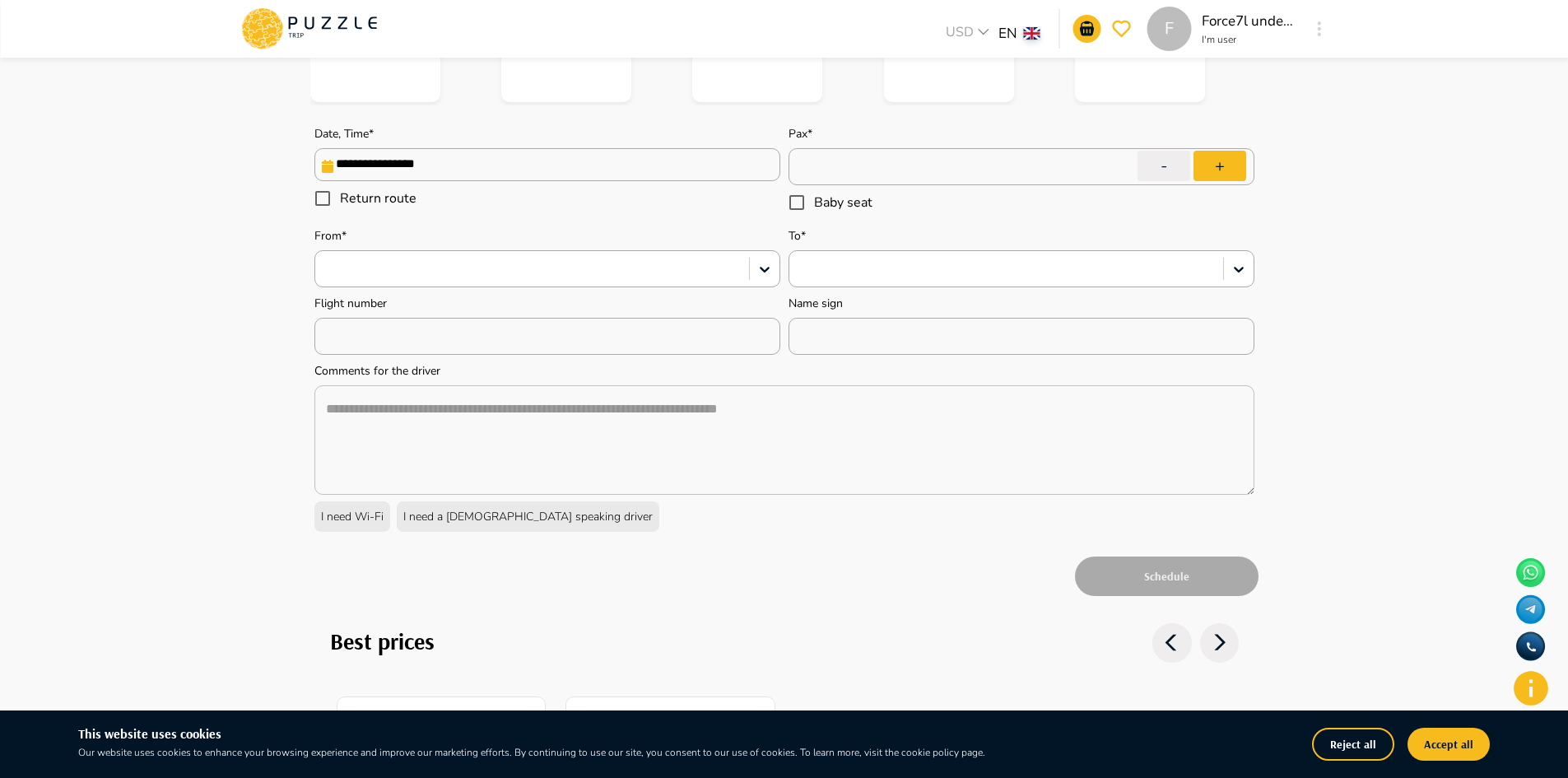
click at [491, 446] on textarea "textarea" at bounding box center [785, 440] width 940 height 110
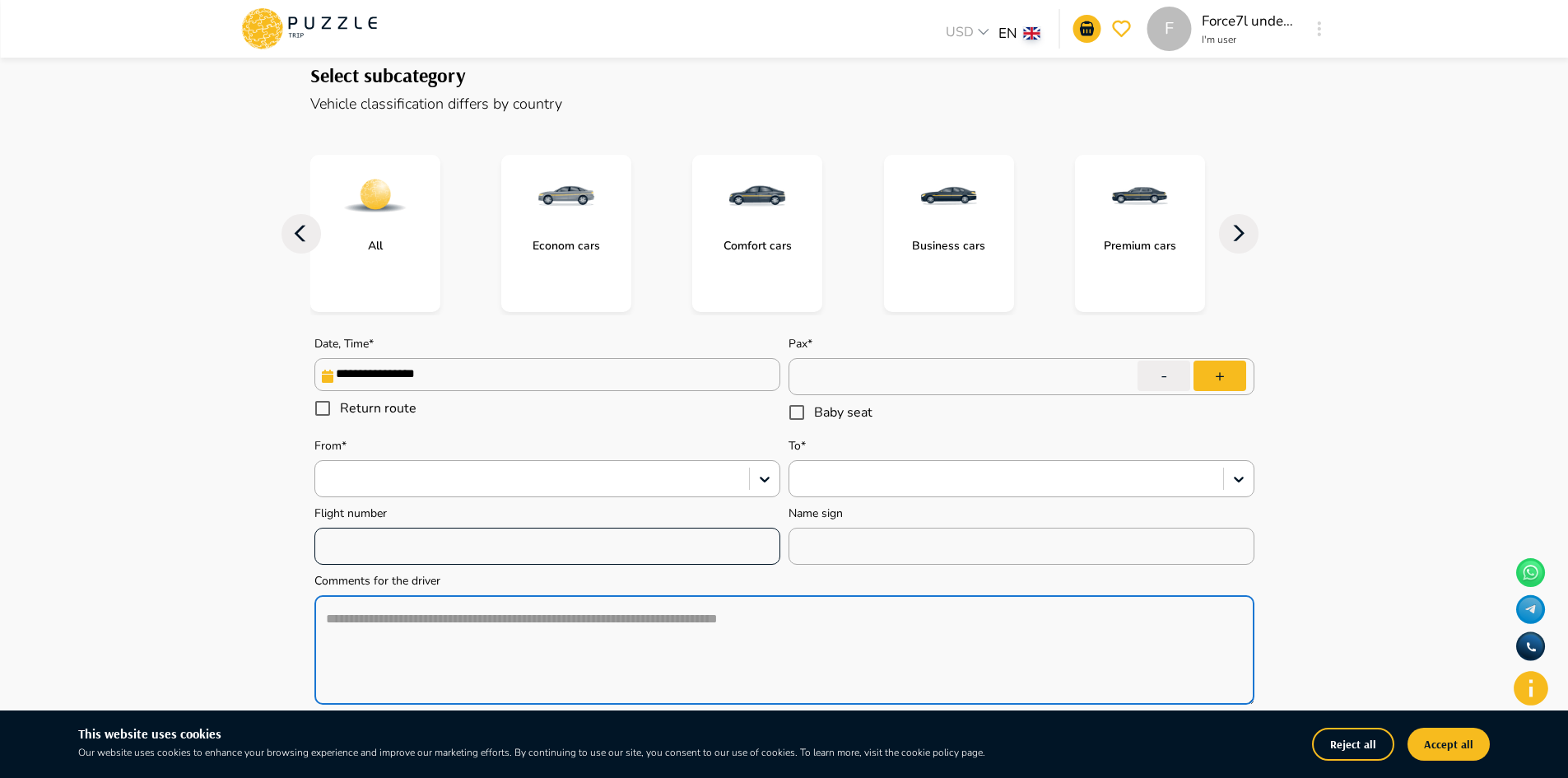
scroll to position [0, 0]
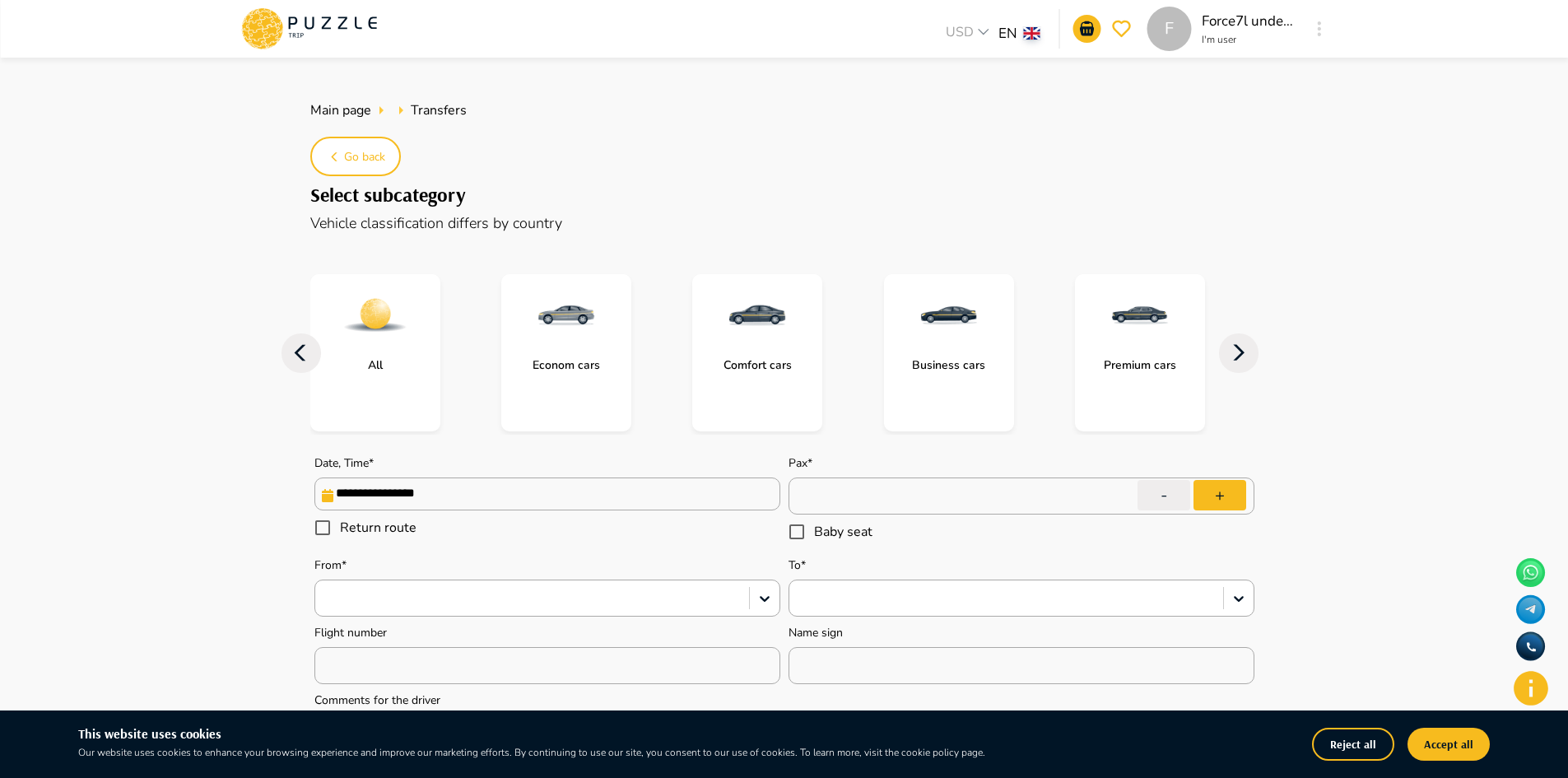
click at [572, 319] on img "subcategory-get_transfer_economy_cars" at bounding box center [566, 316] width 66 height 66
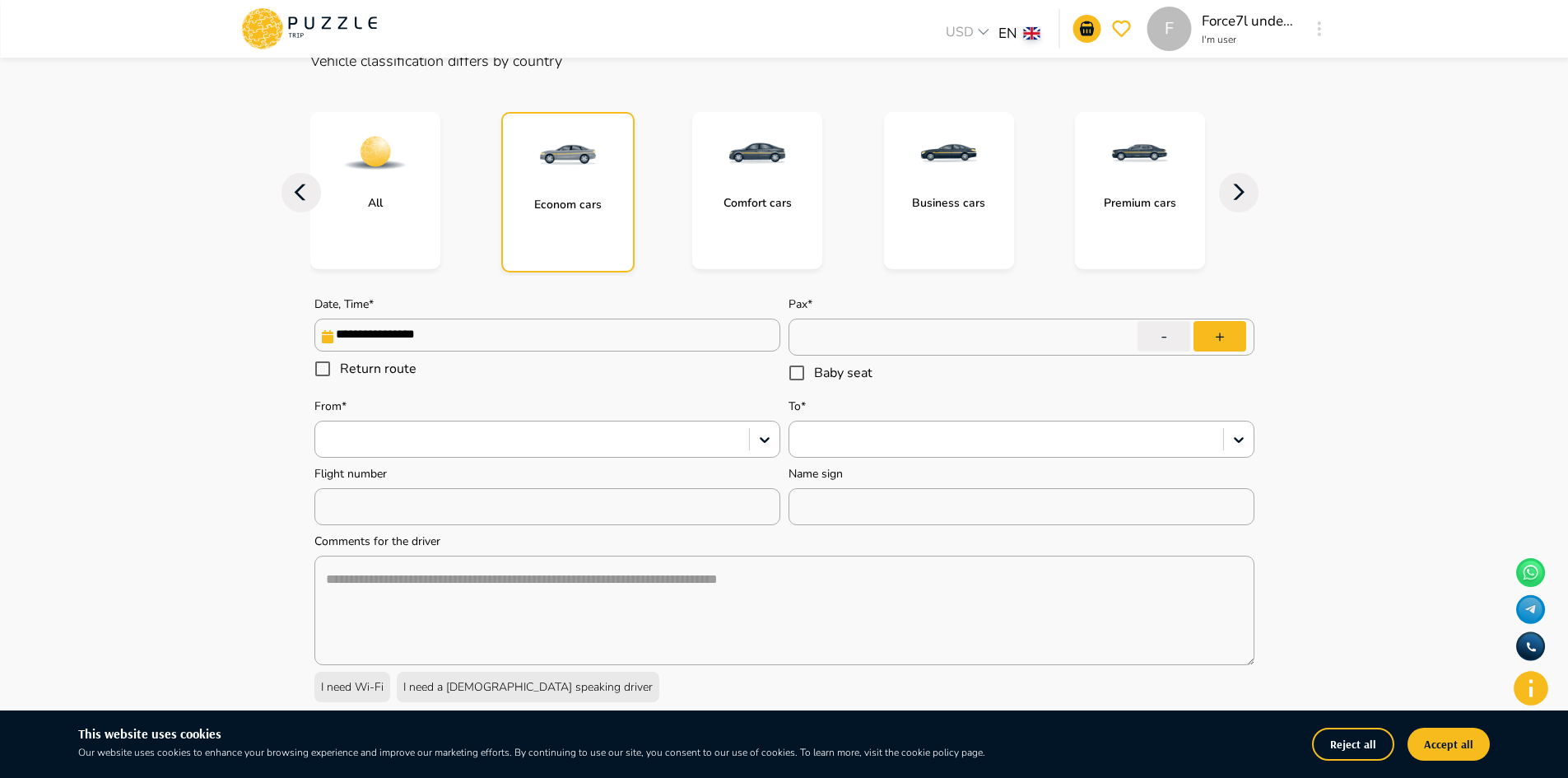
scroll to position [576, 0]
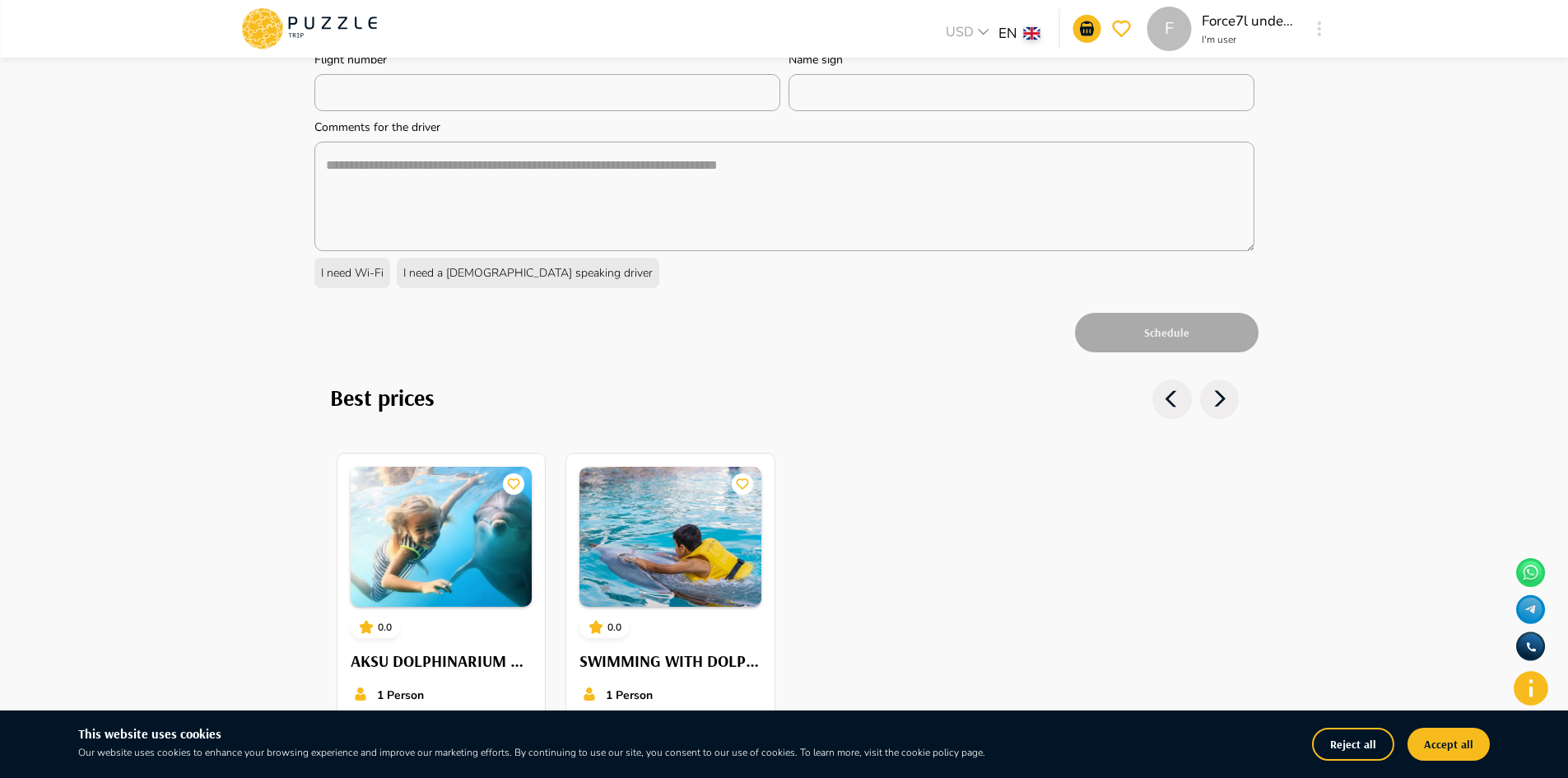
click at [1192, 332] on div "Schedule" at bounding box center [784, 333] width 948 height 48
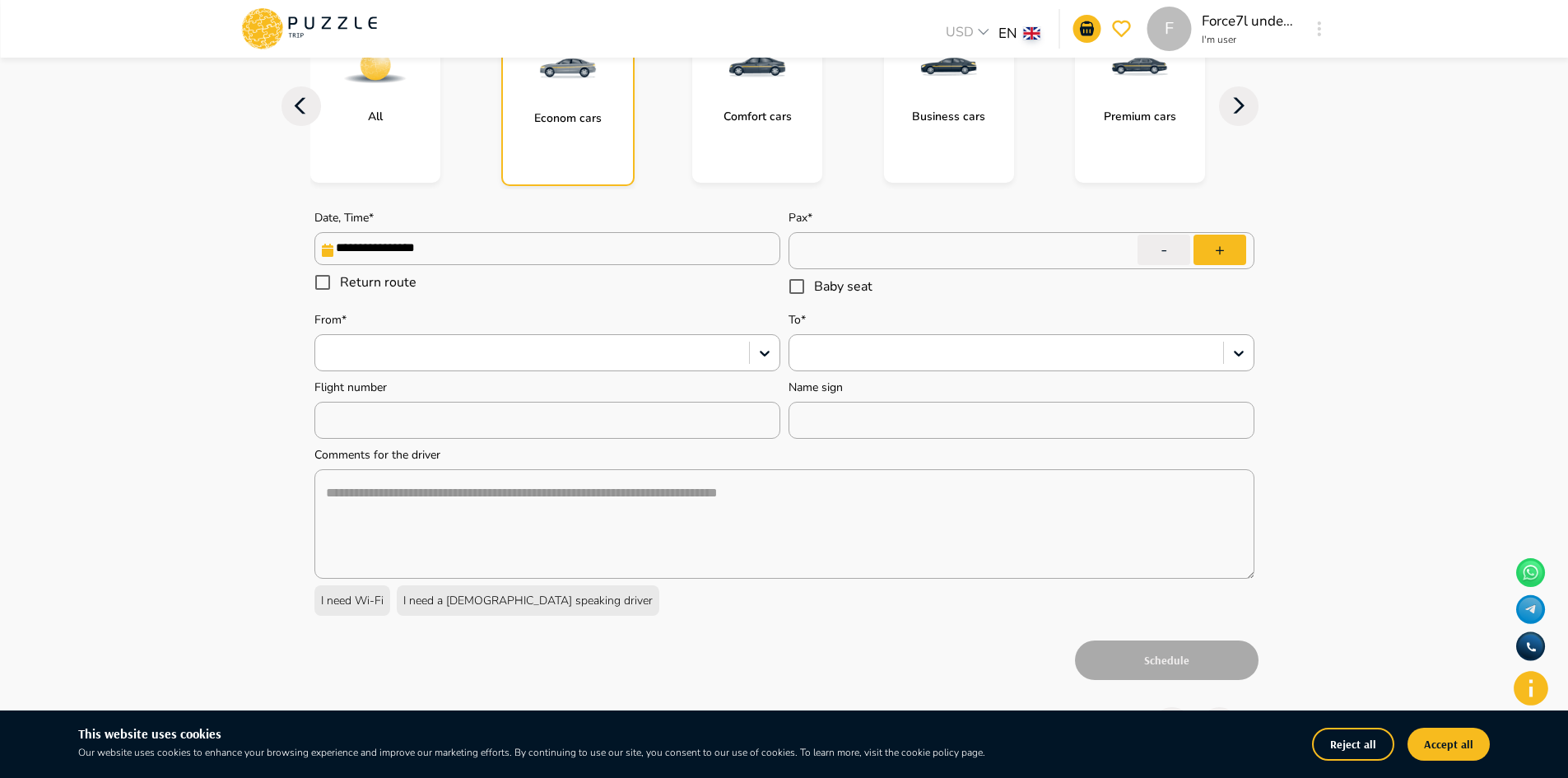
scroll to position [165, 0]
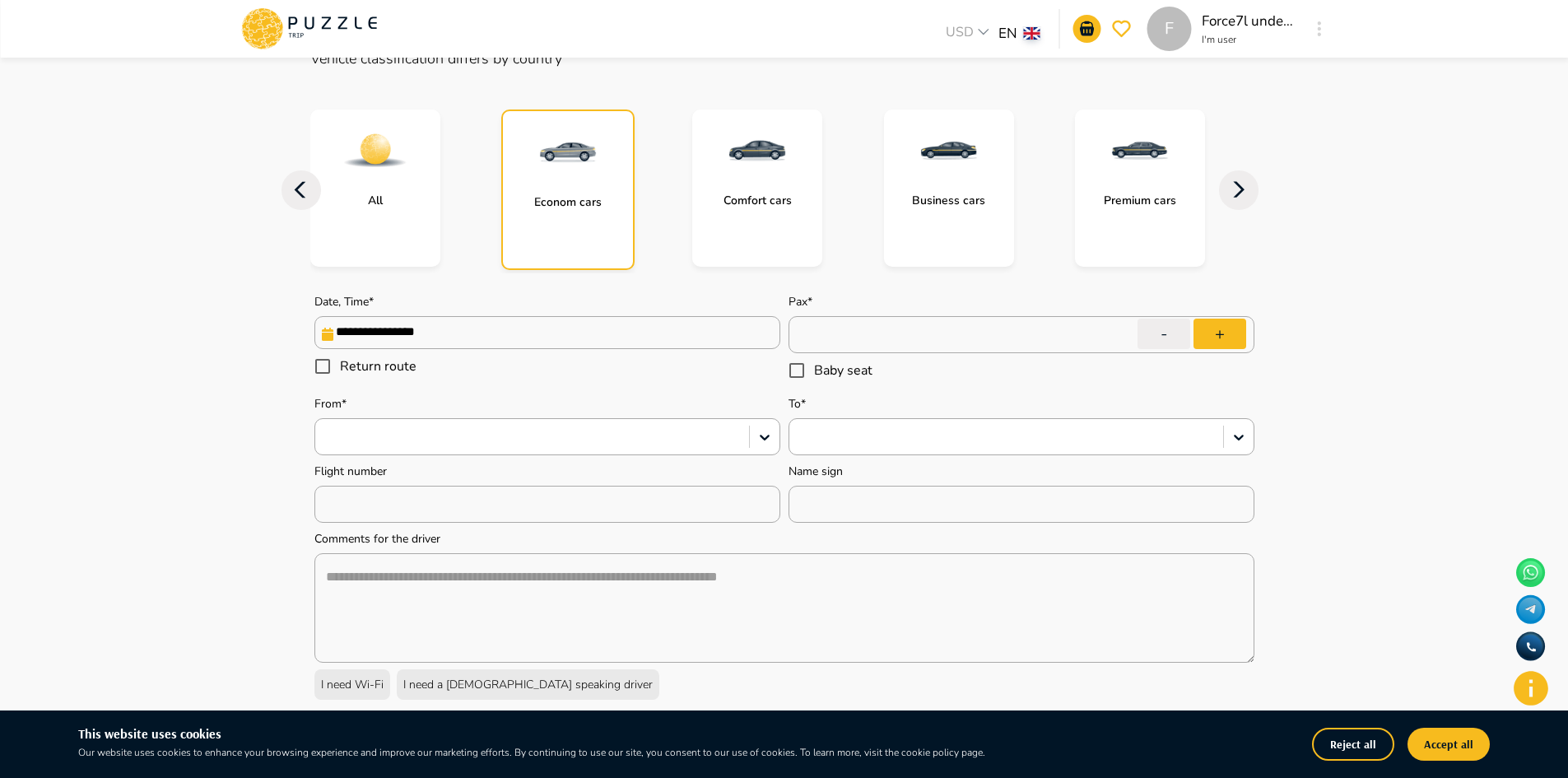
drag, startPoint x: 868, startPoint y: 318, endPoint x: 854, endPoint y: 407, distance: 90.1
click at [865, 330] on input "*" at bounding box center [1021, 335] width 466 height 46
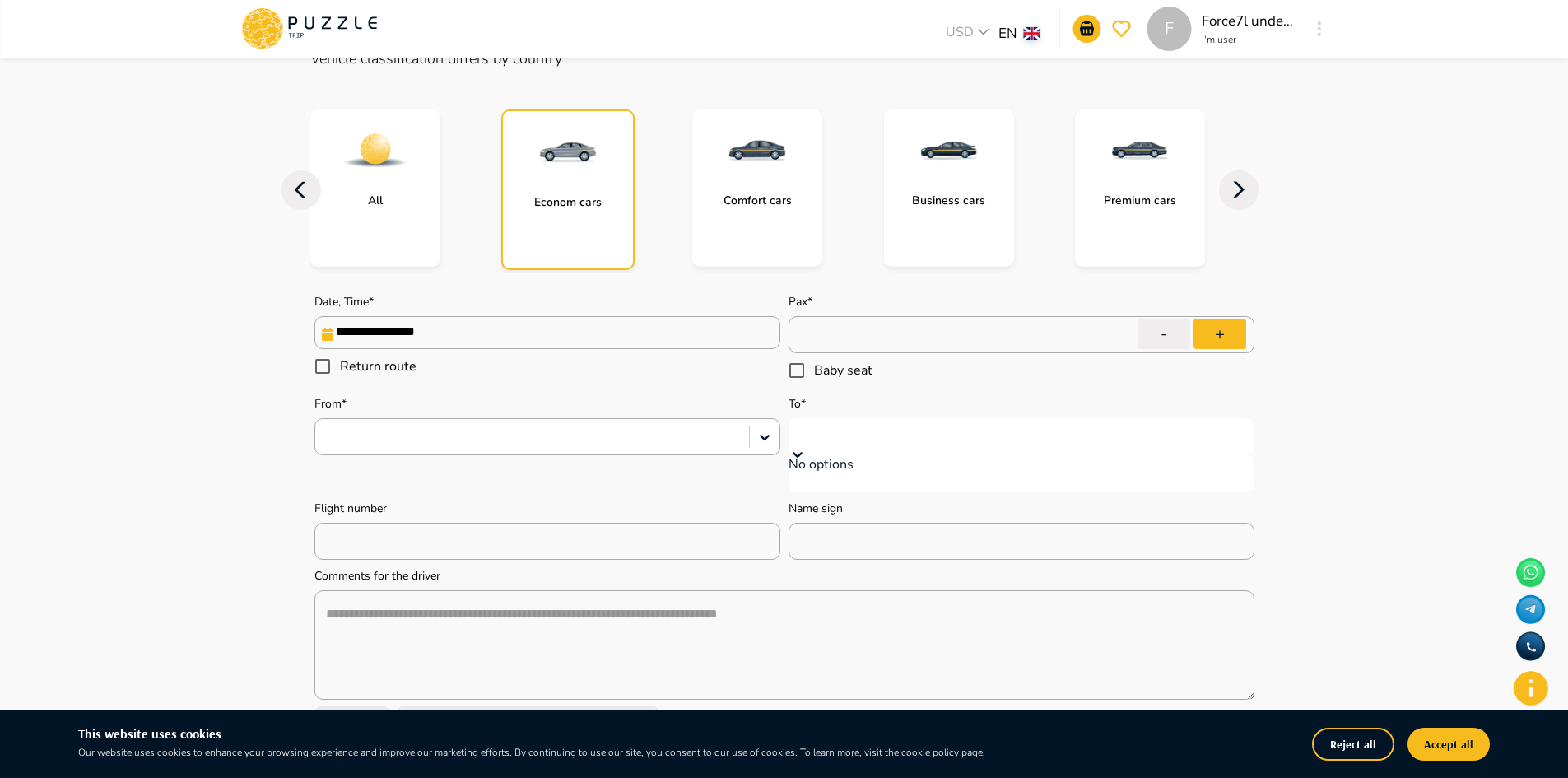
click at [850, 443] on div at bounding box center [1021, 433] width 450 height 21
click at [1001, 472] on div "No options" at bounding box center [1021, 464] width 466 height 18
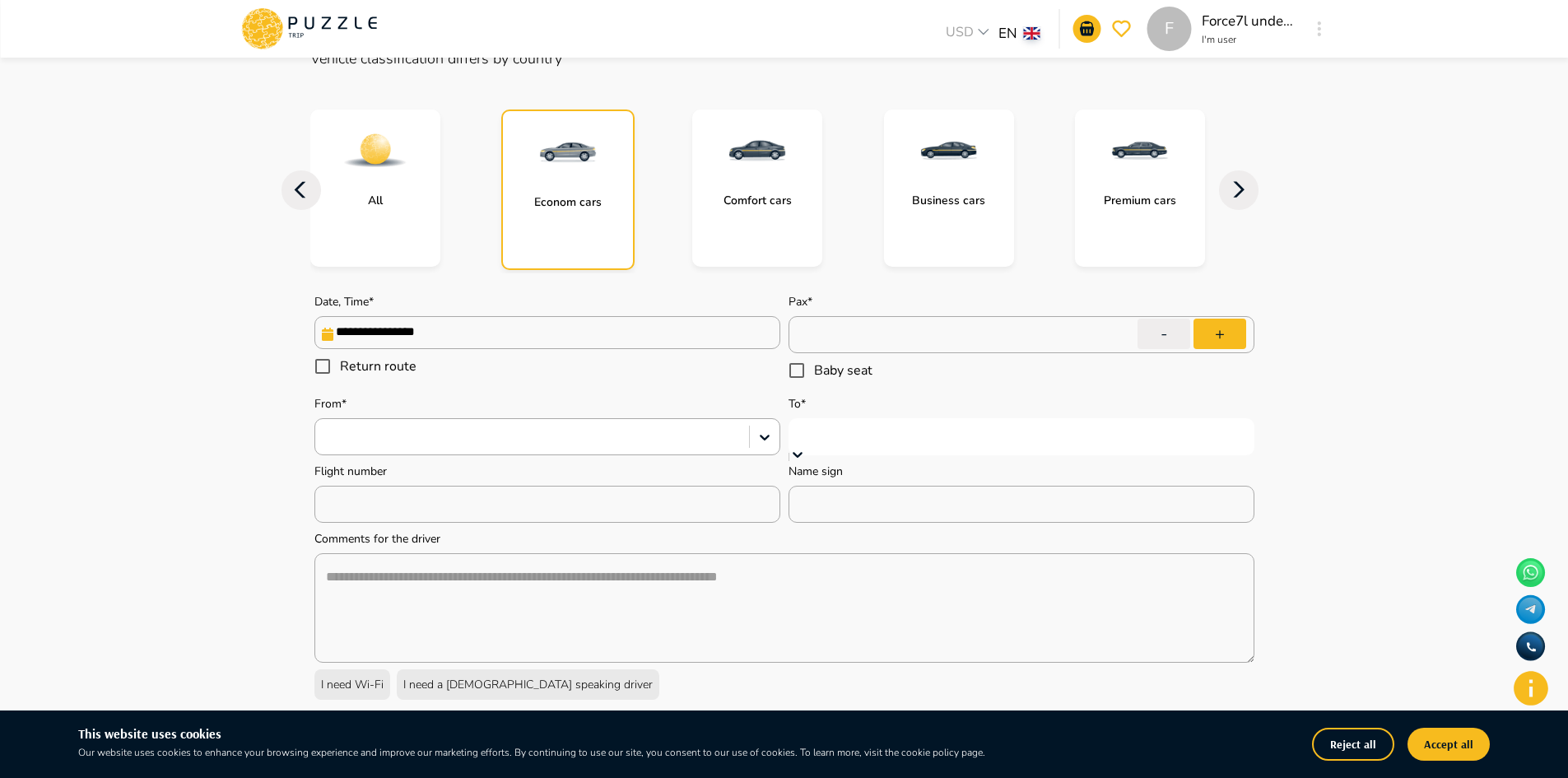
click at [912, 432] on div at bounding box center [1021, 433] width 450 height 21
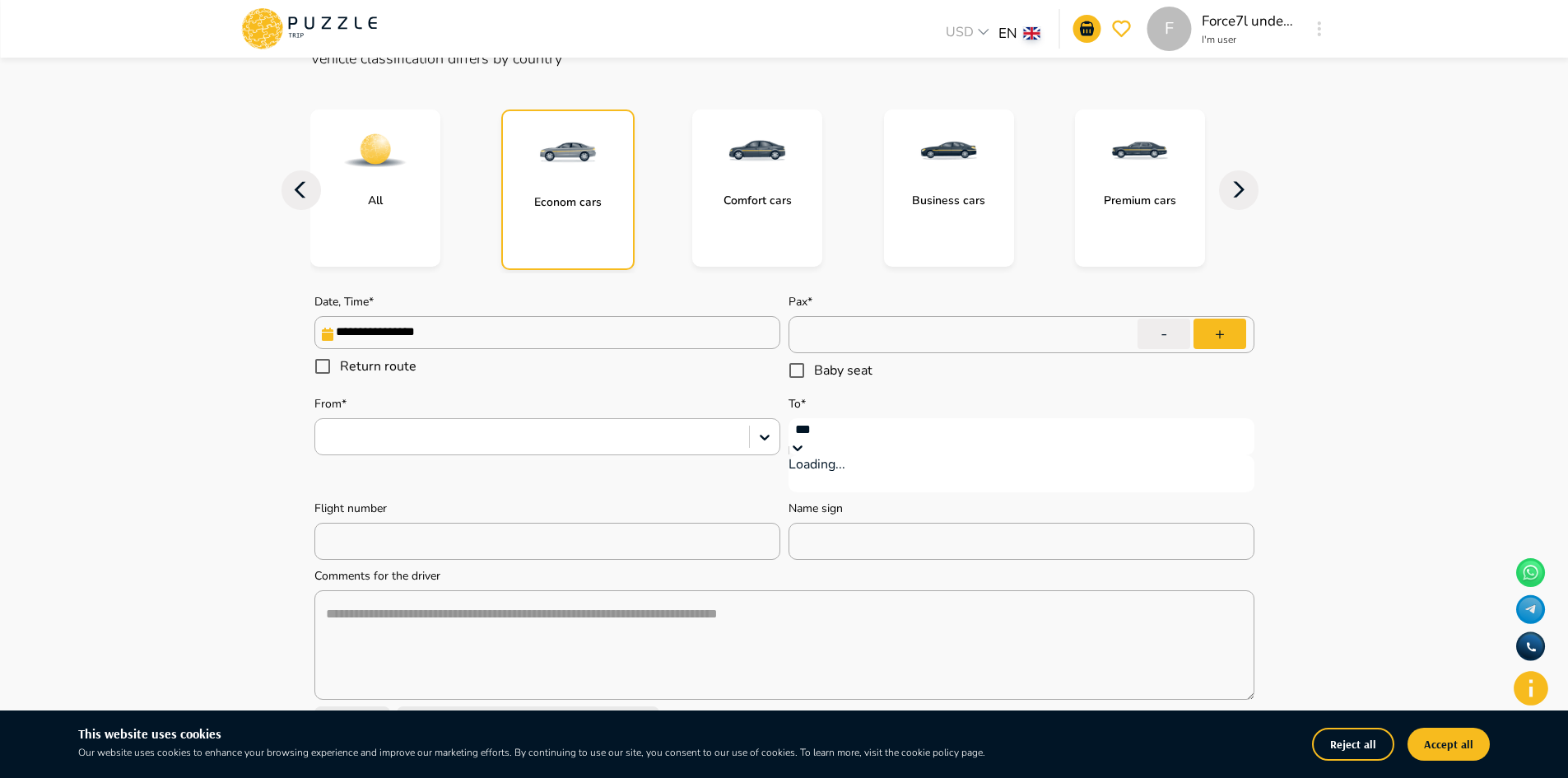
type input "***"
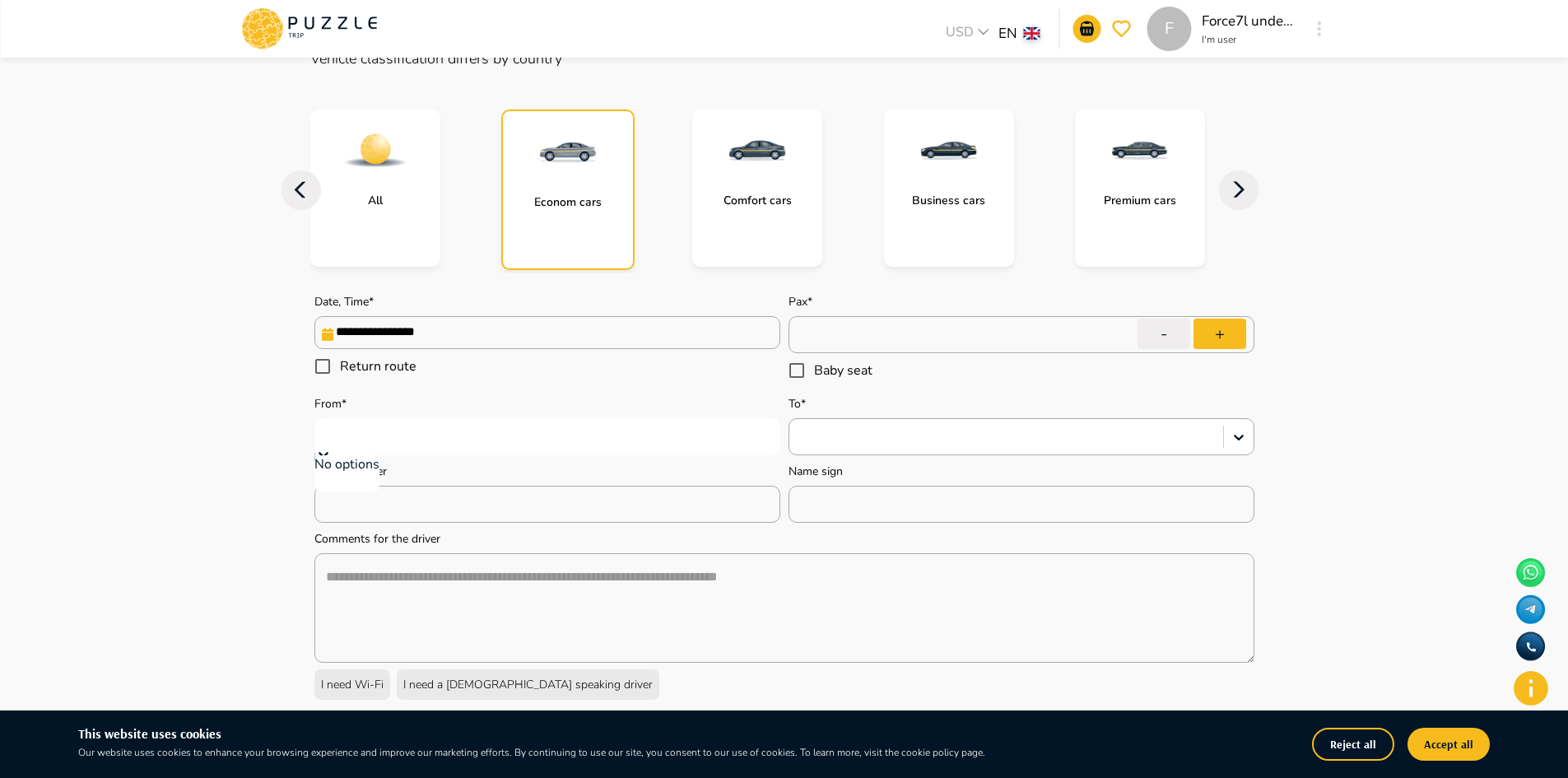
drag, startPoint x: 634, startPoint y: 442, endPoint x: 667, endPoint y: 449, distance: 33.7
click at [636, 442] on div at bounding box center [548, 433] width 450 height 21
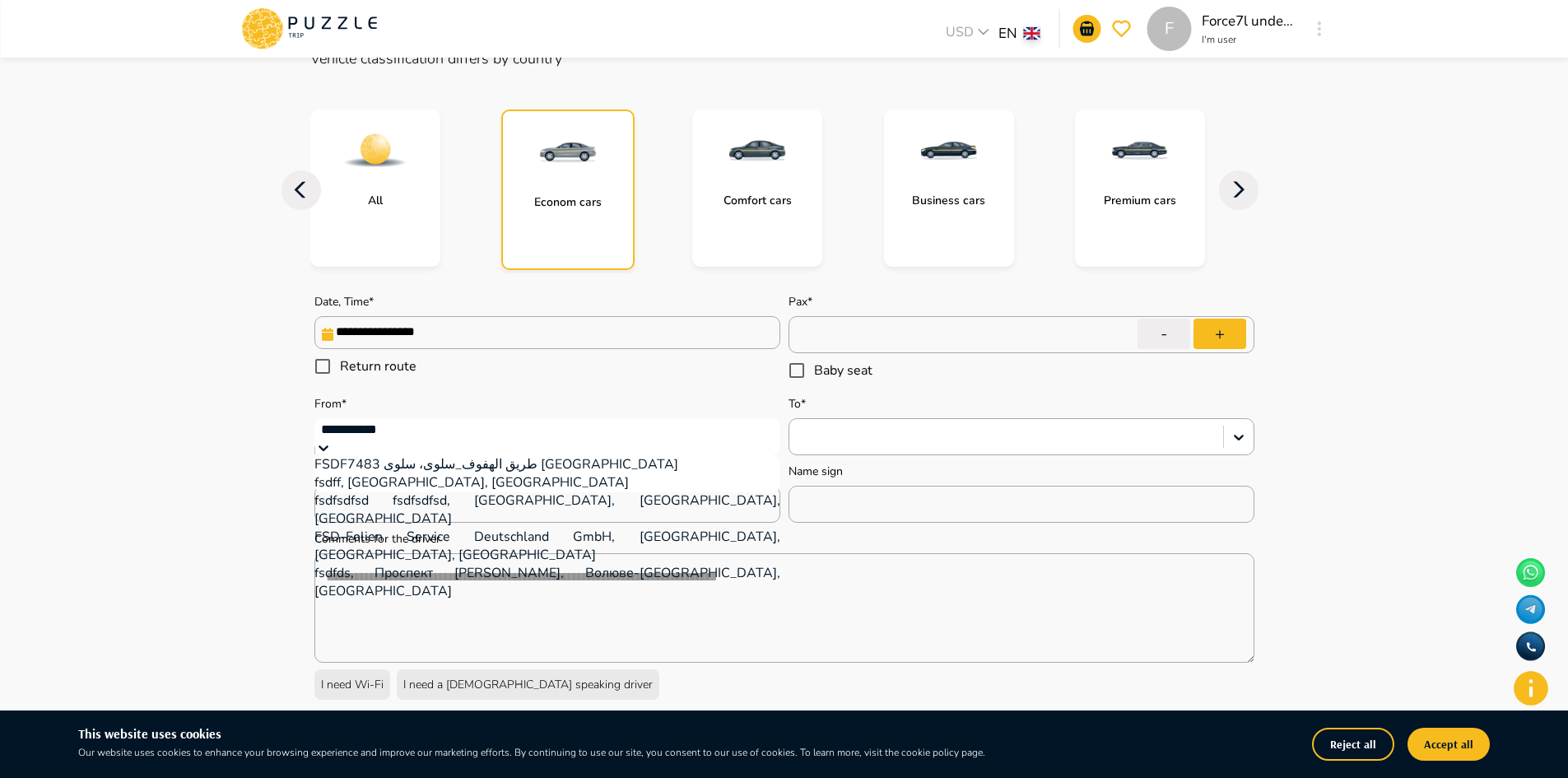
type input "**********"
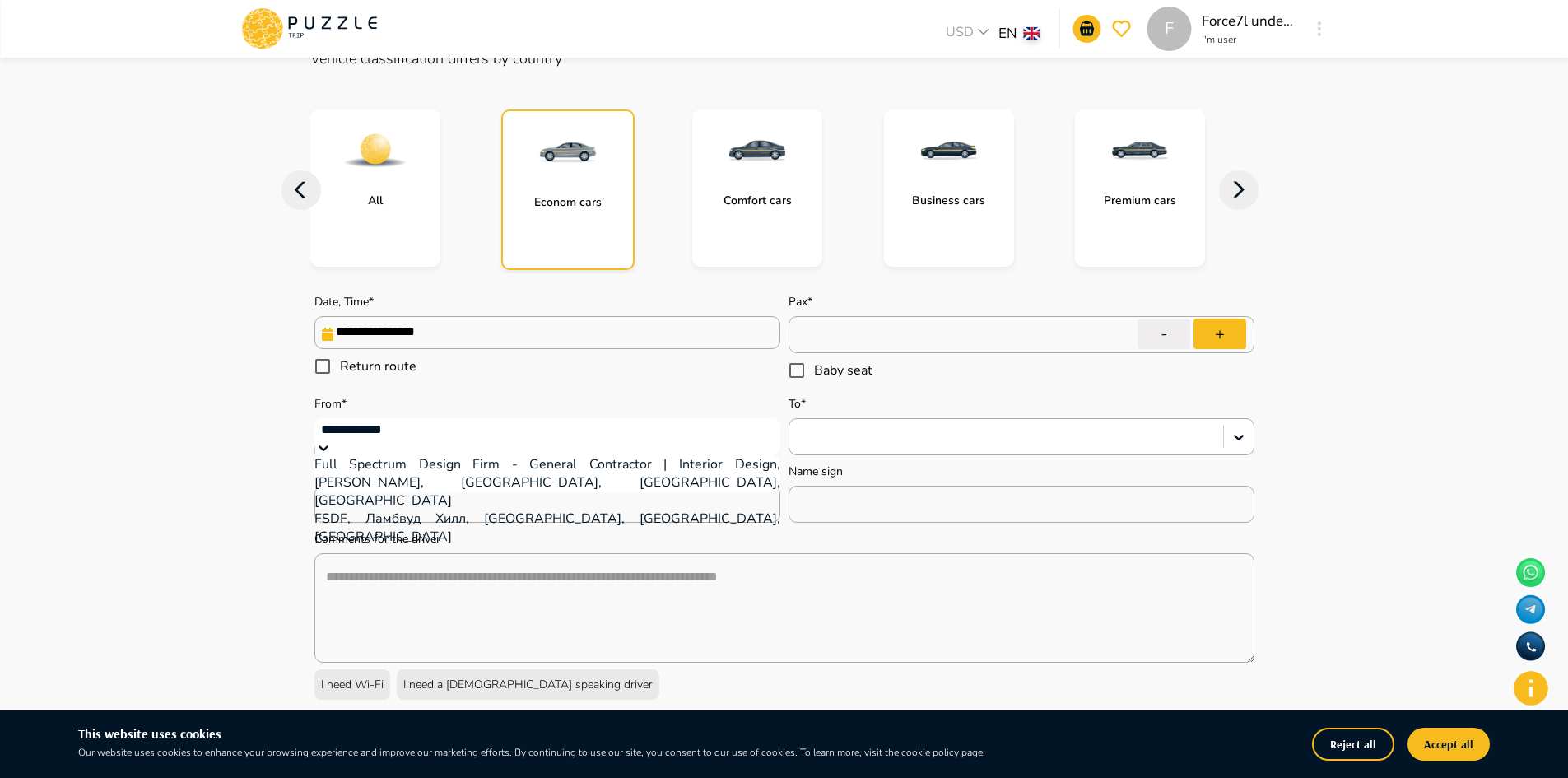
click at [514, 491] on div "Full Spectrum Design Firm - General Contractor | Interior Design, Ошен Хайуэй З…" at bounding box center [548, 482] width 466 height 54
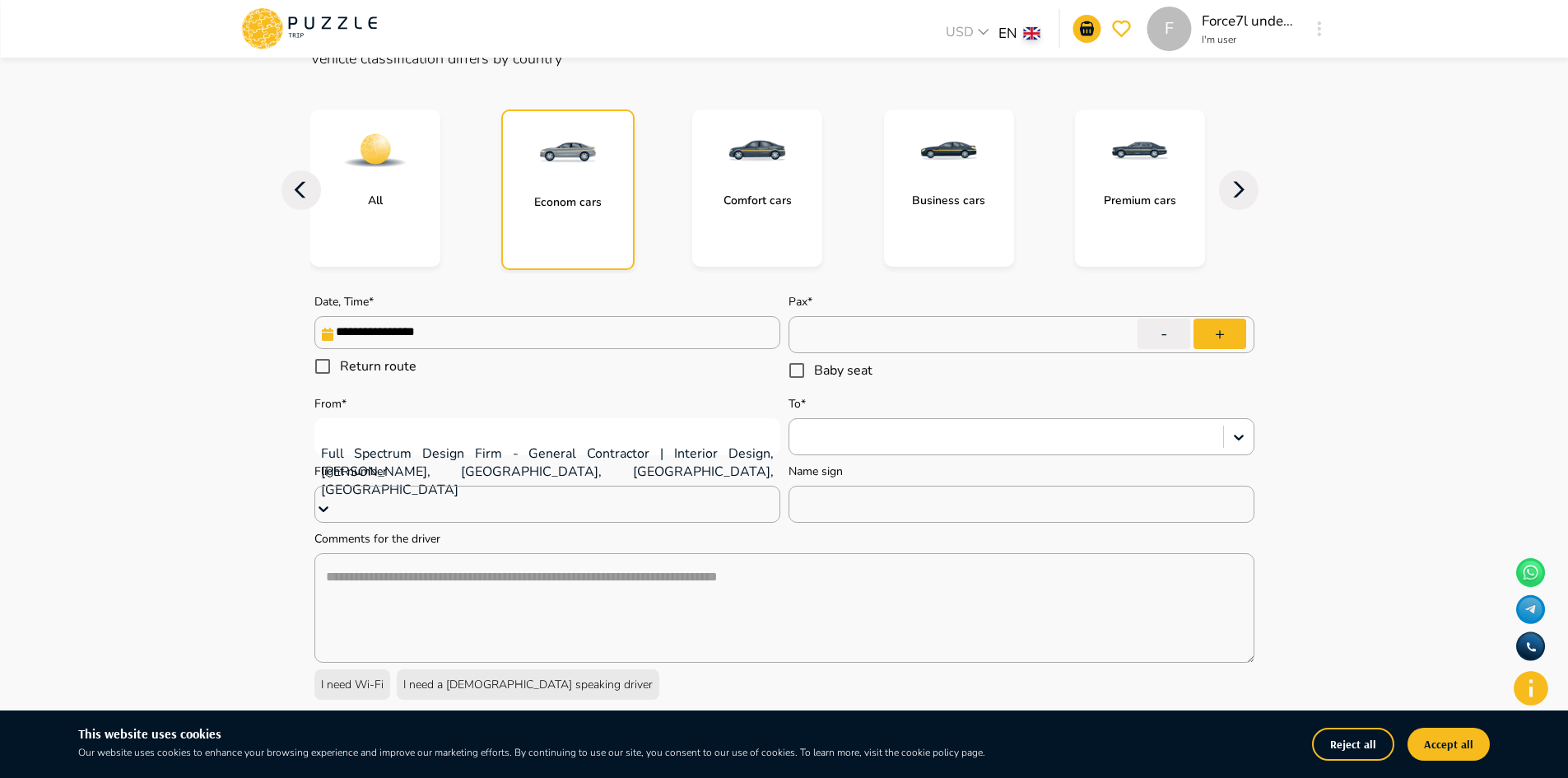
drag, startPoint x: 841, startPoint y: 472, endPoint x: 846, endPoint y: 465, distance: 8.6
click at [845, 466] on div "Name sign ​" at bounding box center [1021, 493] width 466 height 59
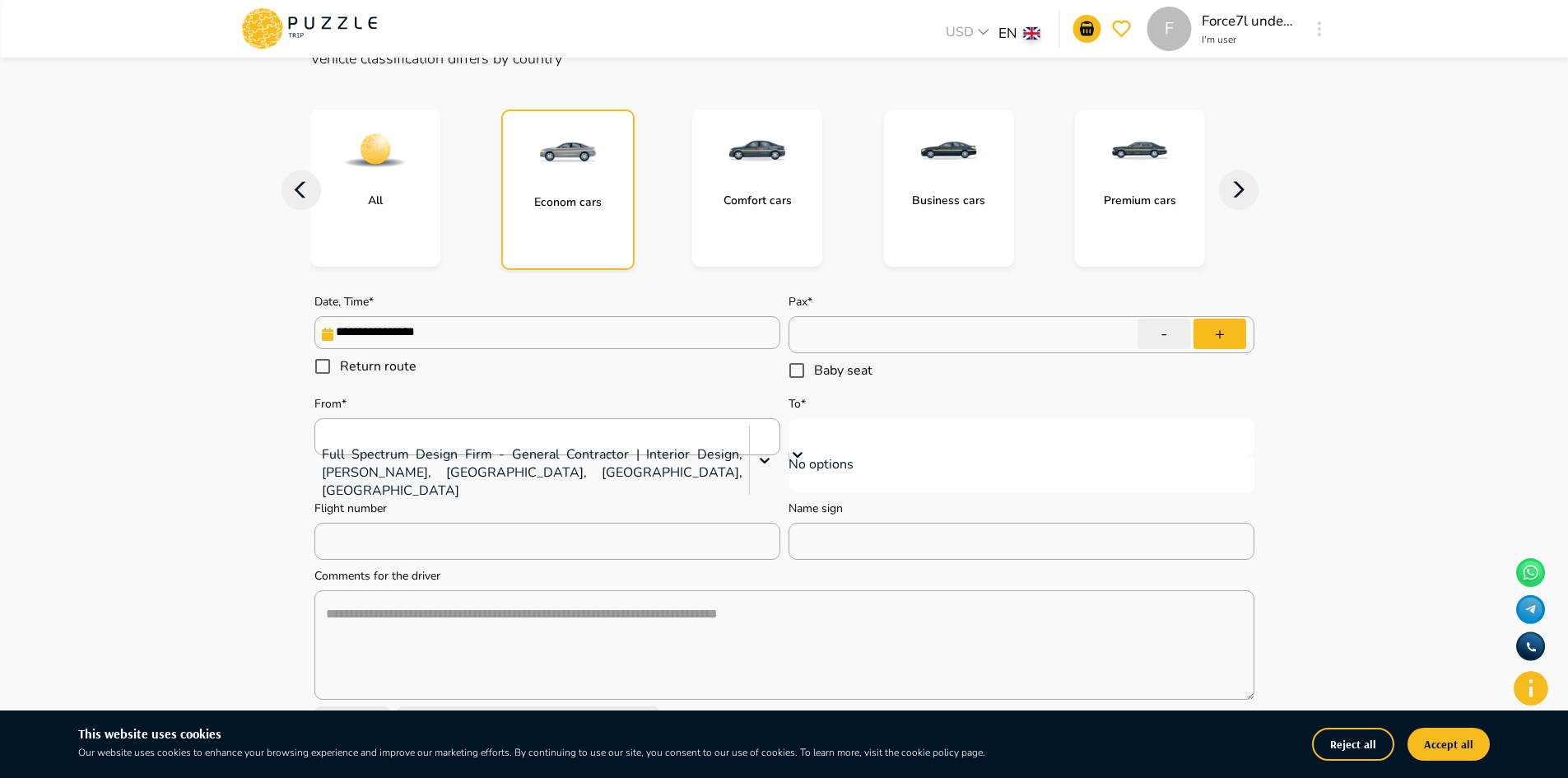
click at [854, 430] on div at bounding box center [1021, 433] width 450 height 21
type input "*"
type input "***"
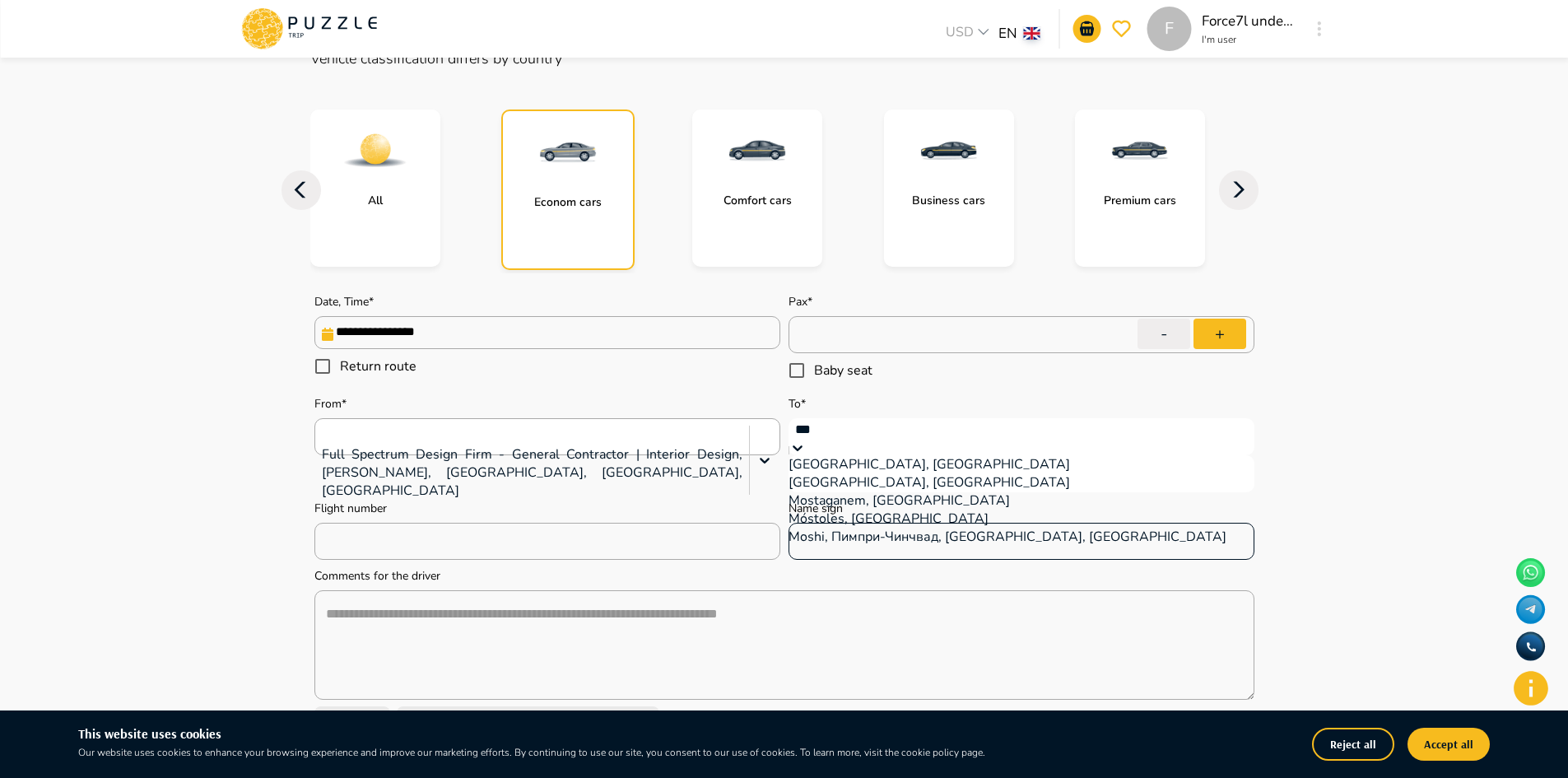
click at [868, 474] on div "Mostar, Босния и Герцеговина" at bounding box center [1021, 464] width 466 height 18
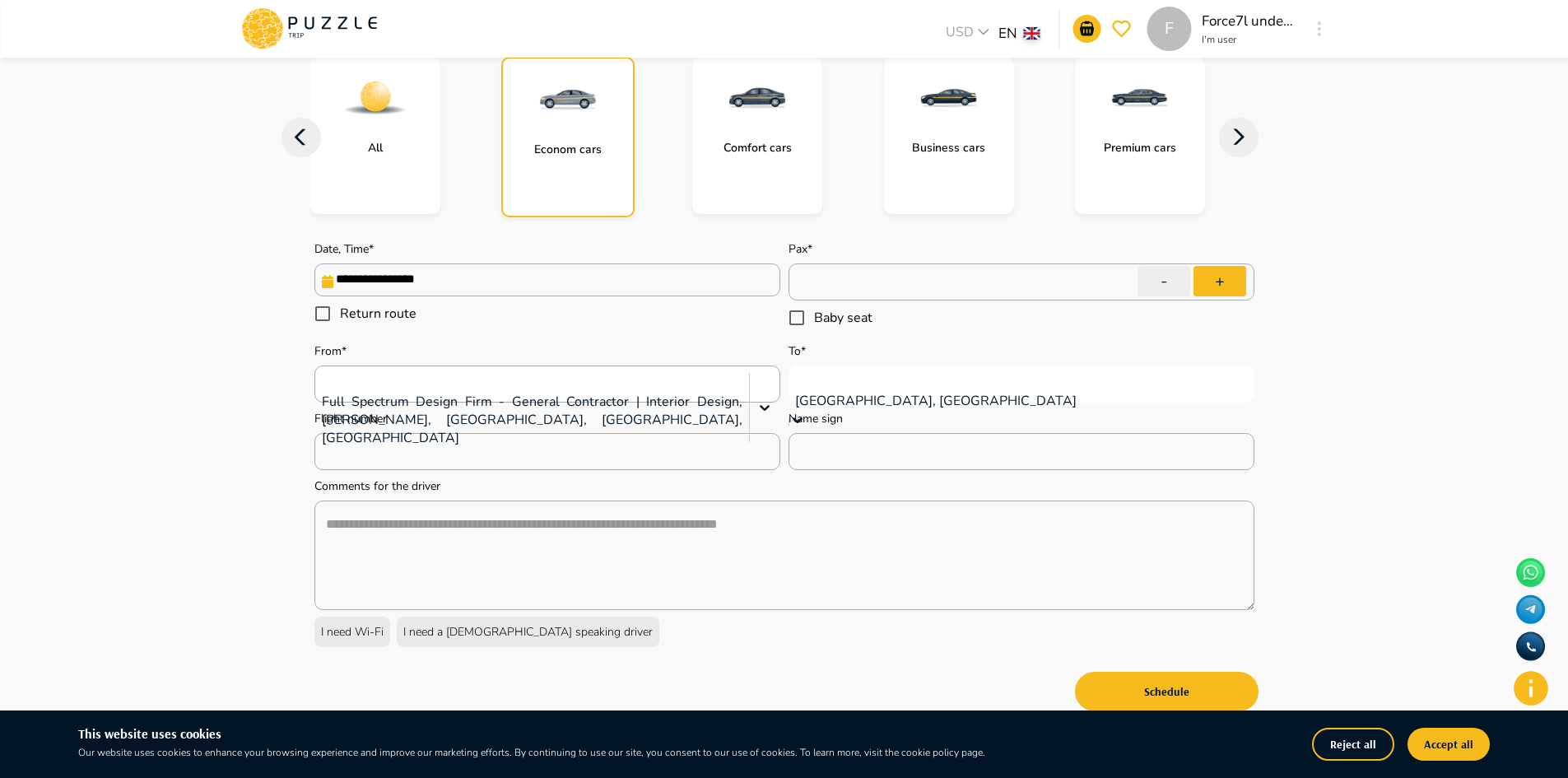
scroll to position [247, 0]
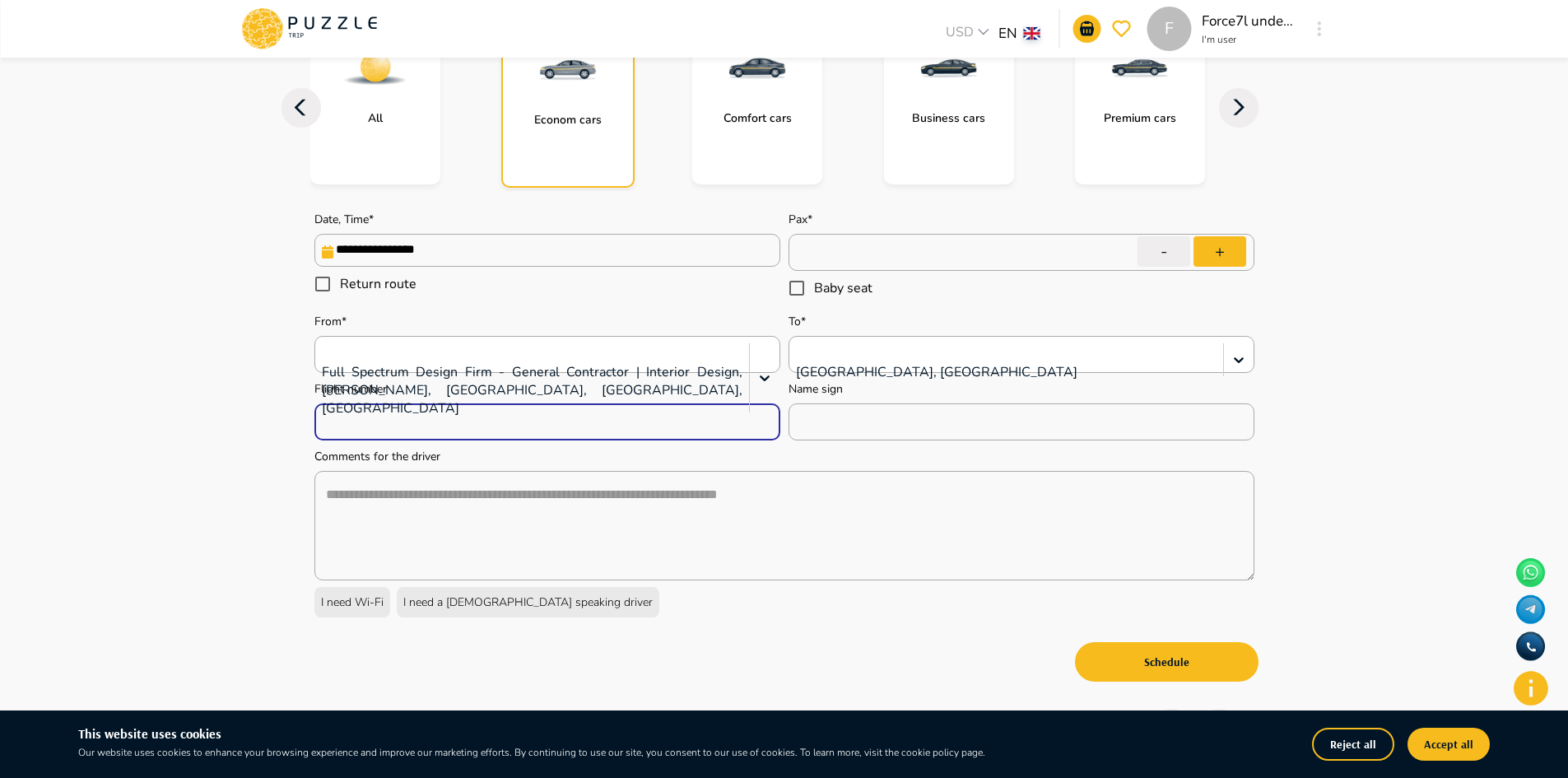
drag, startPoint x: 494, startPoint y: 419, endPoint x: 562, endPoint y: 420, distance: 68.0
click at [493, 420] on input "text" at bounding box center [548, 422] width 466 height 33
click at [918, 433] on input "text" at bounding box center [1021, 422] width 466 height 33
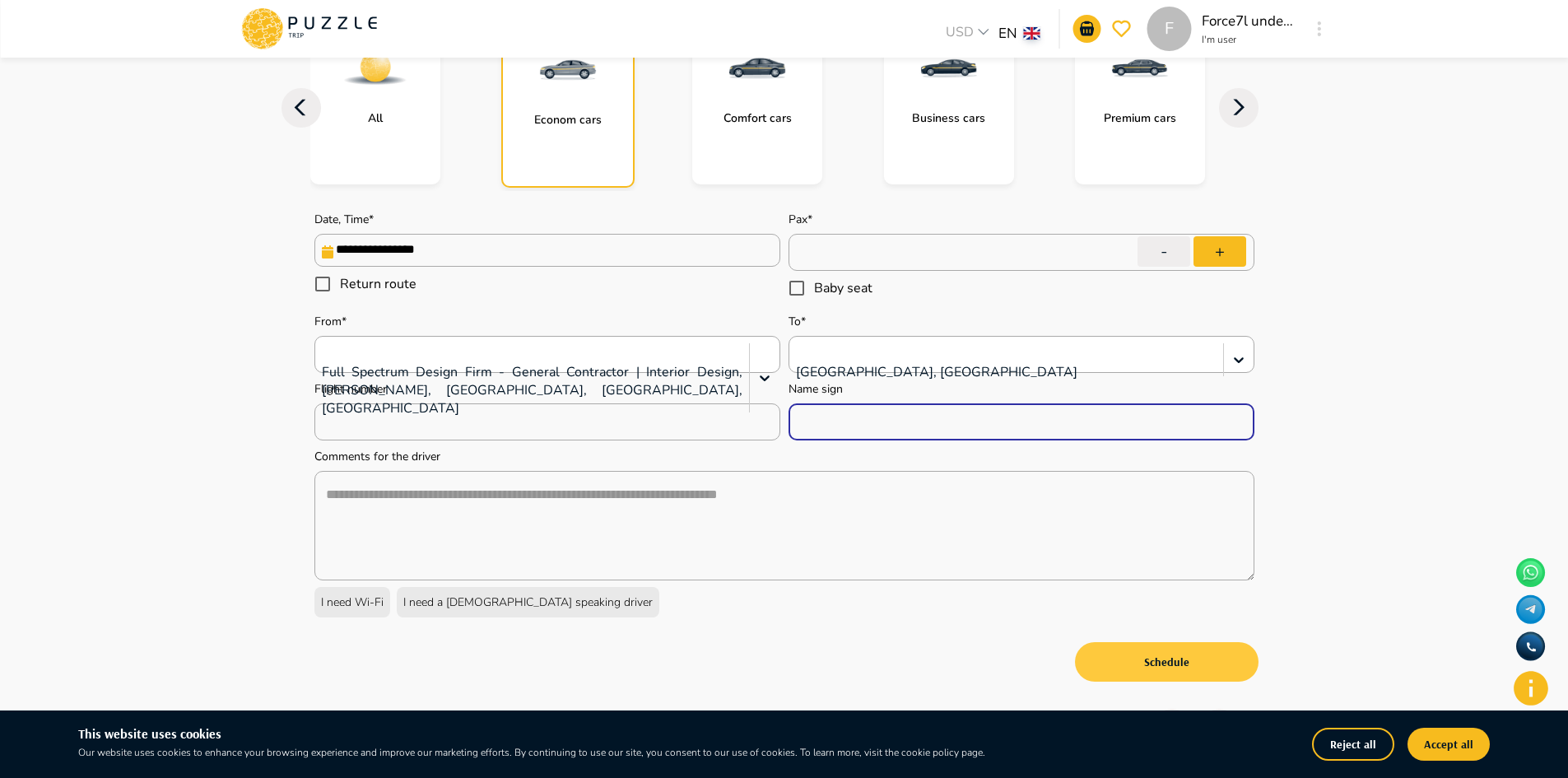
click at [1175, 652] on button "Schedule" at bounding box center [1167, 662] width 184 height 39
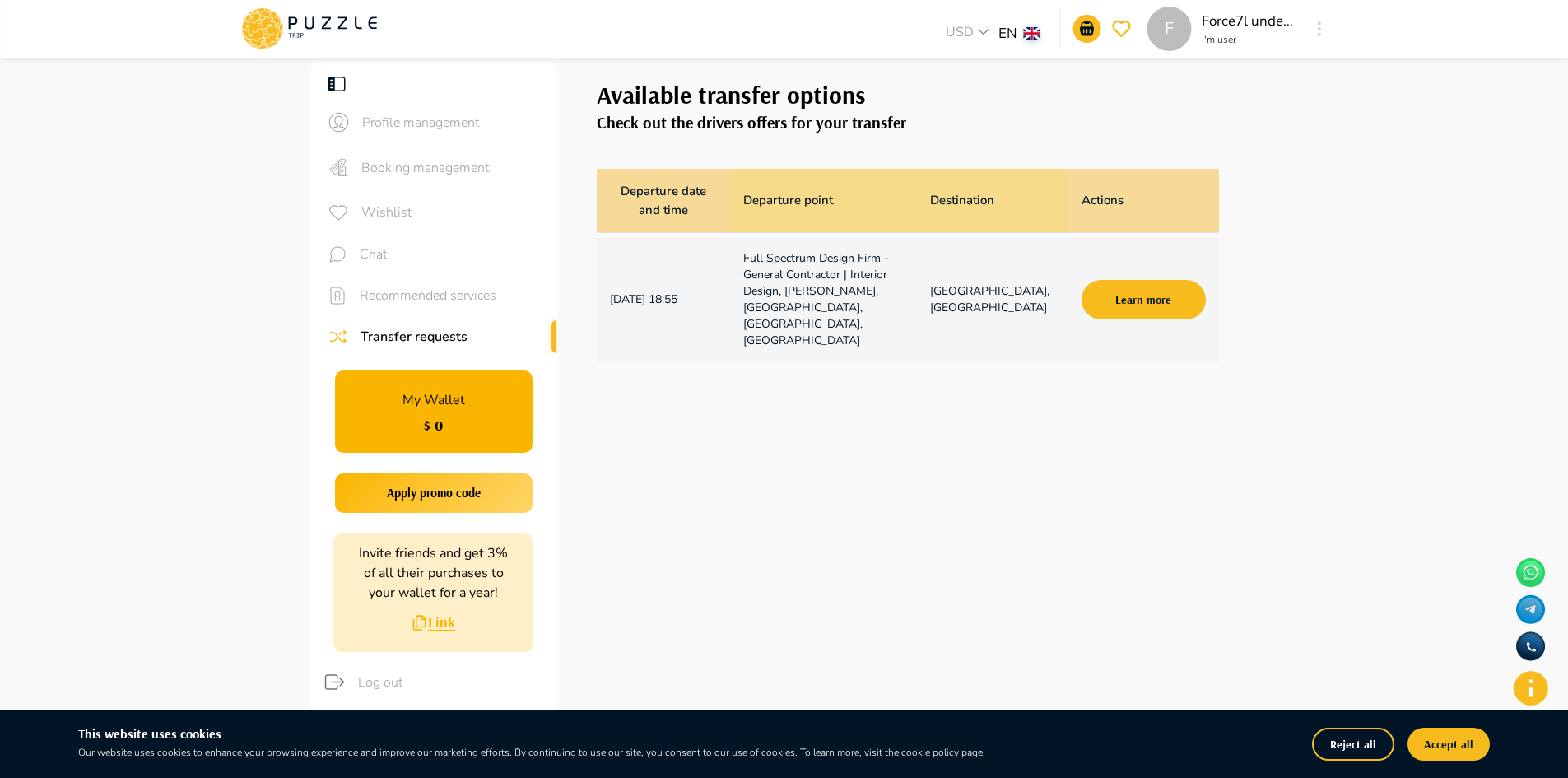
click at [313, 21] on icon at bounding box center [309, 23] width 9 height 12
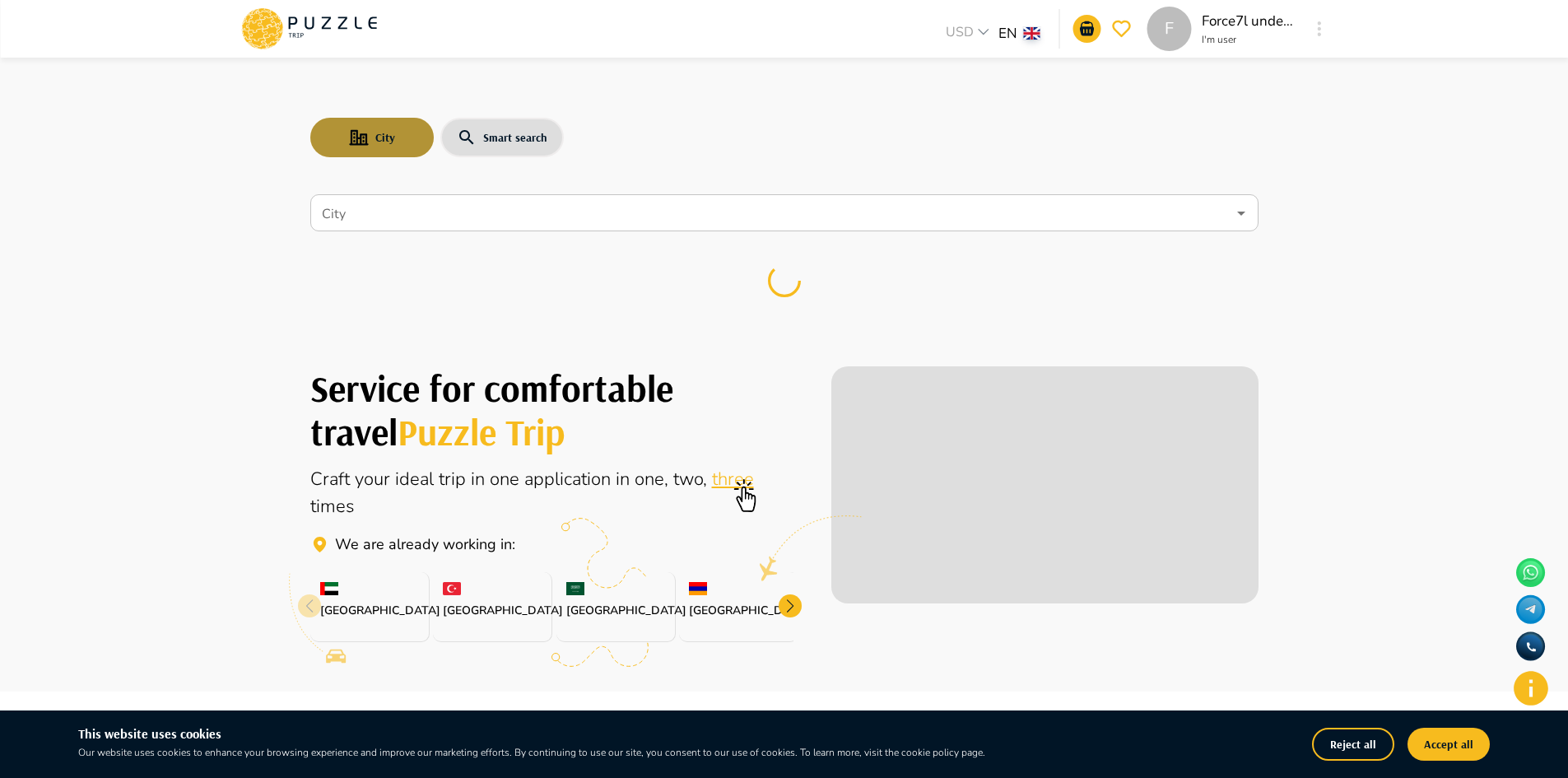
click at [372, 147] on button "City" at bounding box center [372, 137] width 123 height 39
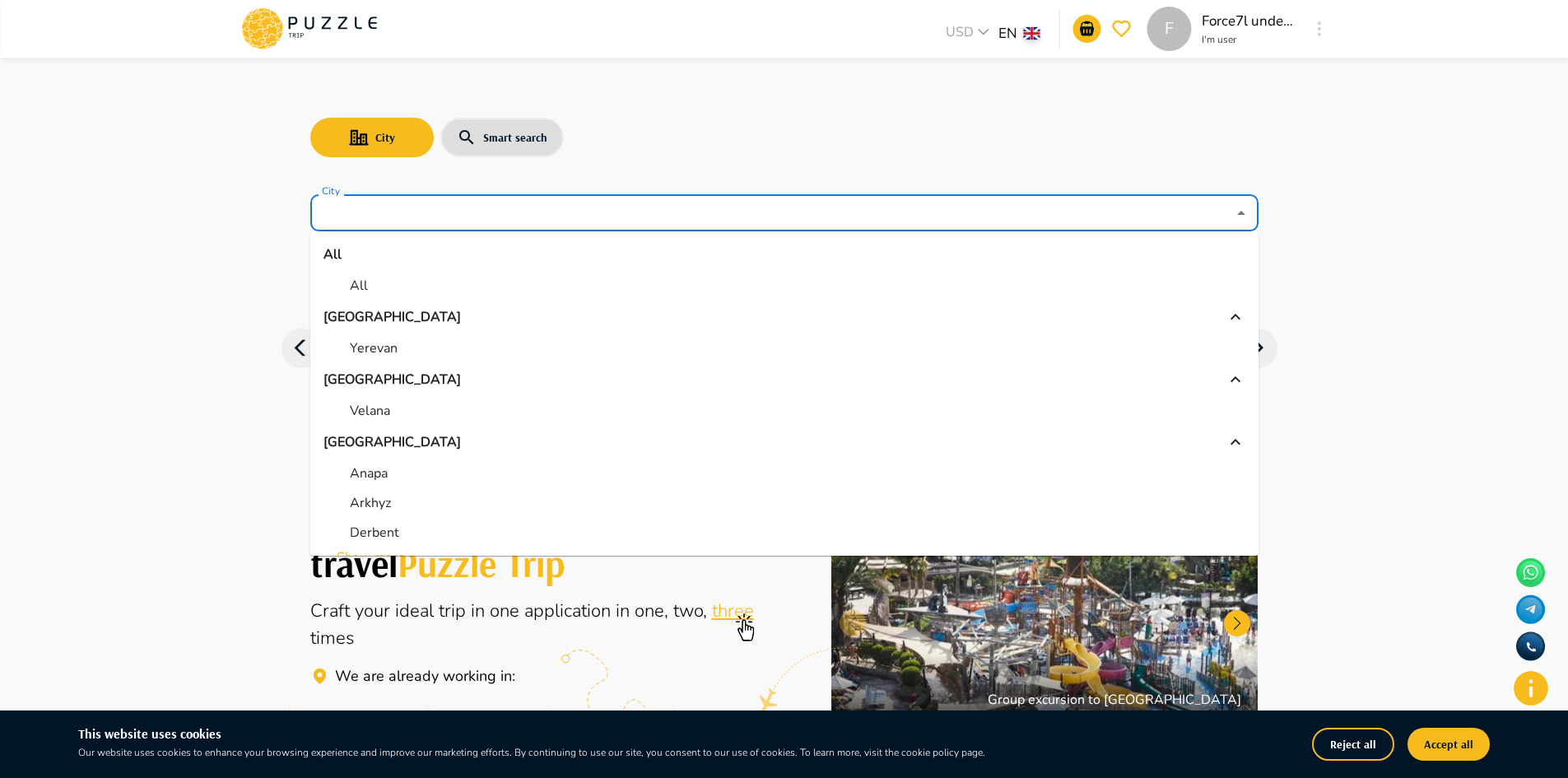
click at [444, 205] on input "City" at bounding box center [772, 213] width 908 height 31
click at [386, 350] on p "Yerevan" at bounding box center [374, 348] width 48 height 20
type input "*******"
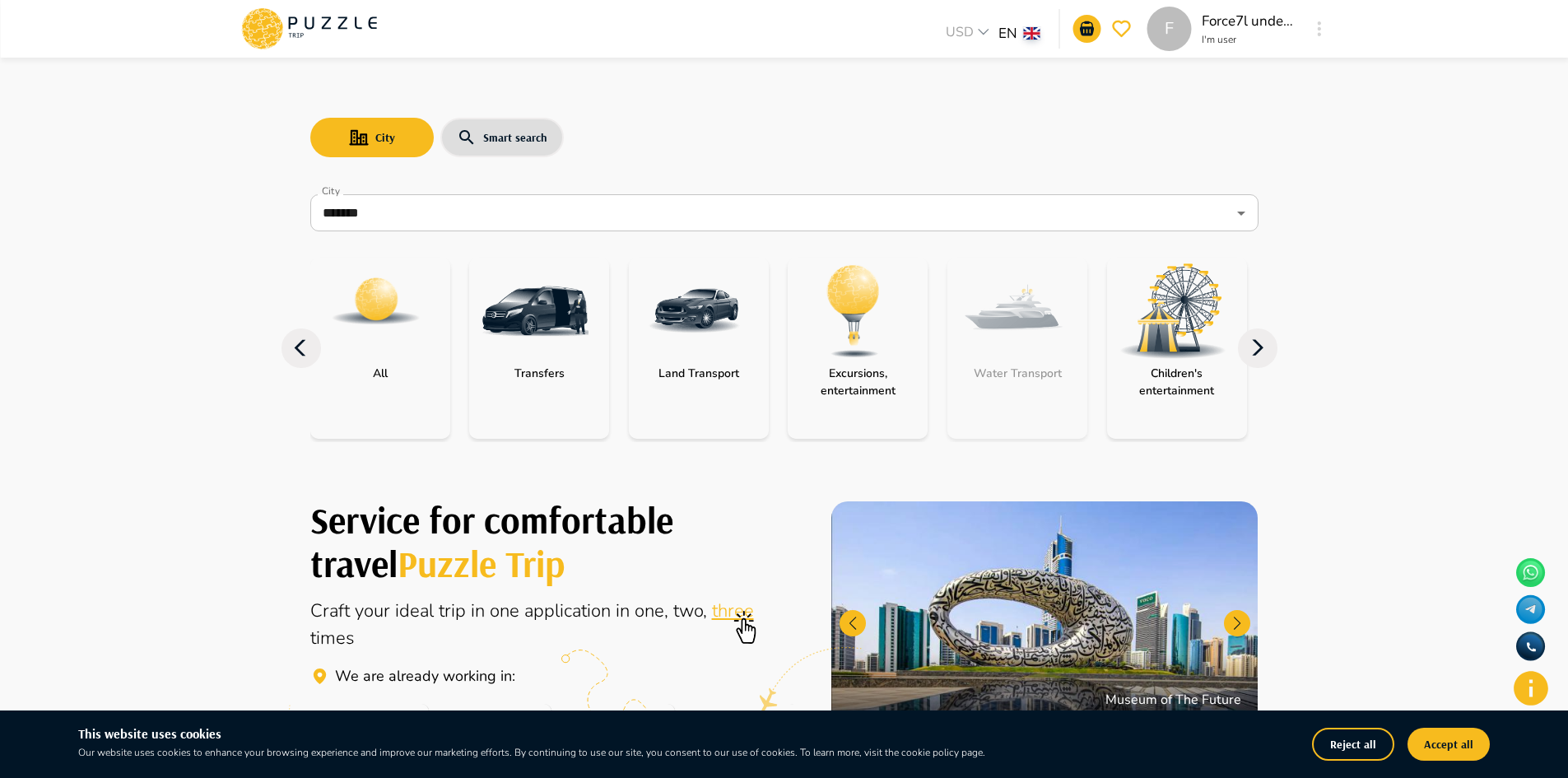
click at [664, 153] on div "City Smart search" at bounding box center [784, 137] width 948 height 48
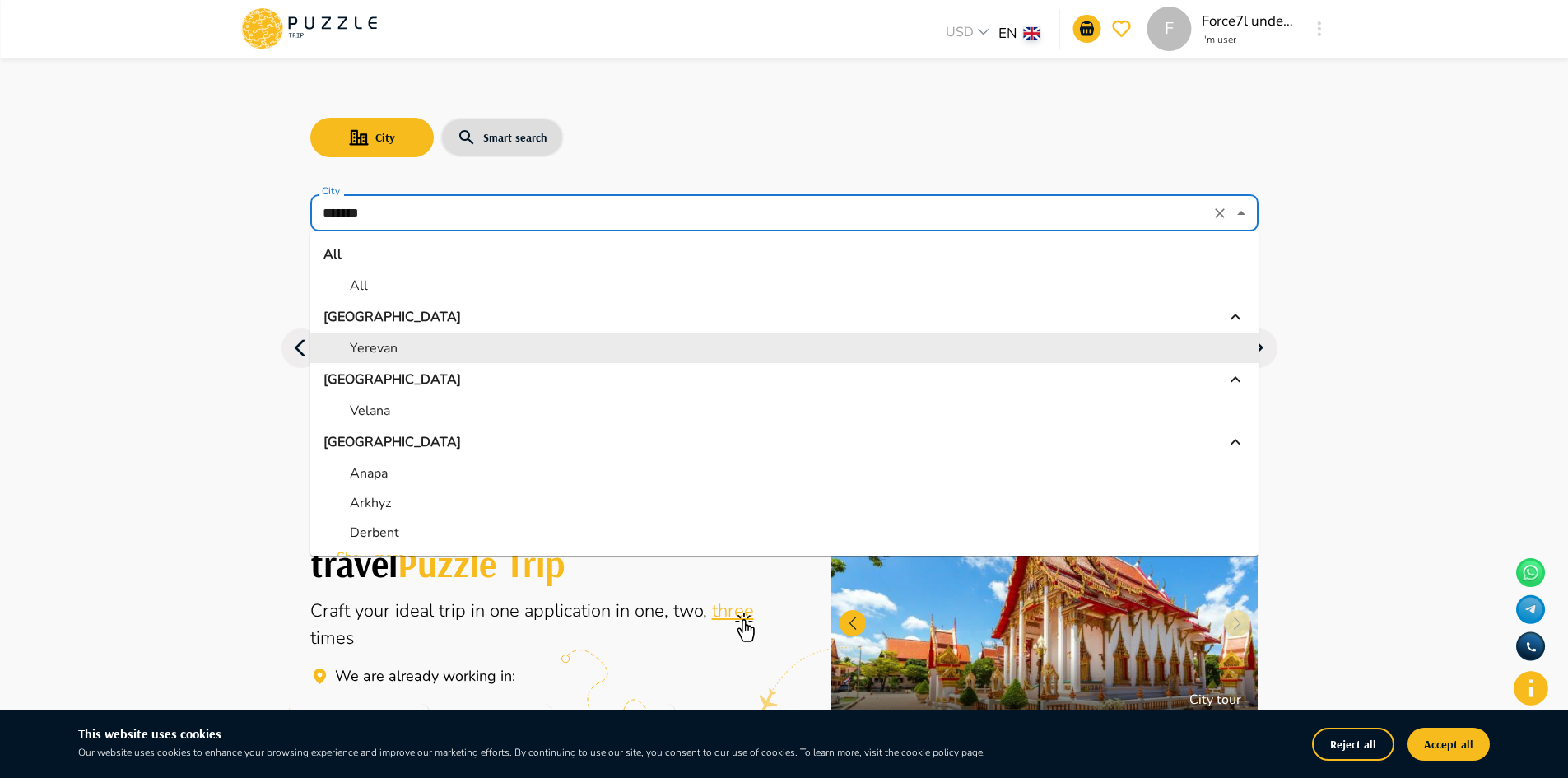
click at [476, 212] on input "*******" at bounding box center [762, 213] width 887 height 31
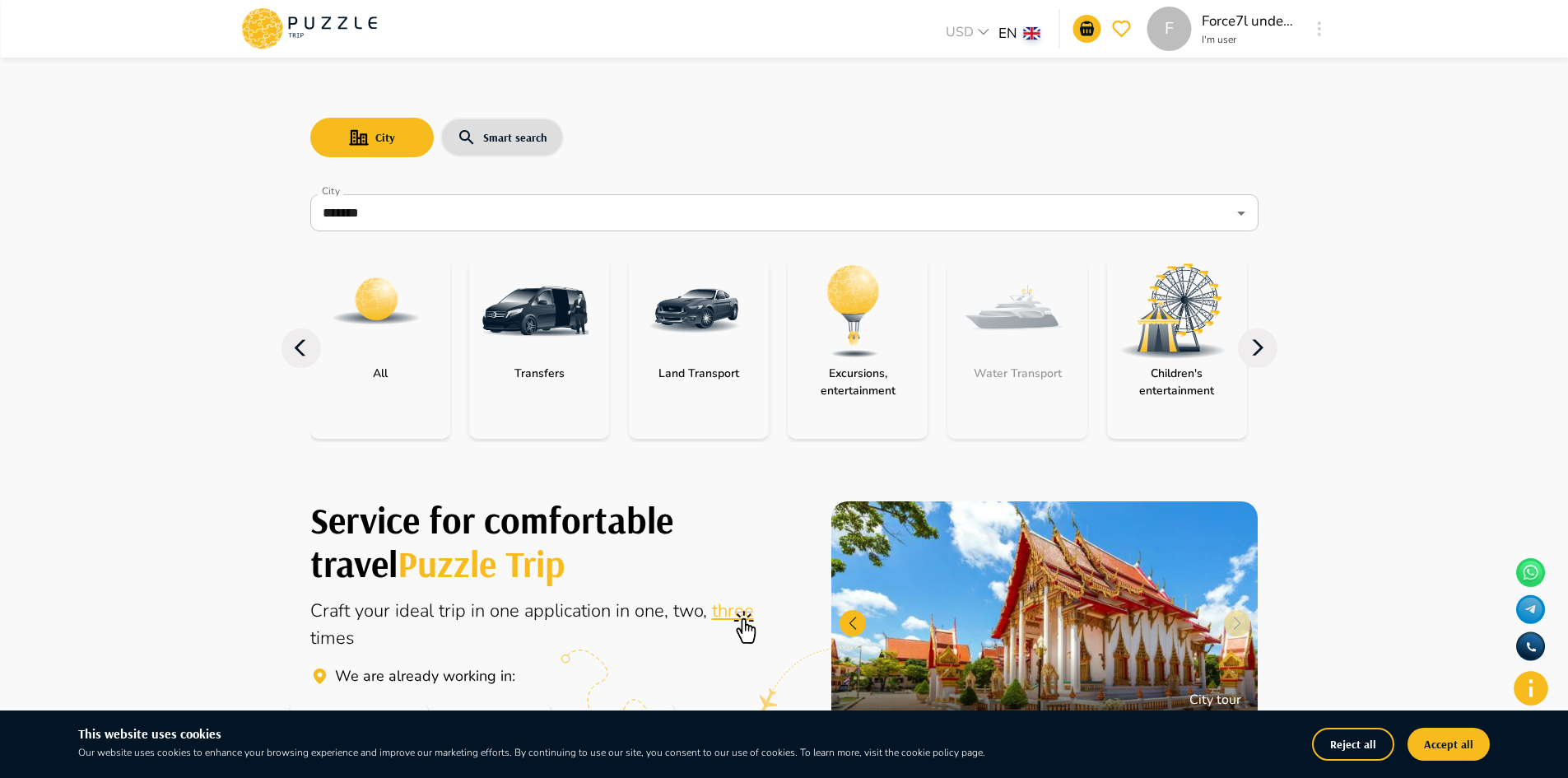
drag, startPoint x: 218, startPoint y: 235, endPoint x: 376, endPoint y: 285, distance: 165.7
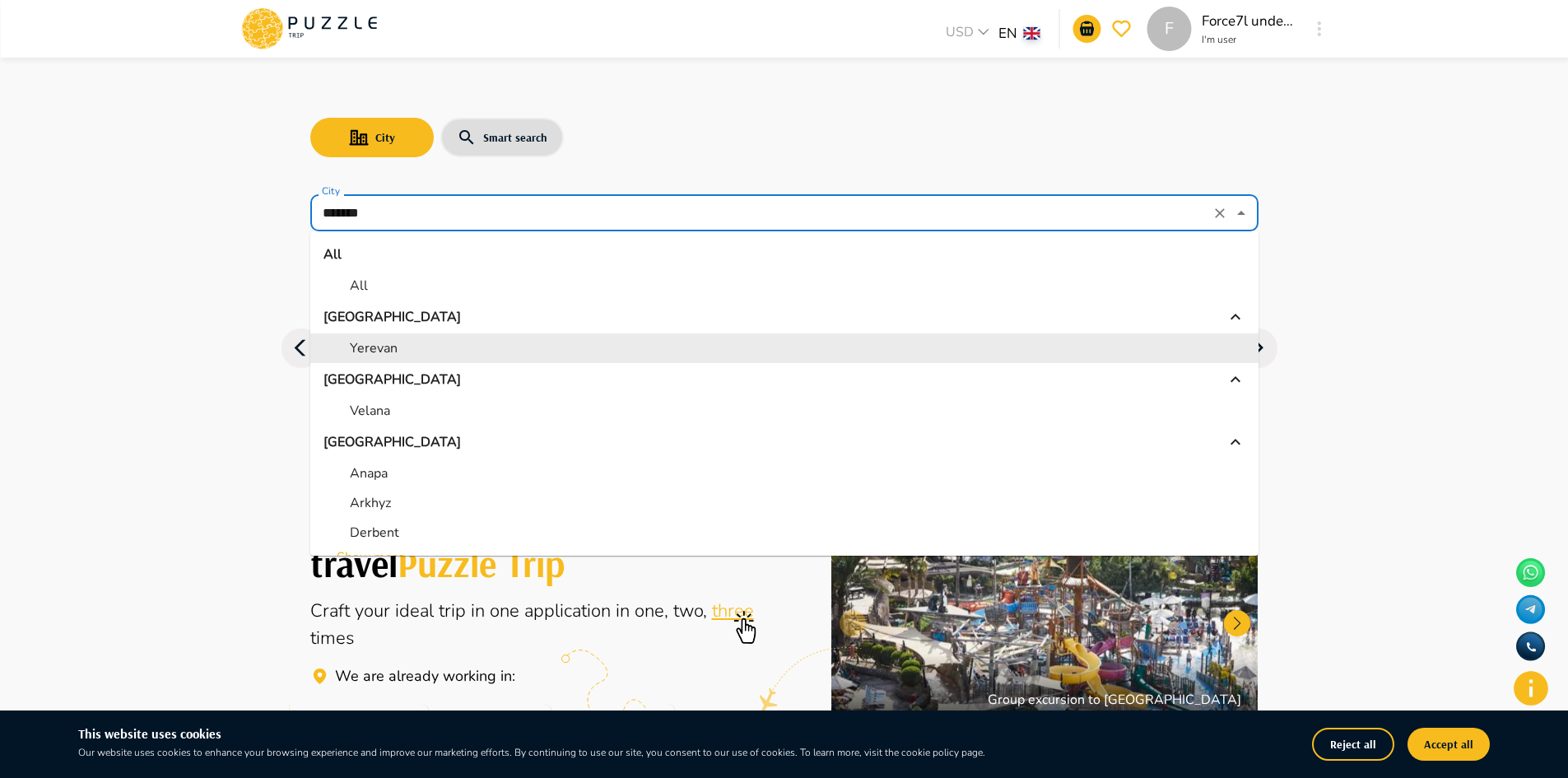
drag, startPoint x: 1197, startPoint y: 218, endPoint x: 1216, endPoint y: 213, distance: 19.6
click at [1207, 217] on div "******* City" at bounding box center [784, 213] width 948 height 37
click at [390, 359] on li "Yerevan" at bounding box center [784, 348] width 948 height 29
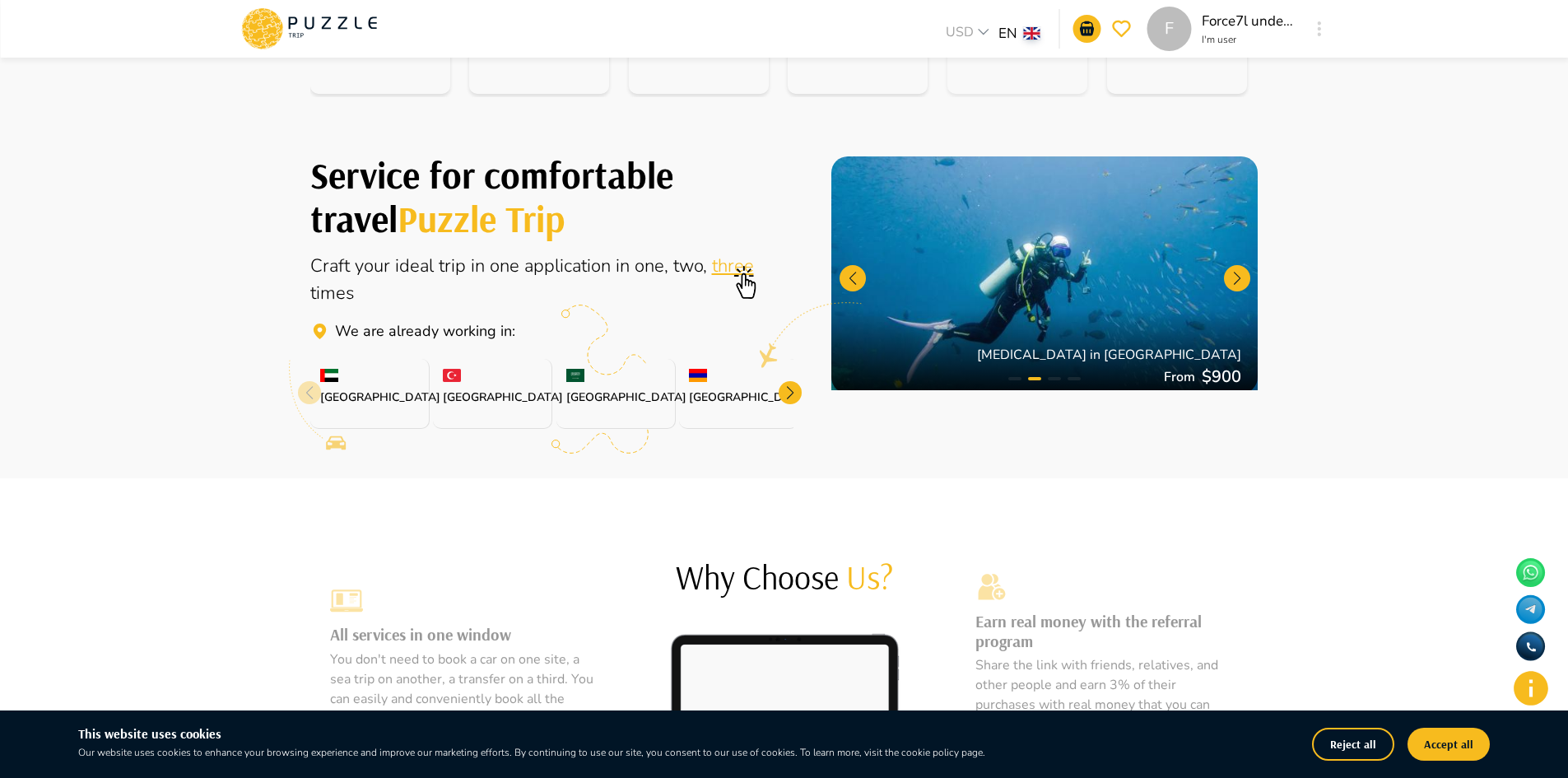
scroll to position [82, 0]
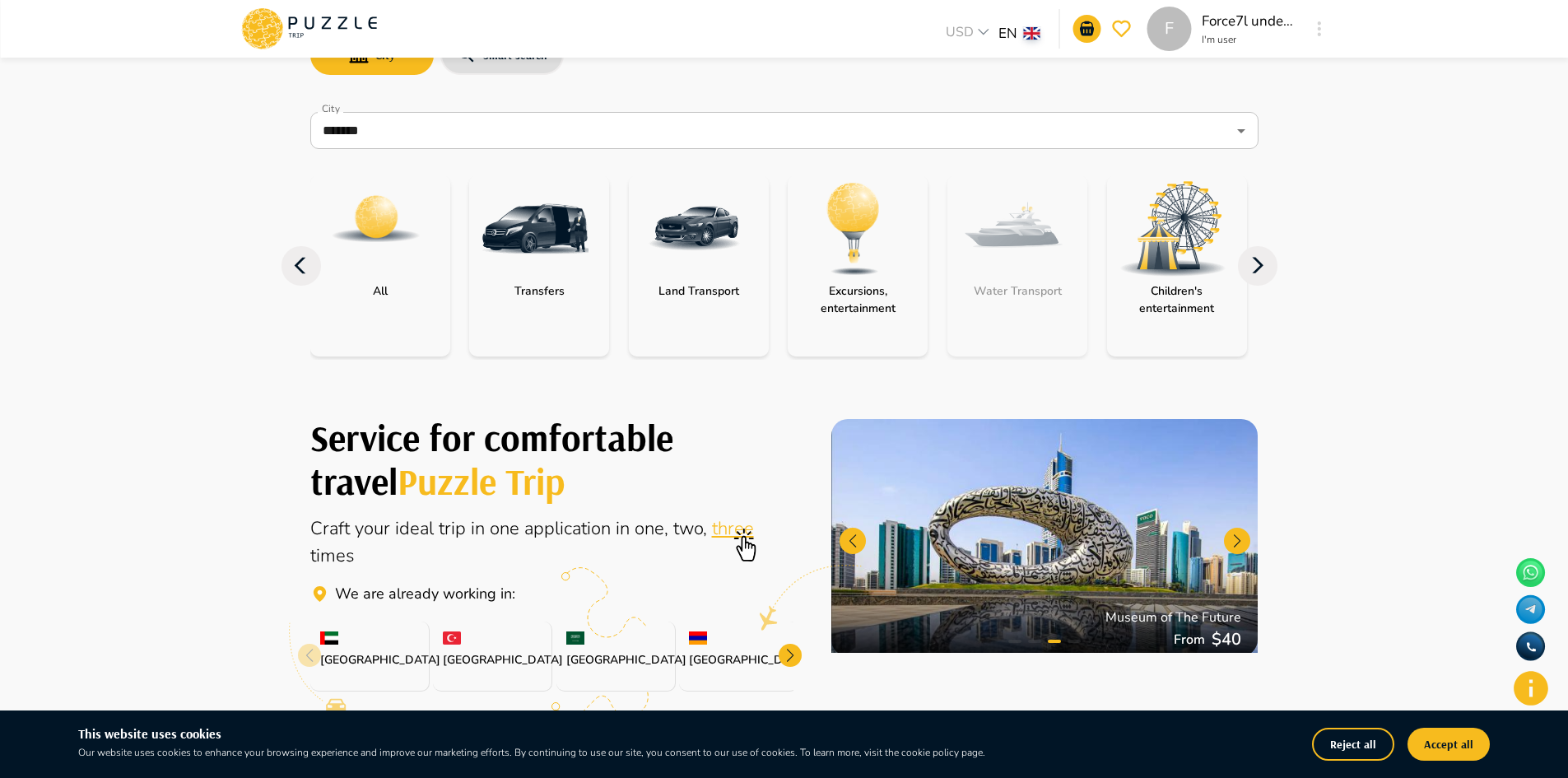
click at [545, 241] on img "category-get_transfer" at bounding box center [535, 229] width 107 height 107
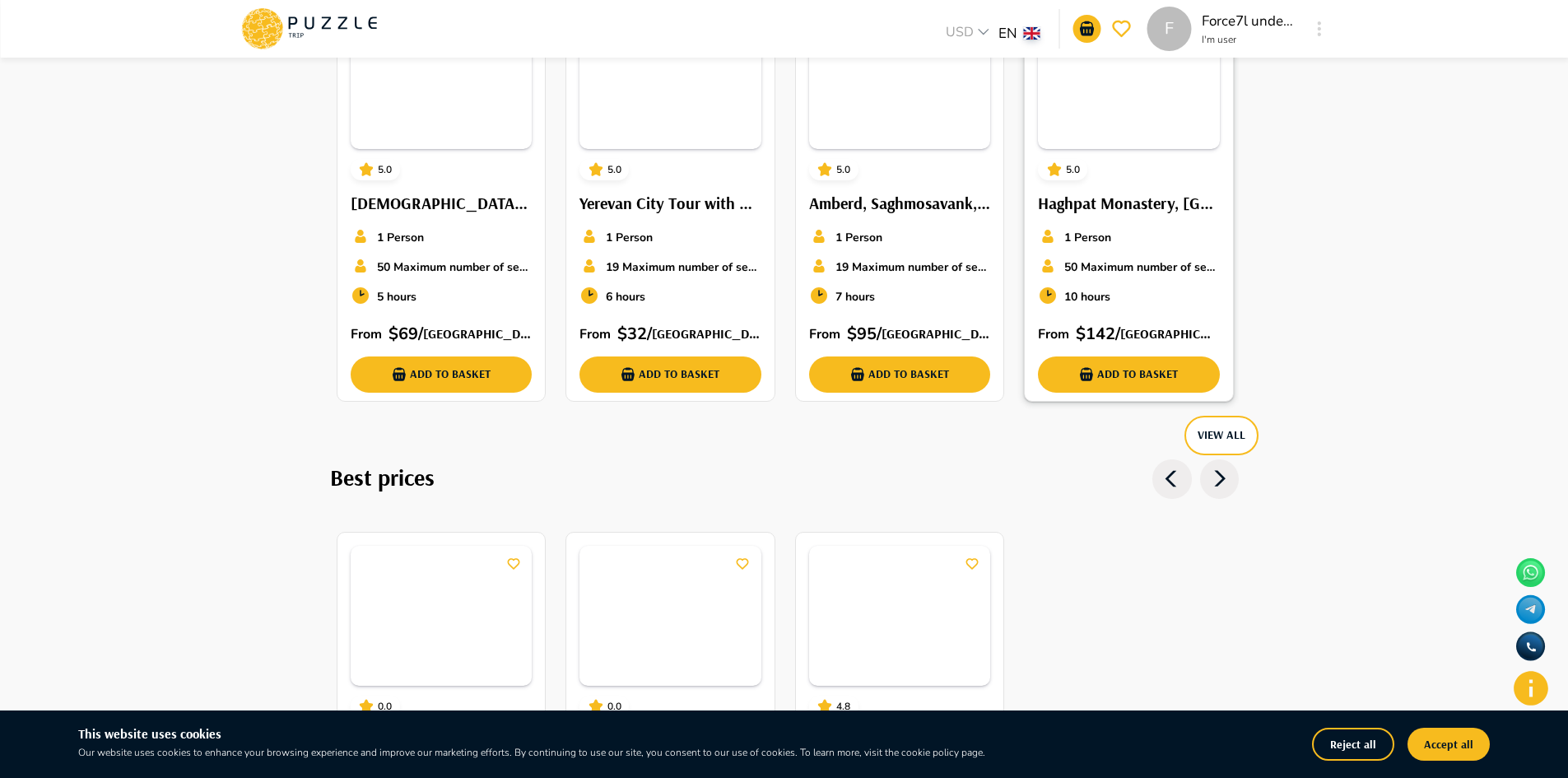
scroll to position [1318, 0]
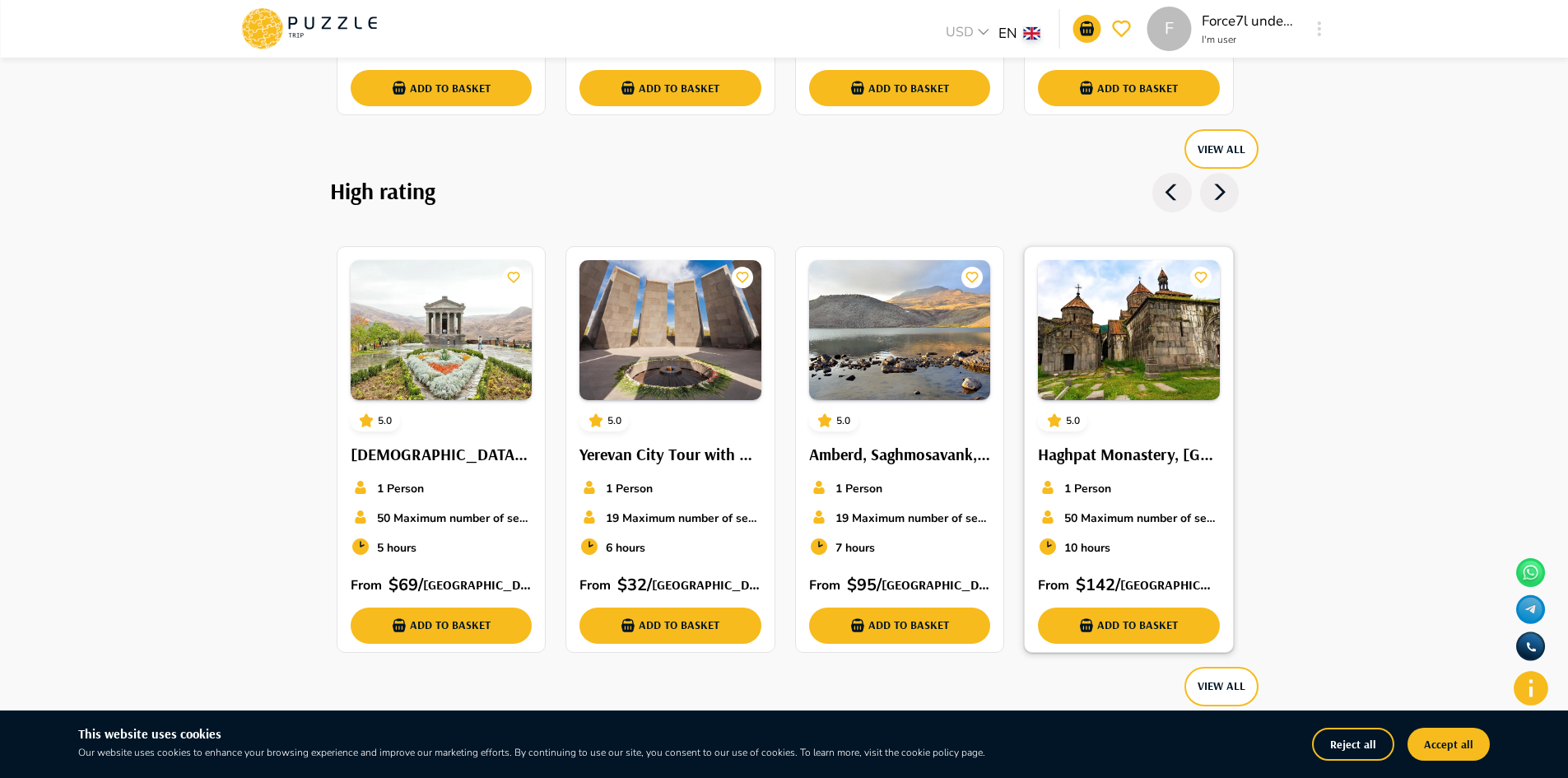
click at [1116, 326] on img at bounding box center [1129, 330] width 182 height 140
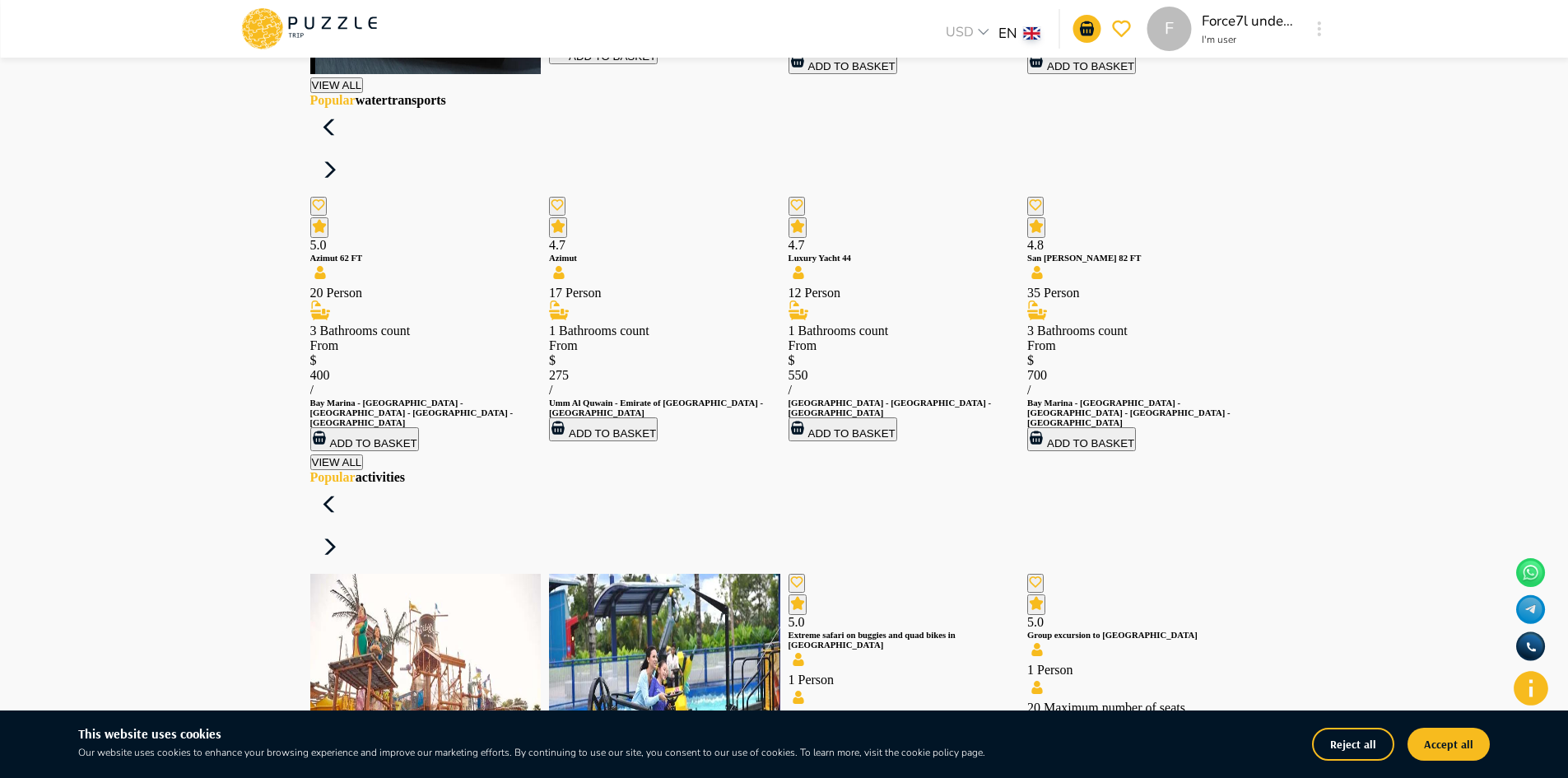
scroll to position [2355, 0]
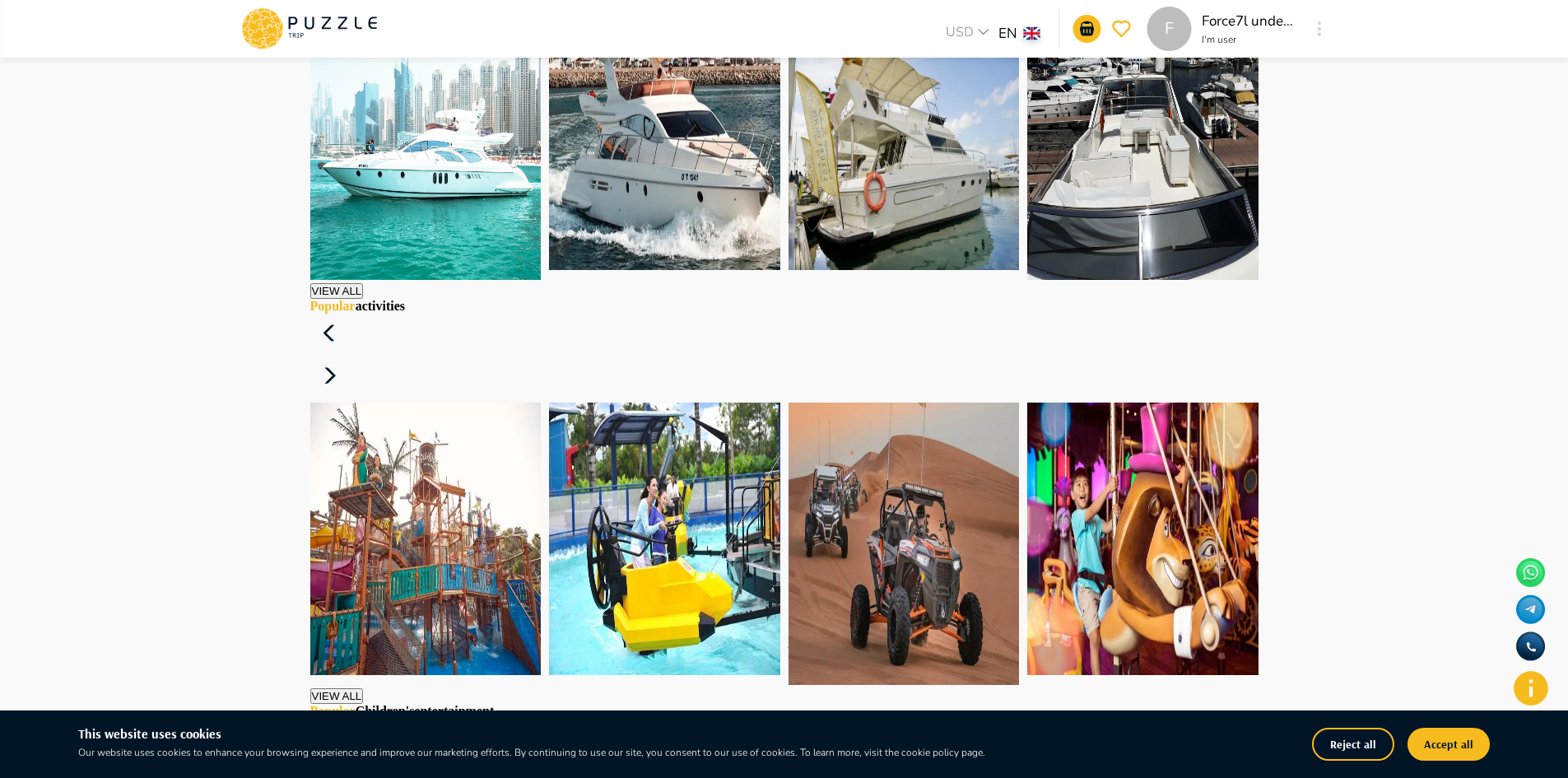
click at [956, 168] on img at bounding box center [904, 148] width 231 height 244
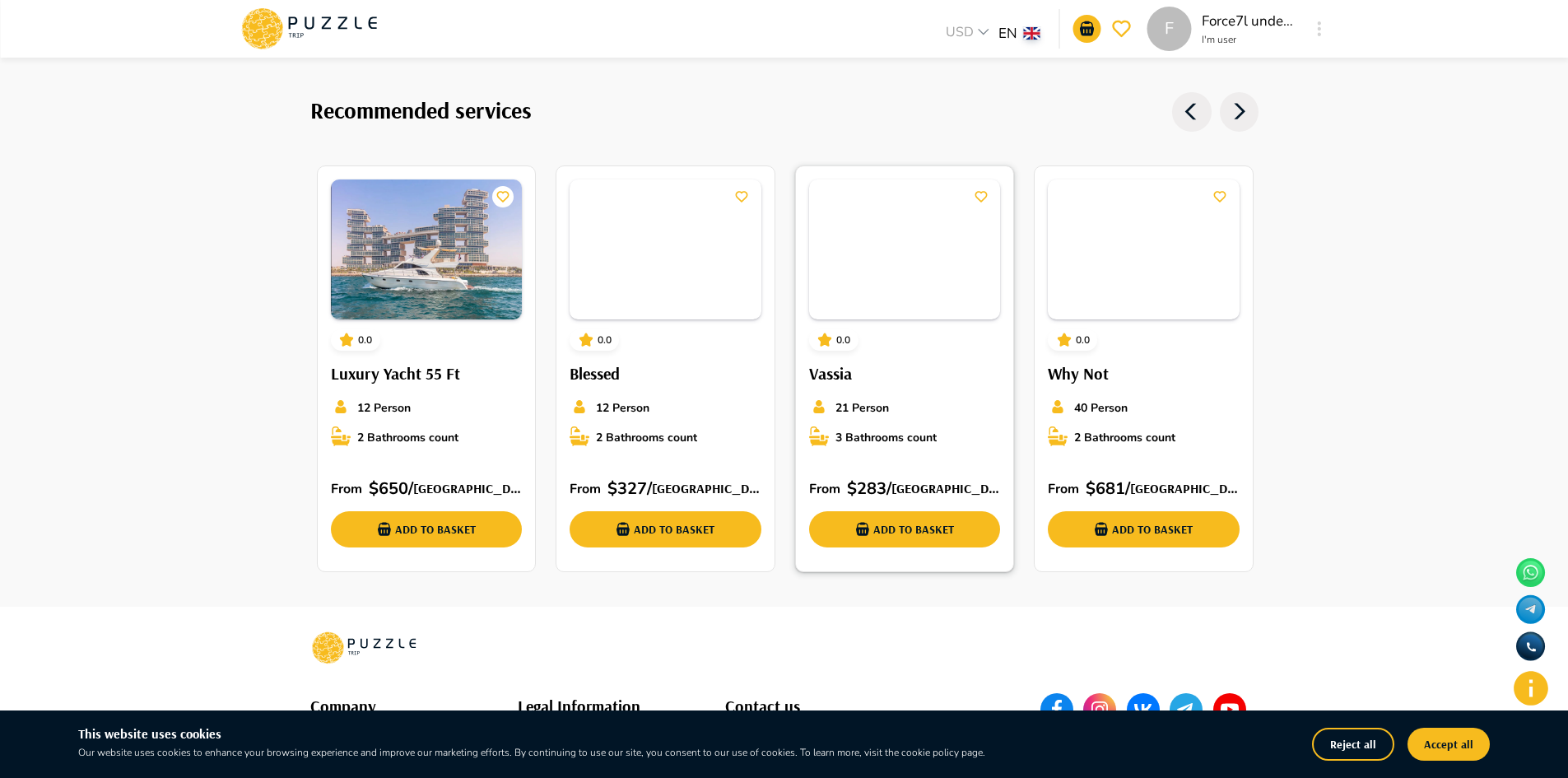
scroll to position [1726, 0]
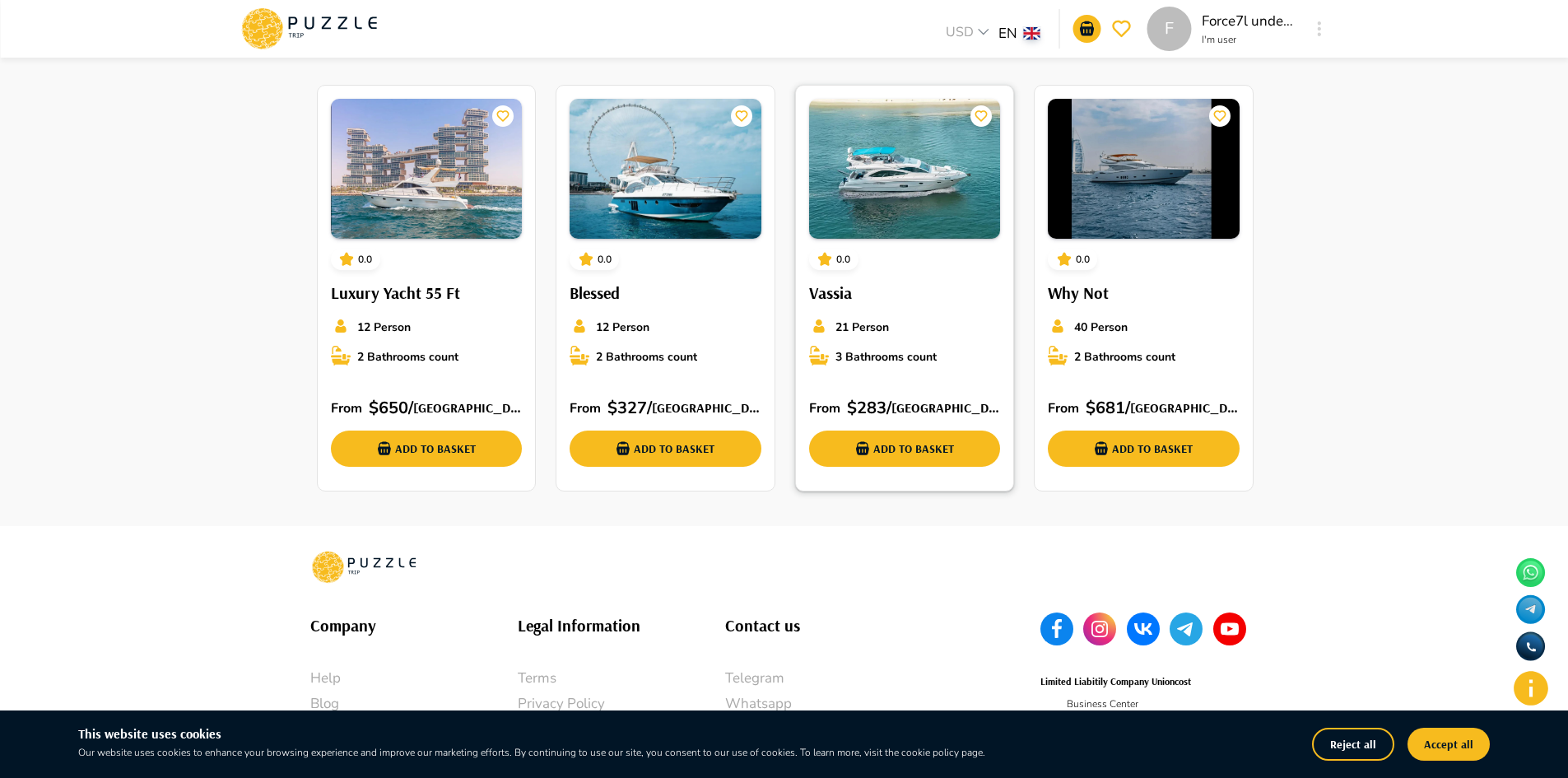
click at [884, 186] on img at bounding box center [904, 169] width 192 height 140
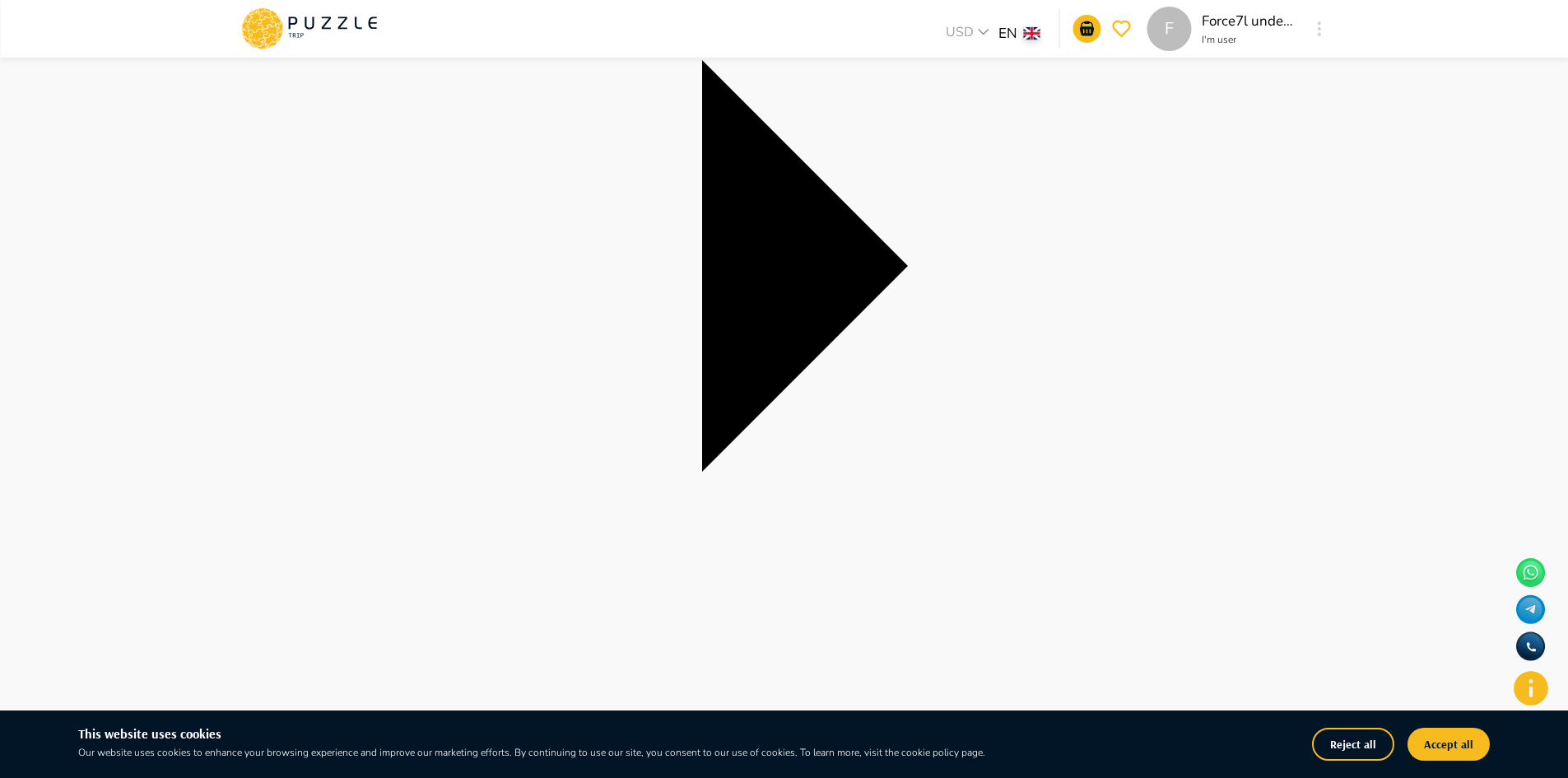
scroll to position [165, 0]
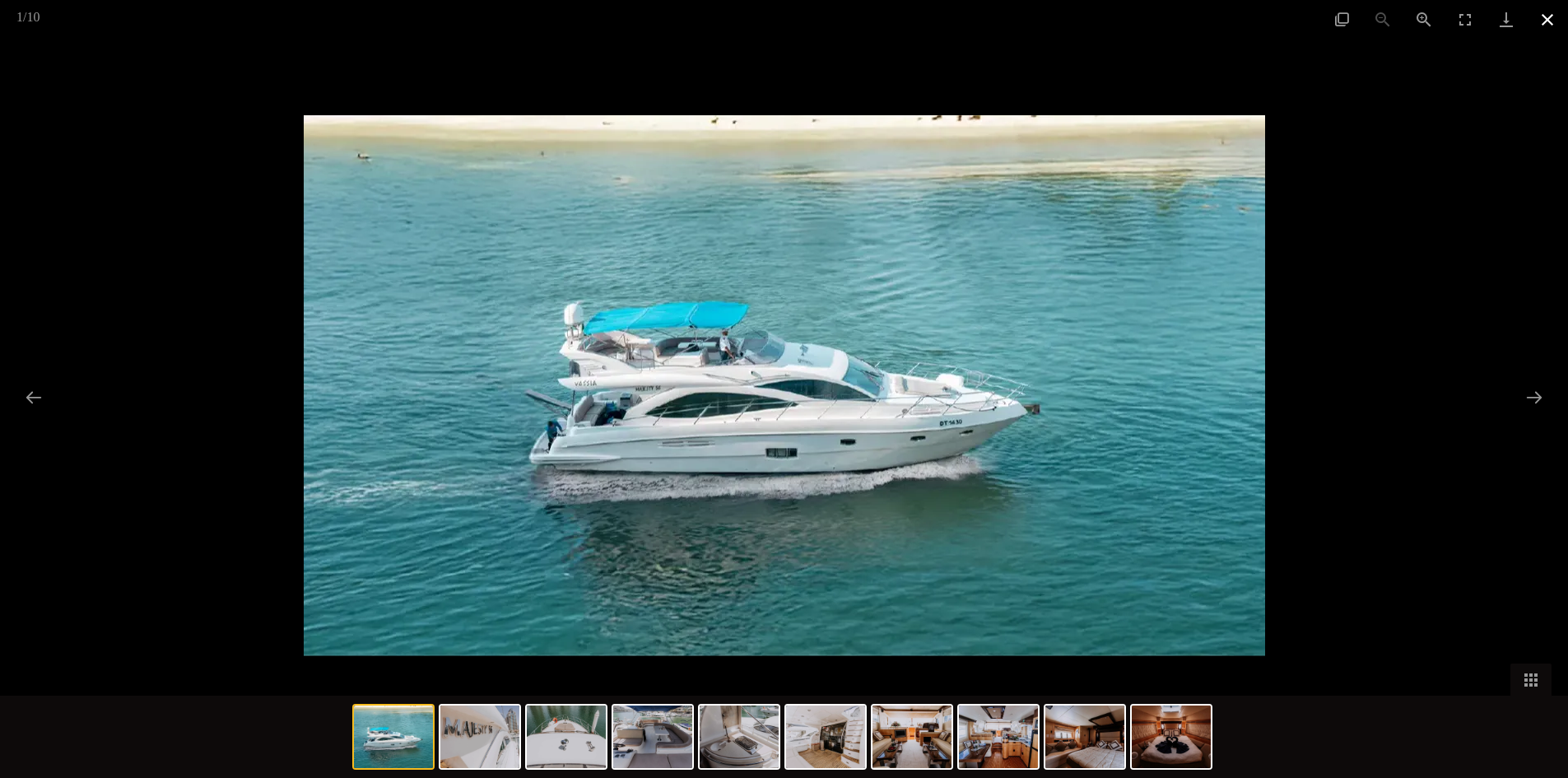
drag, startPoint x: 1545, startPoint y: 16, endPoint x: 1503, endPoint y: 47, distance: 52.2
click at [1545, 17] on button "Close gallery" at bounding box center [1547, 19] width 41 height 38
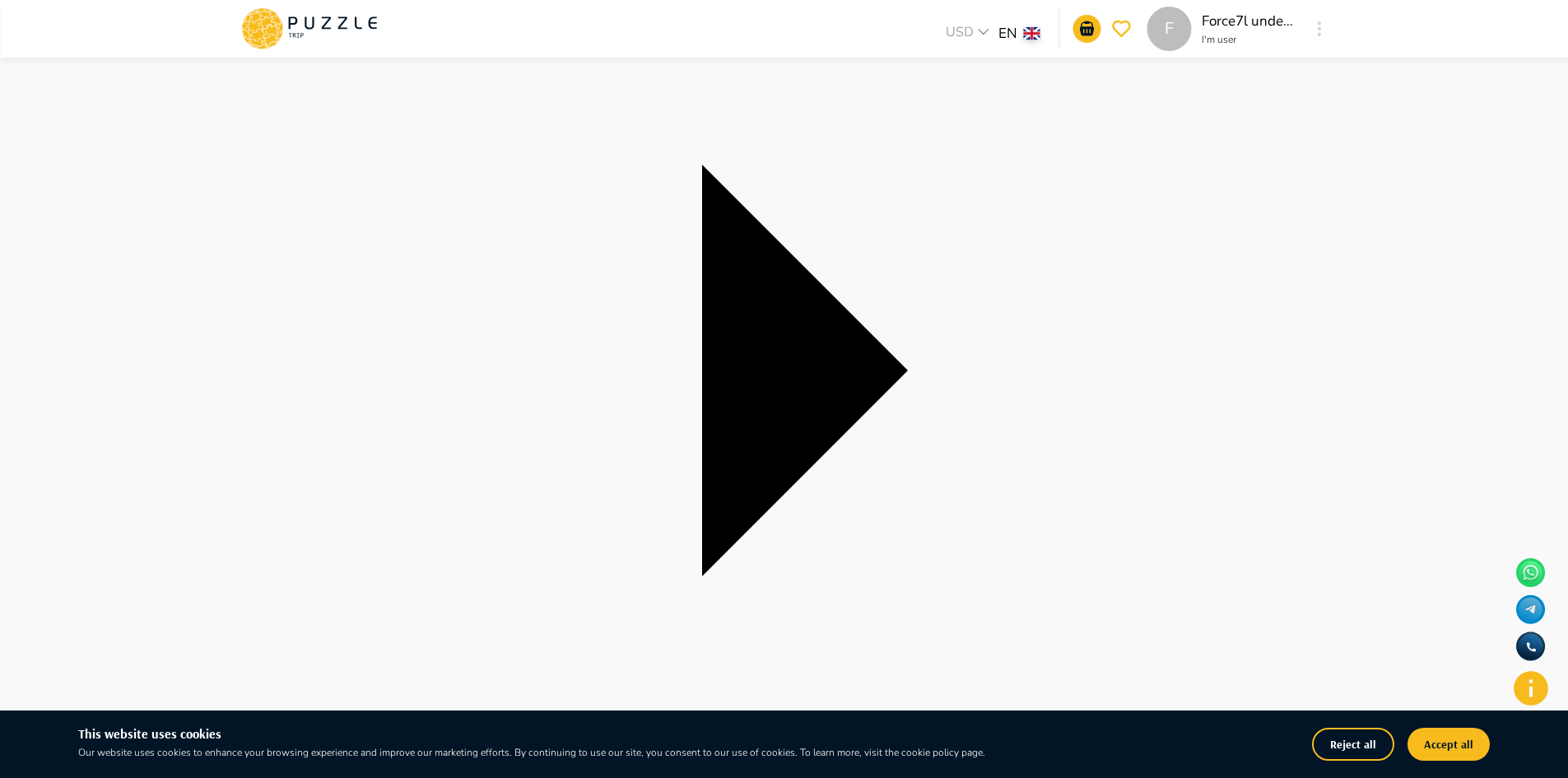
scroll to position [0, 0]
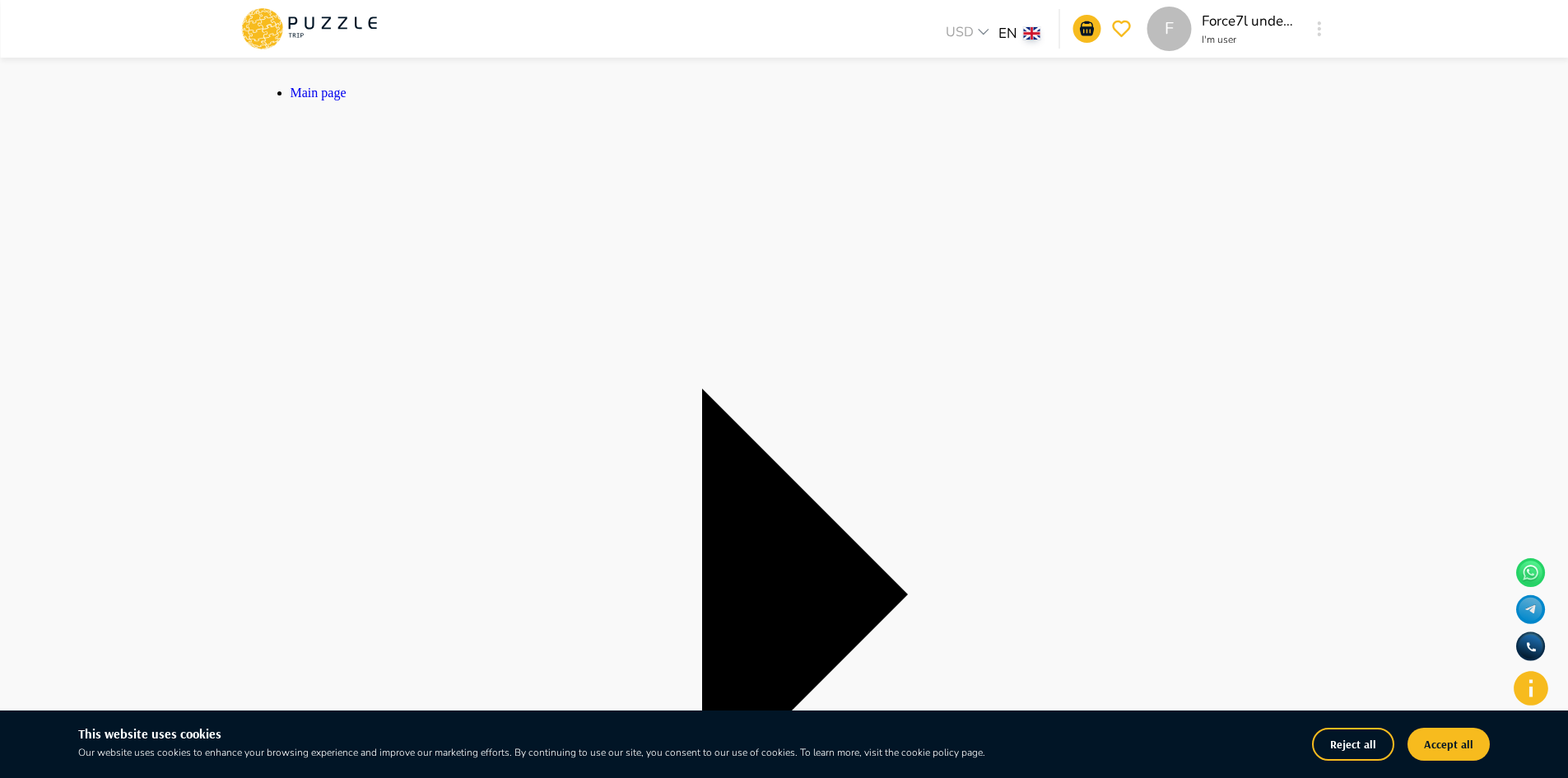
click at [318, 97] on span "Main page" at bounding box center [318, 93] width 56 height 14
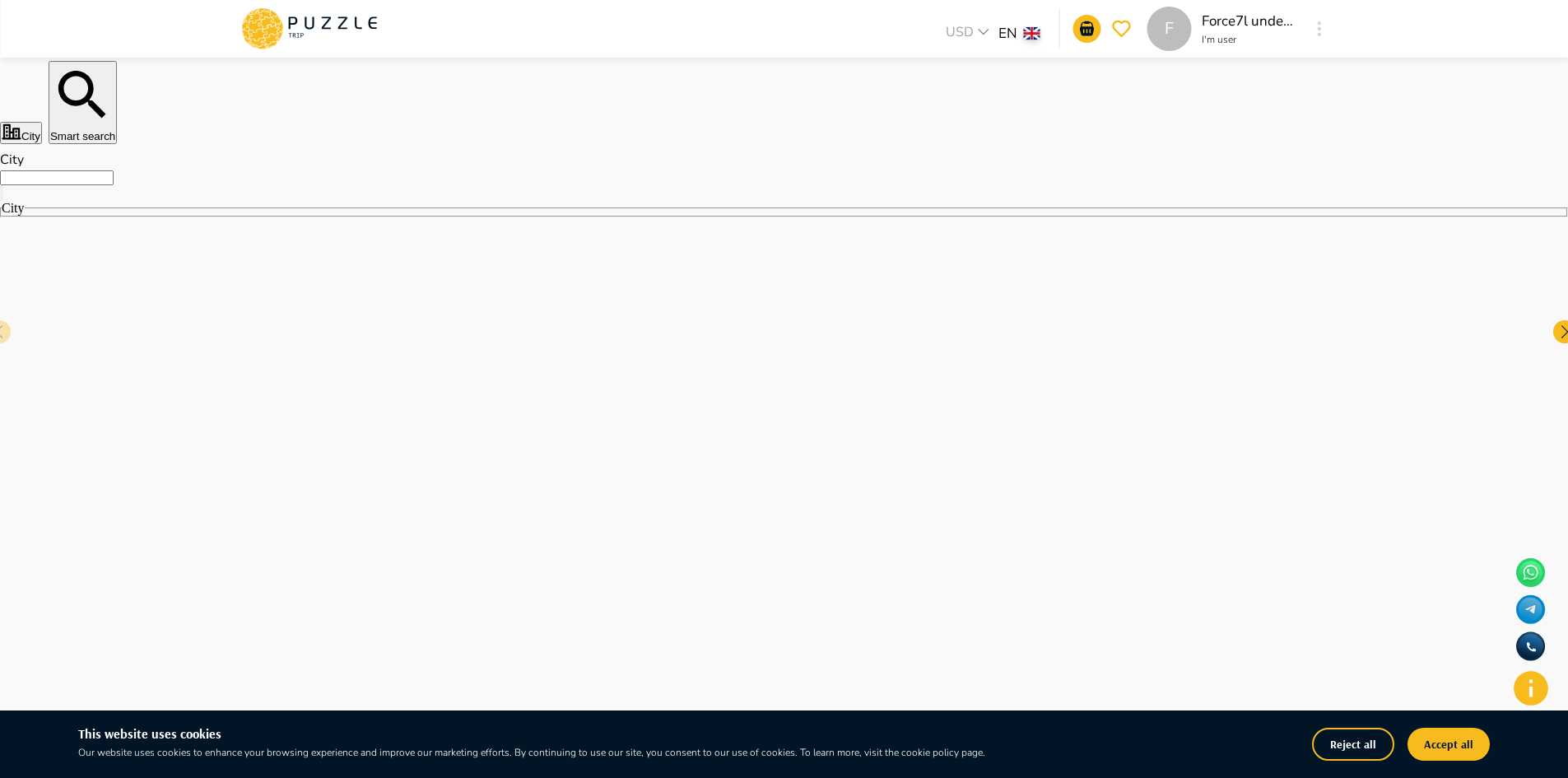
click at [326, 18] on icon at bounding box center [326, 23] width 9 height 12
